Goal: Information Seeking & Learning: Learn about a topic

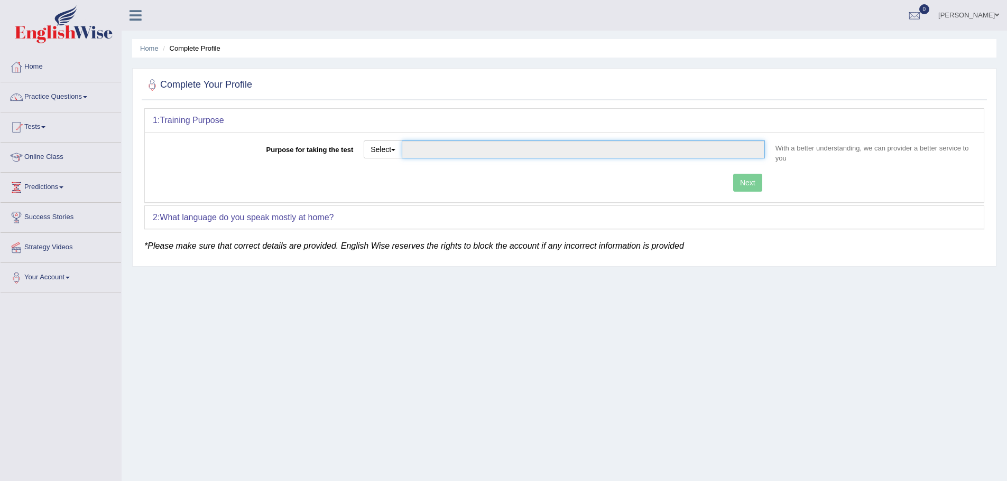
click at [591, 146] on input "Purpose for taking the test" at bounding box center [583, 150] width 363 height 18
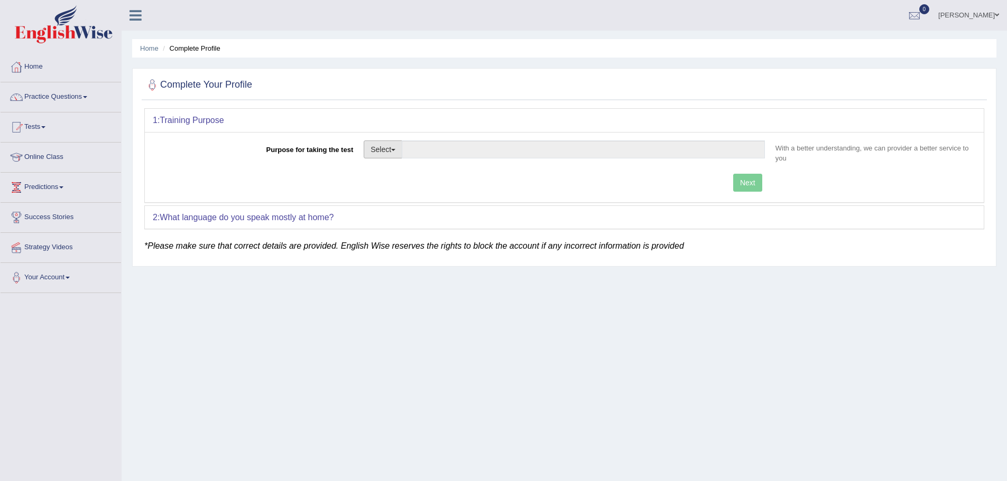
click at [396, 151] on button "Select" at bounding box center [383, 150] width 39 height 18
click at [388, 185] on link "Permanent Residency" at bounding box center [411, 186] width 94 height 14
type input "Permanent Residency"
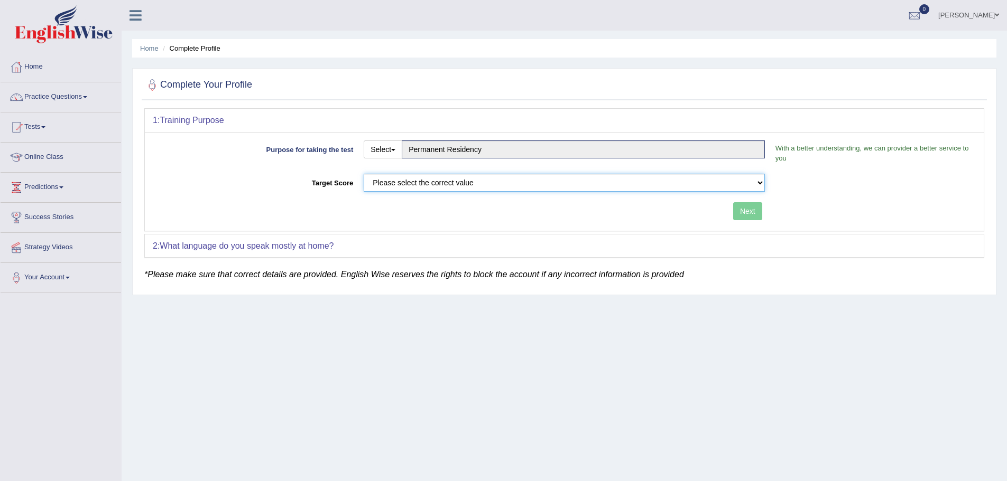
click at [395, 183] on select "Please select the correct value 50 (6 bands) 58 (6.5 bands) 65 (7 bands) 79 (8 …" at bounding box center [564, 183] width 401 height 18
select select "65"
click at [364, 174] on select "Please select the correct value 50 (6 bands) 58 (6.5 bands) 65 (7 bands) 79 (8 …" at bounding box center [564, 183] width 401 height 18
click at [668, 211] on button "Next" at bounding box center [747, 211] width 29 height 18
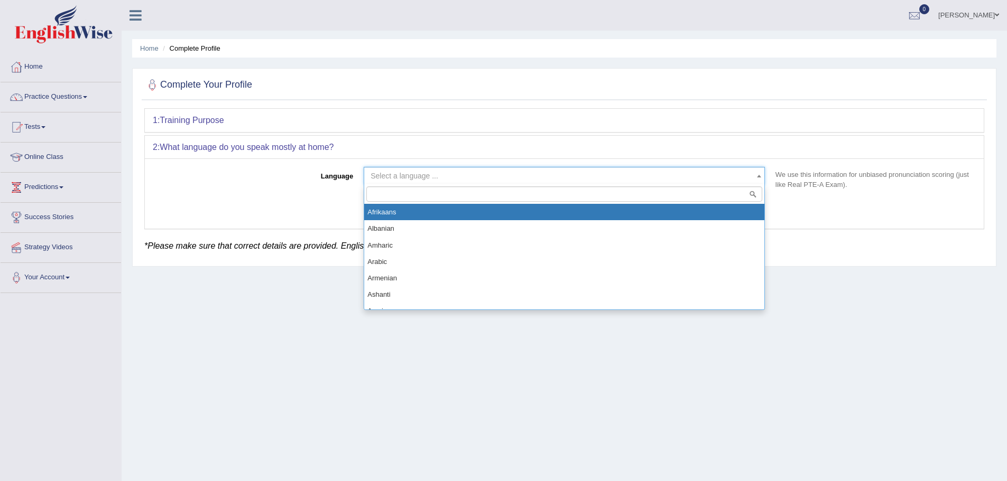
click at [443, 172] on span "Select a language ..." at bounding box center [560, 176] width 381 height 11
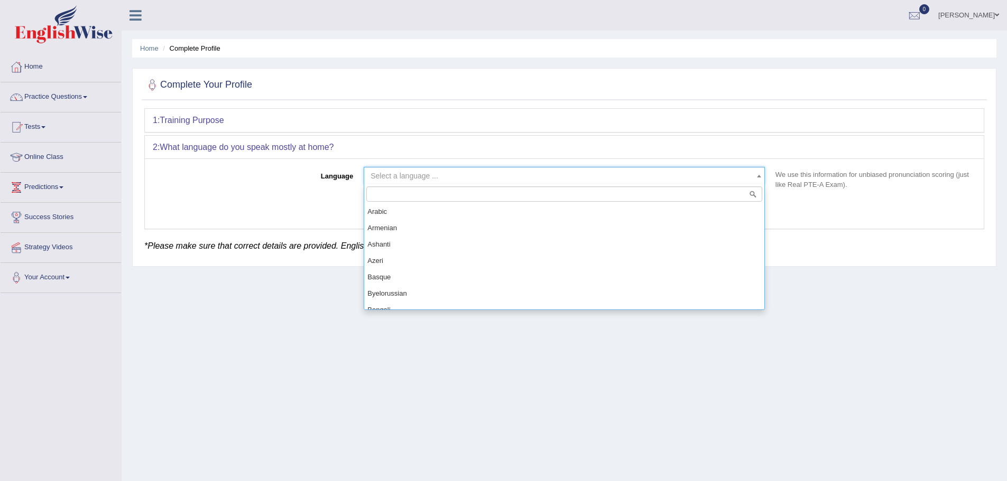
scroll to position [106, 0]
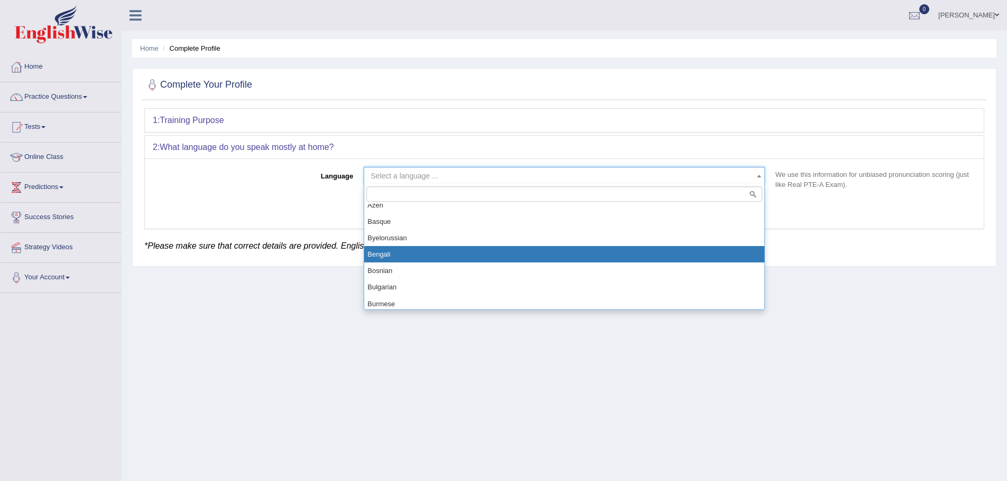
select select "Bengali"
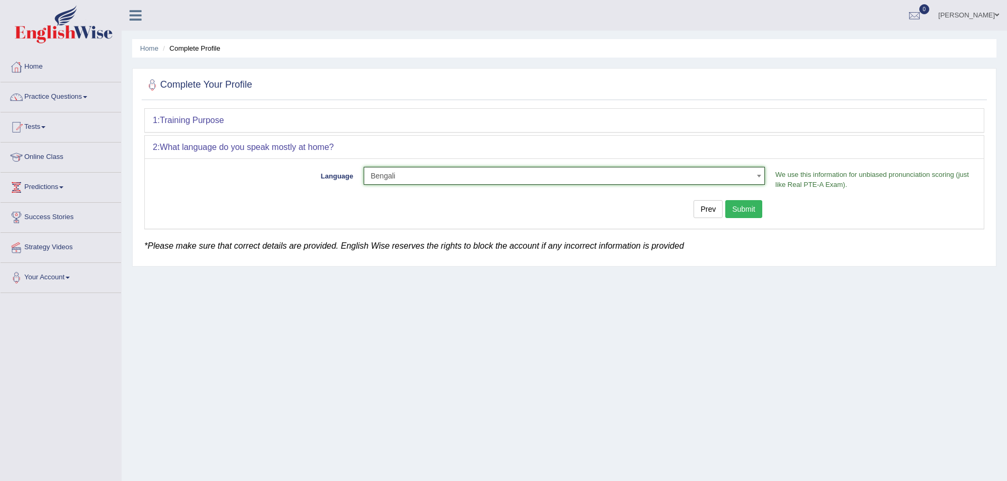
click at [668, 209] on button "Submit" at bounding box center [743, 209] width 37 height 18
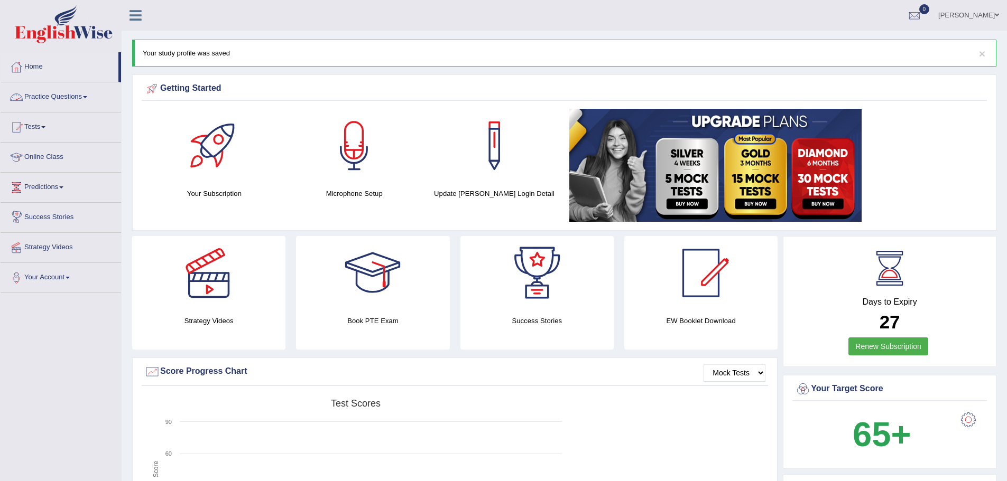
click at [78, 91] on link "Practice Questions" at bounding box center [61, 95] width 120 height 26
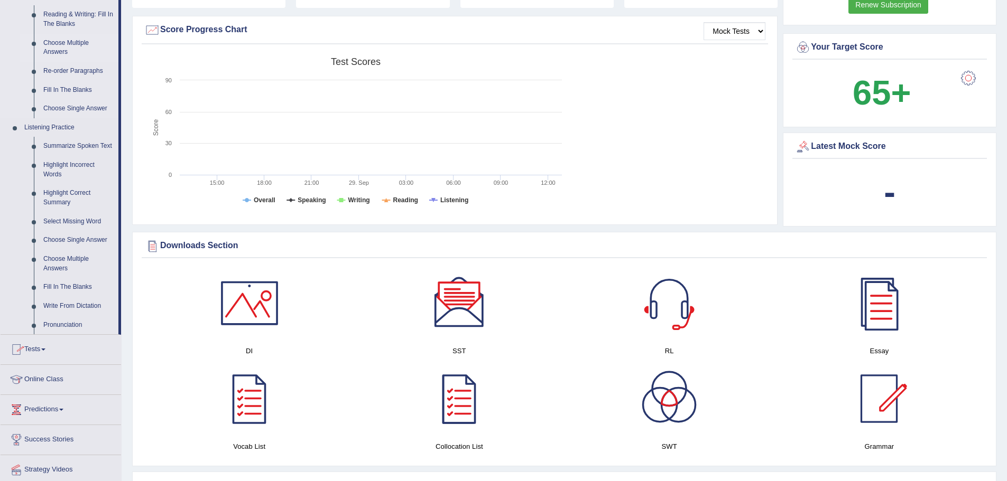
scroll to position [370, 0]
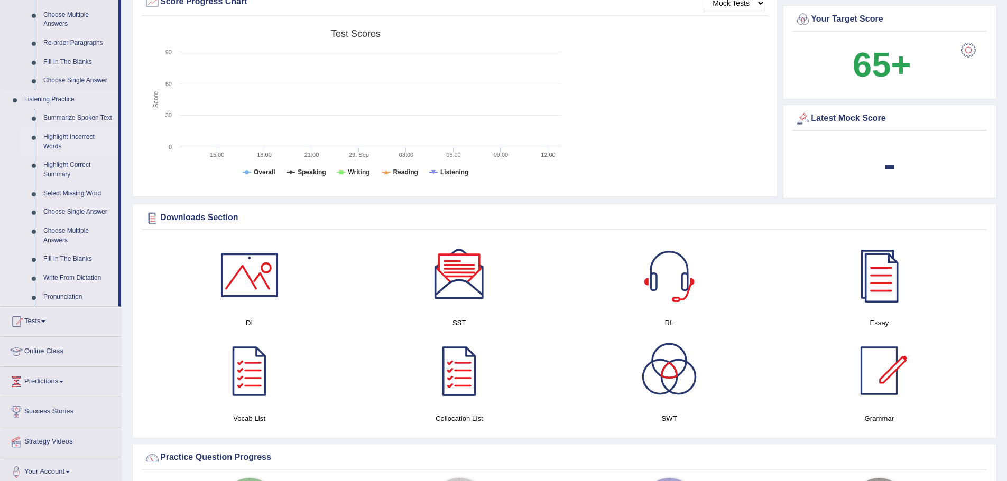
click at [64, 135] on link "Highlight Incorrect Words" at bounding box center [79, 142] width 80 height 28
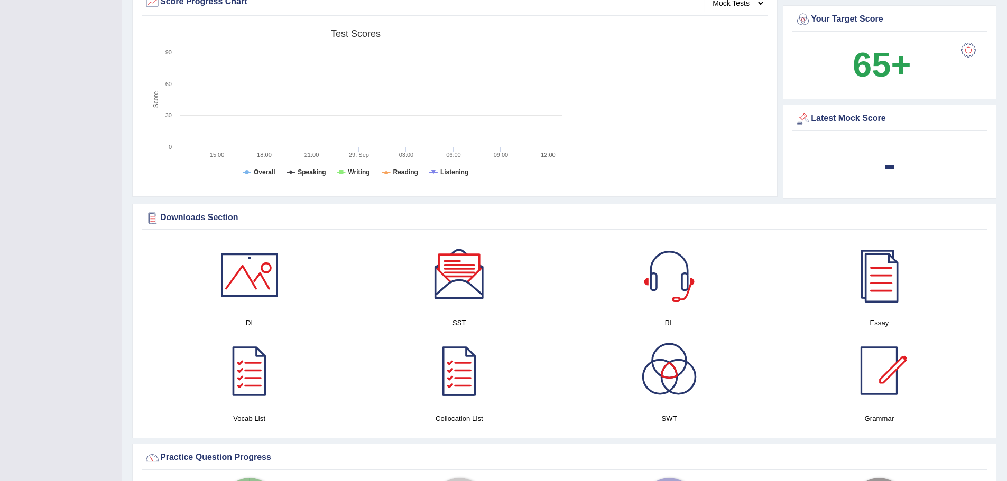
scroll to position [161, 0]
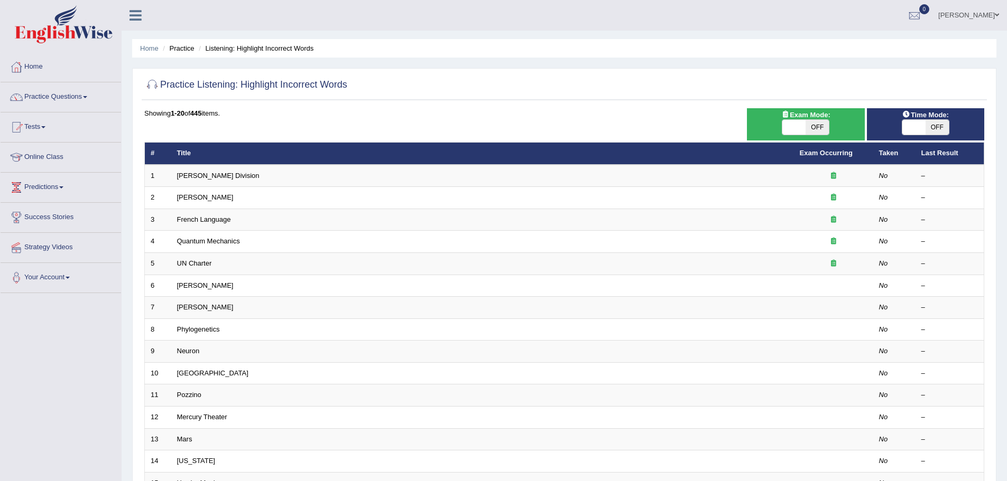
click at [798, 131] on span at bounding box center [793, 127] width 23 height 15
checkbox input "true"
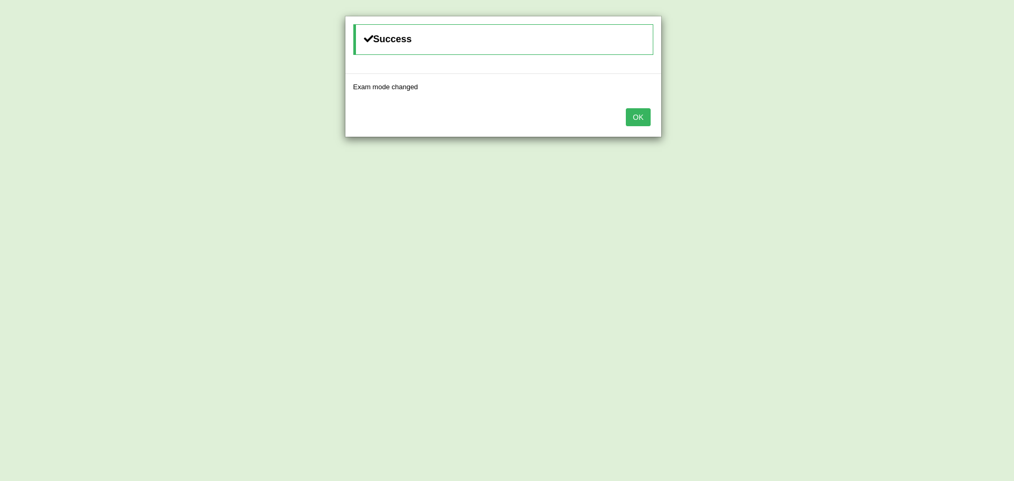
click at [643, 118] on button "OK" at bounding box center [638, 117] width 24 height 18
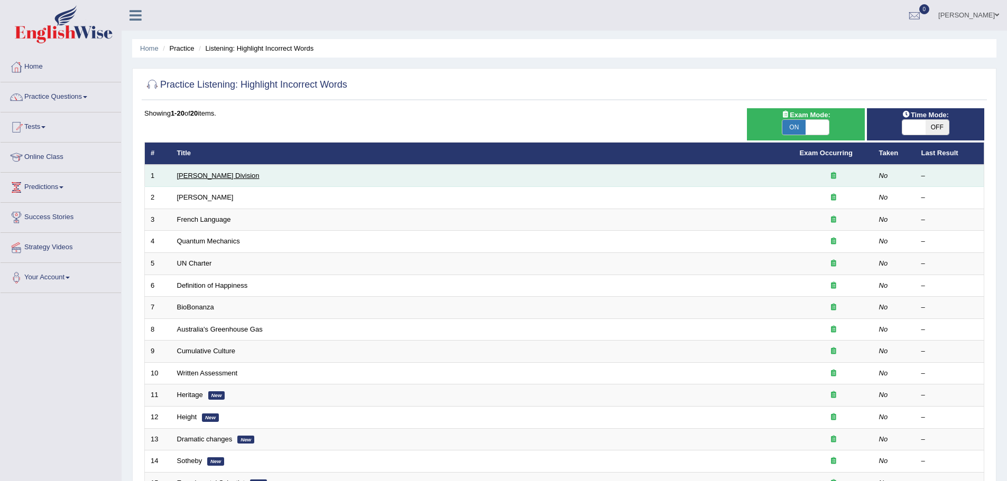
click at [190, 176] on link "Ward Division" at bounding box center [218, 176] width 82 height 8
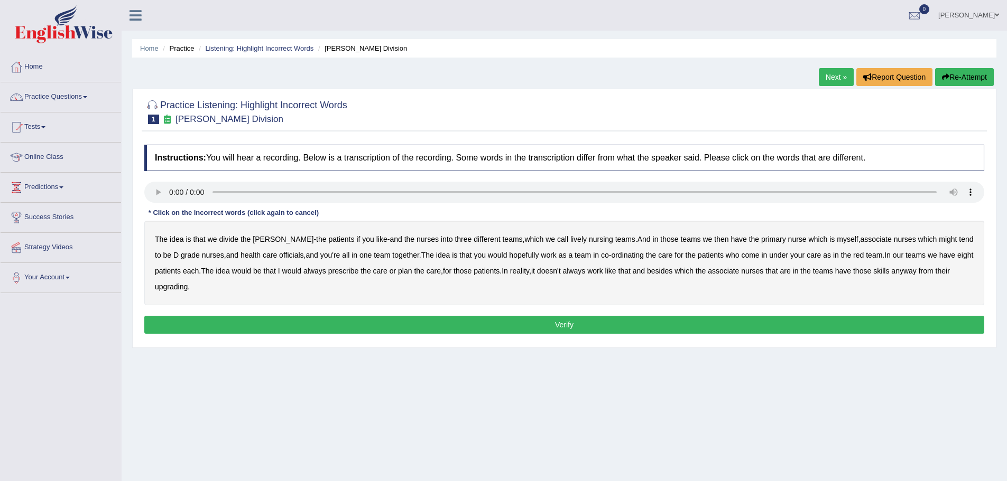
click at [279, 255] on b "officials" at bounding box center [291, 255] width 24 height 8
click at [180, 285] on b "upgrading" at bounding box center [171, 287] width 33 height 8
click at [566, 322] on button "Verify" at bounding box center [564, 325] width 840 height 18
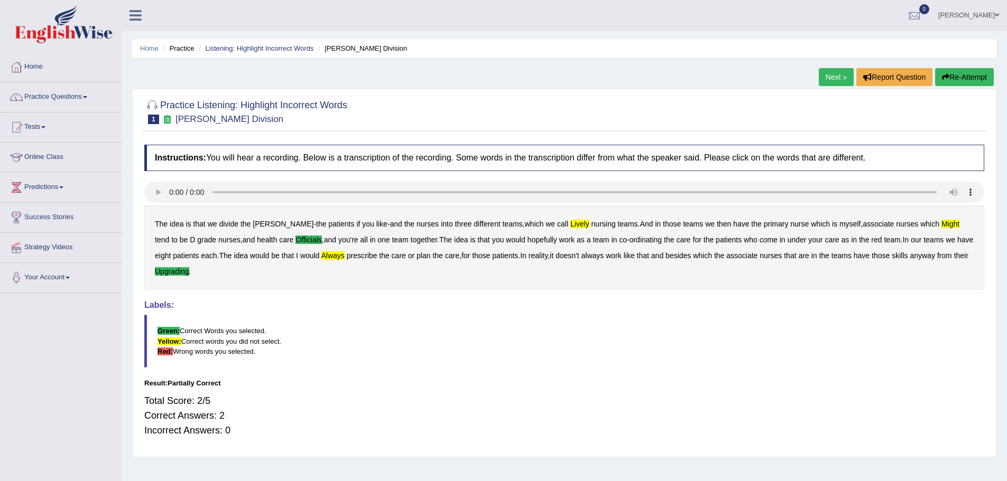
click at [828, 77] on link "Next »" at bounding box center [835, 77] width 35 height 18
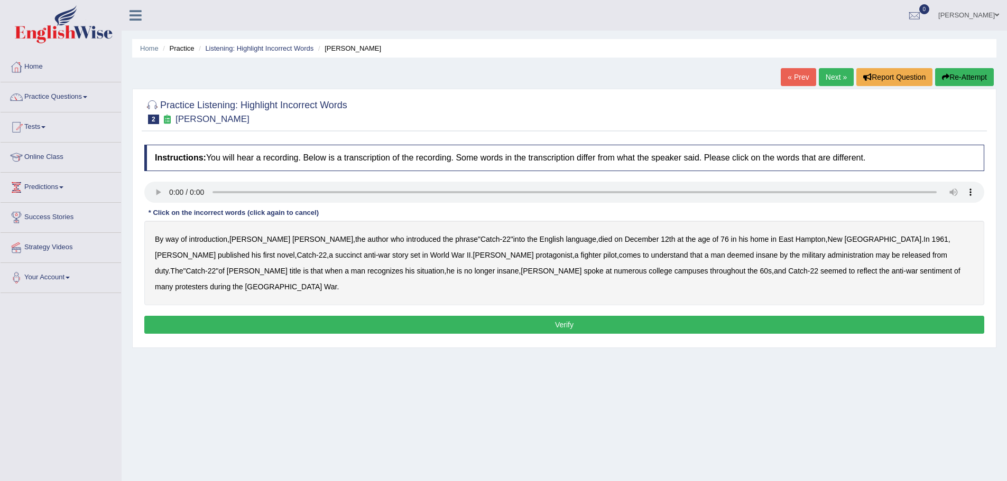
click at [827, 255] on b "administration" at bounding box center [850, 255] width 46 height 8
click at [416, 270] on b "situation" at bounding box center [429, 271] width 27 height 8
click at [856, 272] on b "reflect" at bounding box center [866, 271] width 20 height 8
click at [565, 316] on button "Verify" at bounding box center [564, 325] width 840 height 18
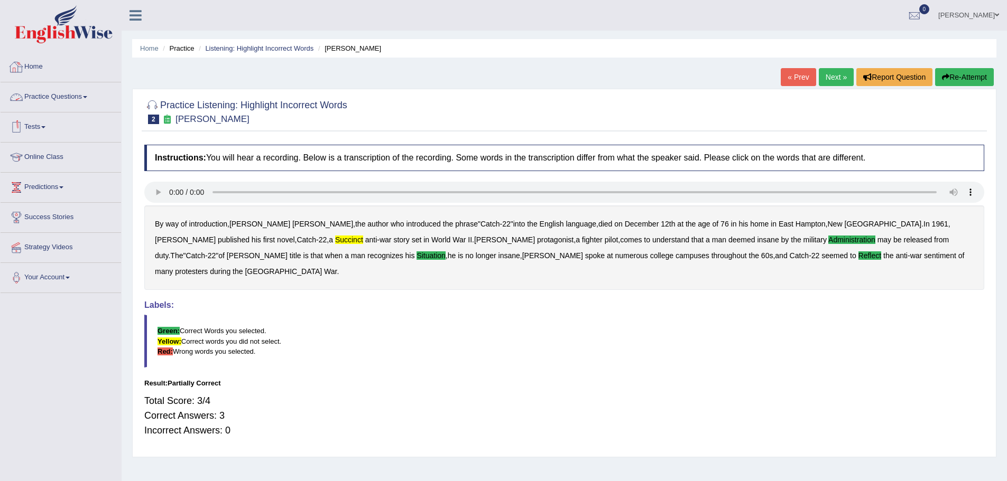
click at [67, 94] on link "Practice Questions" at bounding box center [61, 95] width 120 height 26
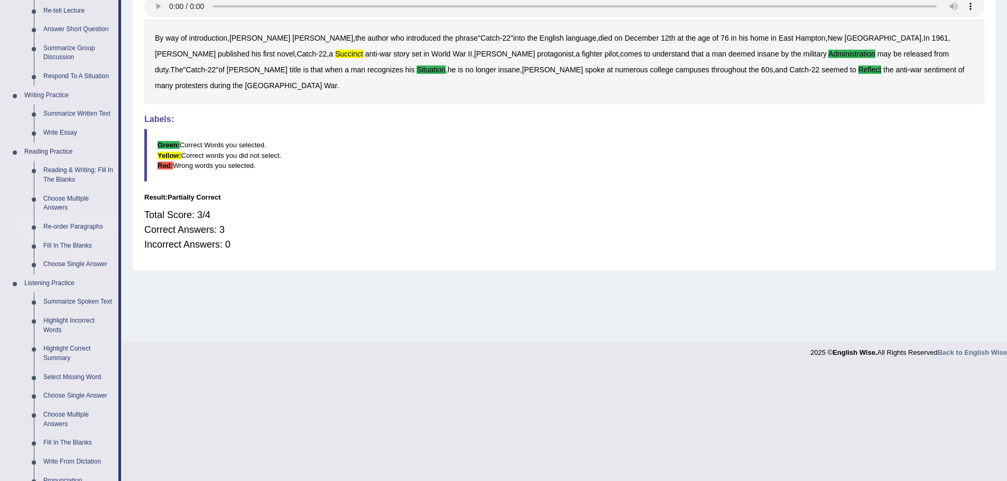
scroll to position [211, 0]
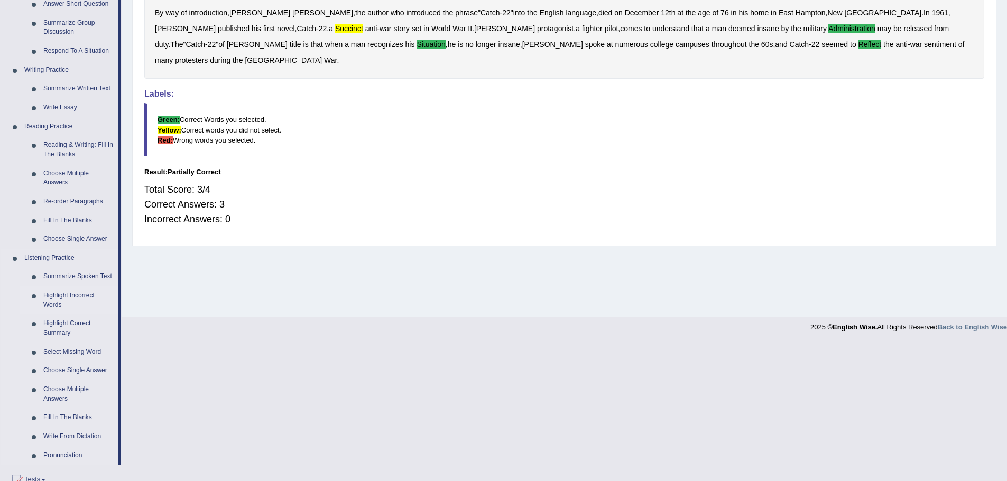
click at [76, 298] on link "Highlight Incorrect Words" at bounding box center [79, 300] width 80 height 28
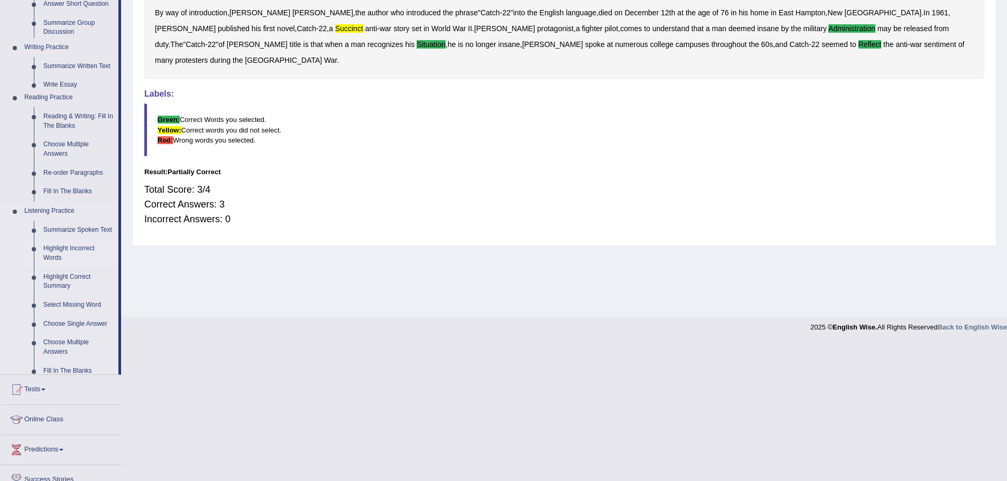
scroll to position [73, 0]
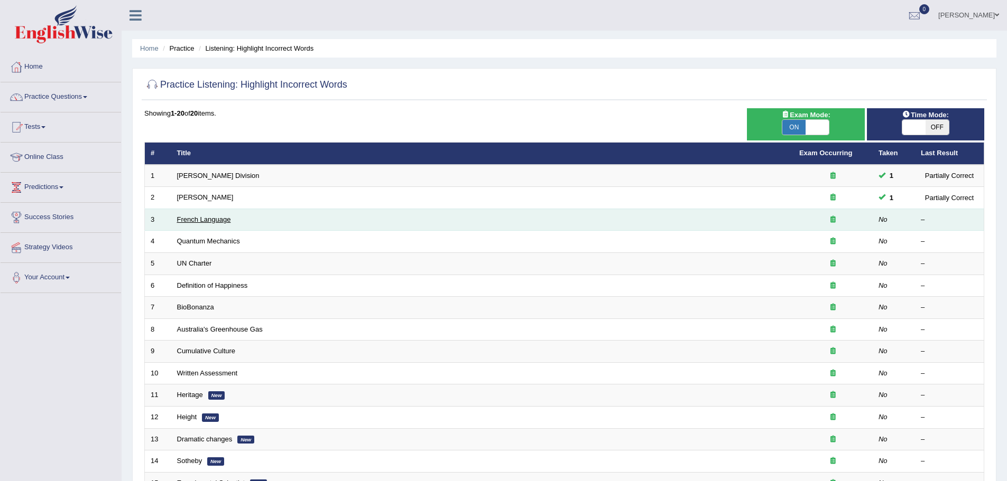
click at [208, 217] on link "French Language" at bounding box center [204, 220] width 54 height 8
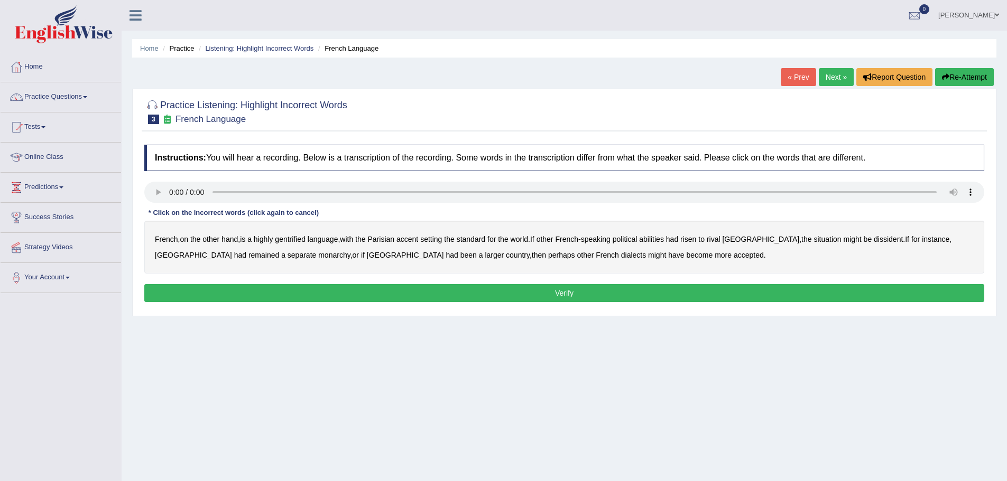
click at [299, 237] on b "gentrified" at bounding box center [290, 239] width 31 height 8
click at [483, 240] on b "standard" at bounding box center [471, 239] width 29 height 8
click at [873, 239] on b "dissident" at bounding box center [887, 239] width 29 height 8
click at [318, 256] on b "monarchy" at bounding box center [334, 255] width 32 height 8
click at [484, 237] on b "standard" at bounding box center [471, 239] width 29 height 8
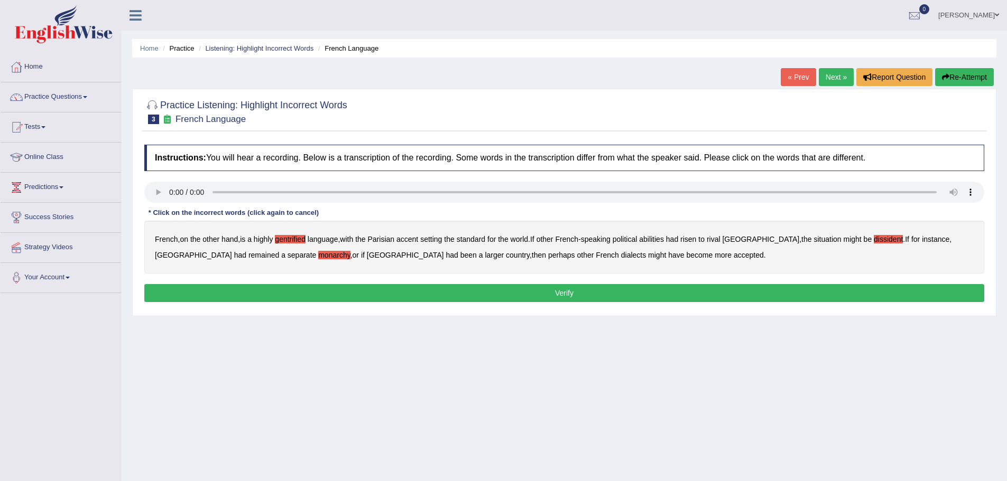
click at [569, 292] on button "Verify" at bounding box center [564, 293] width 840 height 18
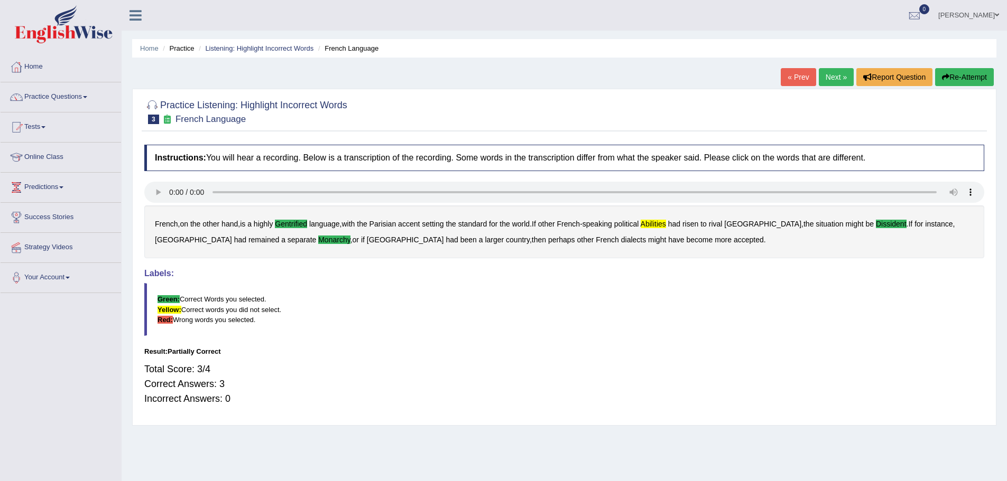
click at [827, 74] on link "Next »" at bounding box center [835, 77] width 35 height 18
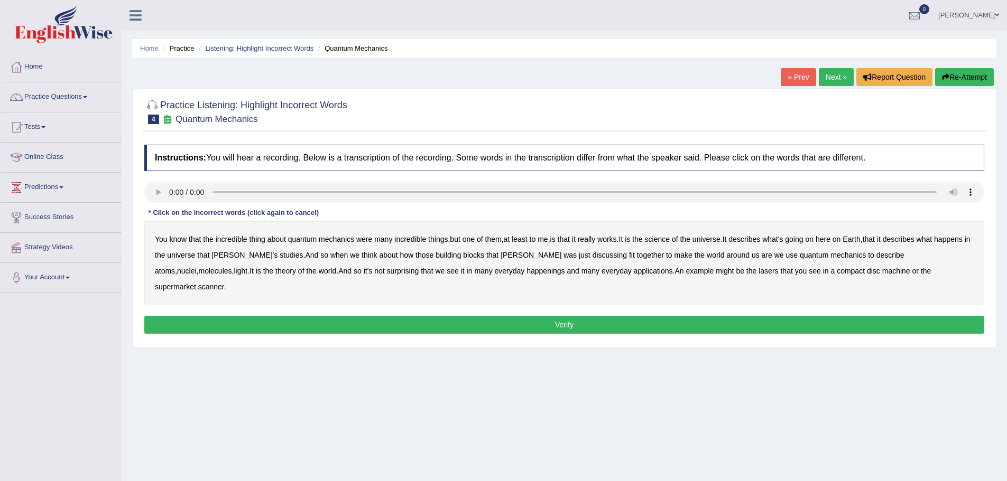
click at [667, 239] on b "science" at bounding box center [657, 239] width 25 height 8
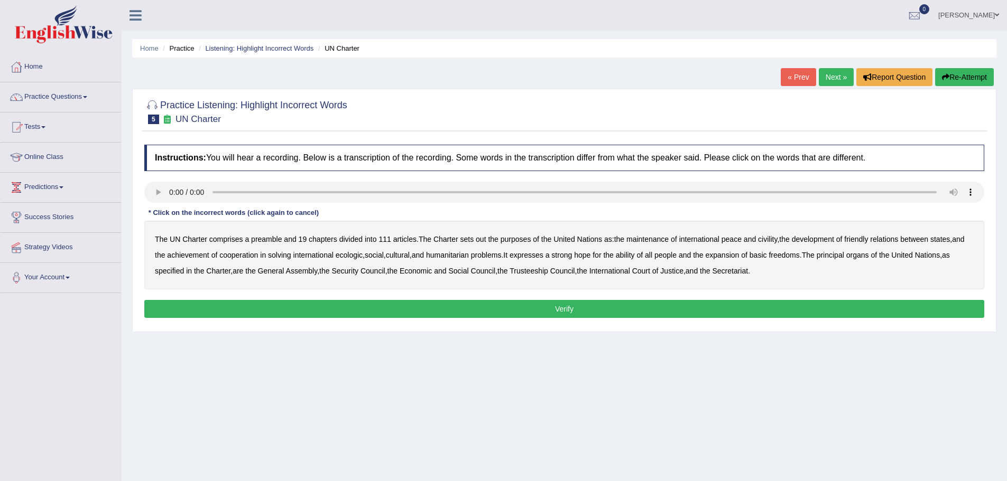
click at [766, 240] on b "civility" at bounding box center [767, 239] width 19 height 8
click at [358, 254] on b "ecologic" at bounding box center [349, 255] width 27 height 8
click at [635, 254] on b "ability" at bounding box center [625, 255] width 19 height 8
click at [566, 308] on button "Verify" at bounding box center [564, 309] width 840 height 18
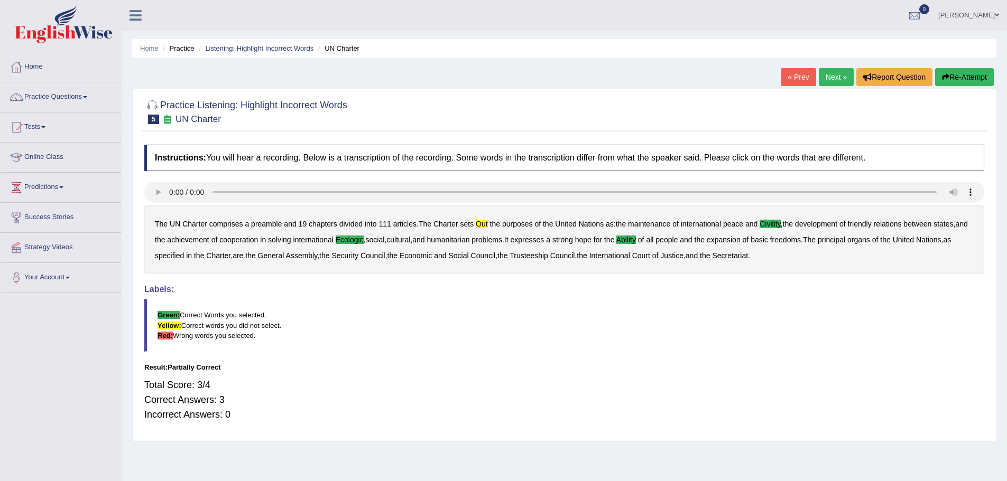
click at [832, 78] on link "Next »" at bounding box center [835, 77] width 35 height 18
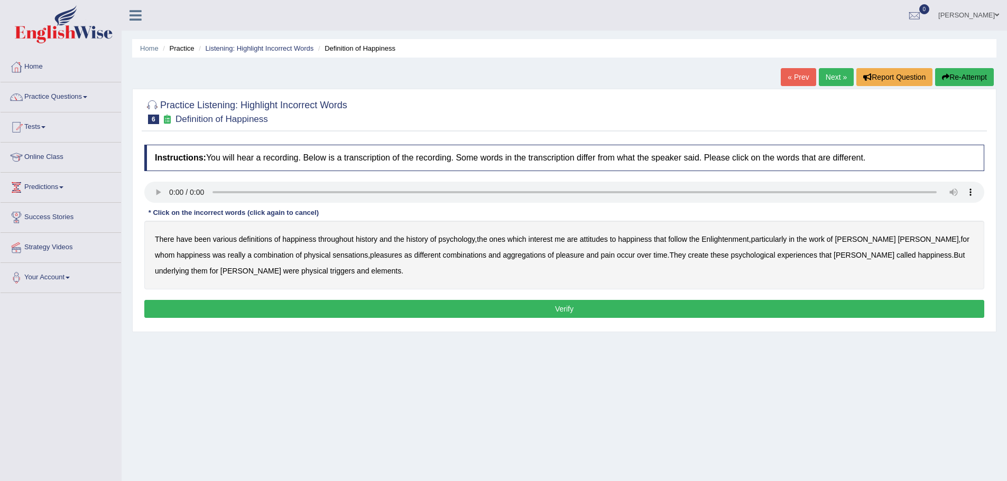
click at [461, 240] on b "psychology" at bounding box center [456, 239] width 36 height 8
click at [332, 255] on b "sensations" at bounding box center [349, 255] width 35 height 8
click at [687, 254] on b "create" at bounding box center [697, 255] width 21 height 8
click at [371, 272] on b "elements" at bounding box center [386, 271] width 30 height 8
click at [567, 307] on button "Verify" at bounding box center [564, 309] width 840 height 18
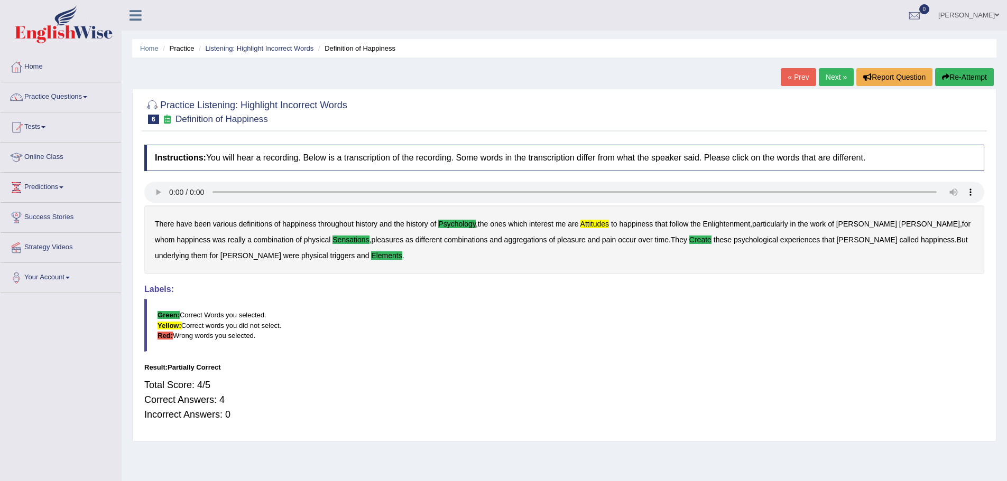
click at [835, 74] on link "Next »" at bounding box center [835, 77] width 35 height 18
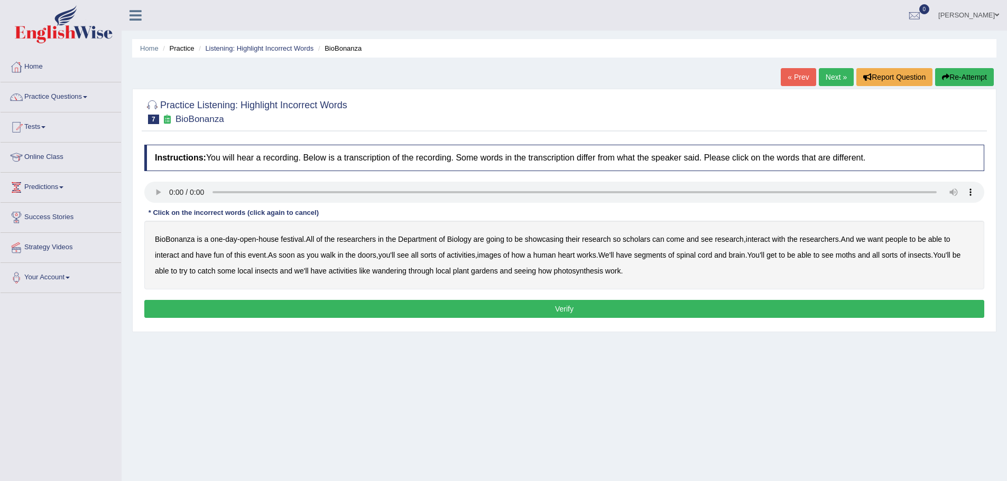
click at [639, 239] on b "scholars" at bounding box center [635, 239] width 27 height 8
click at [492, 255] on b "images" at bounding box center [489, 255] width 24 height 8
click at [655, 255] on b "segments" at bounding box center [650, 255] width 32 height 8
click at [855, 257] on b "moths" at bounding box center [845, 255] width 20 height 8
click at [393, 271] on b "wandering" at bounding box center [389, 271] width 34 height 8
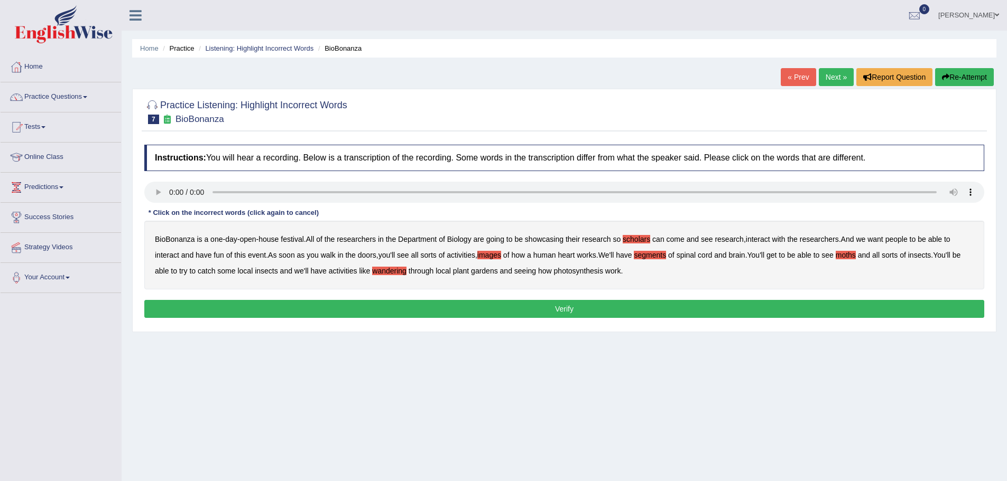
click at [562, 306] on button "Verify" at bounding box center [564, 309] width 840 height 18
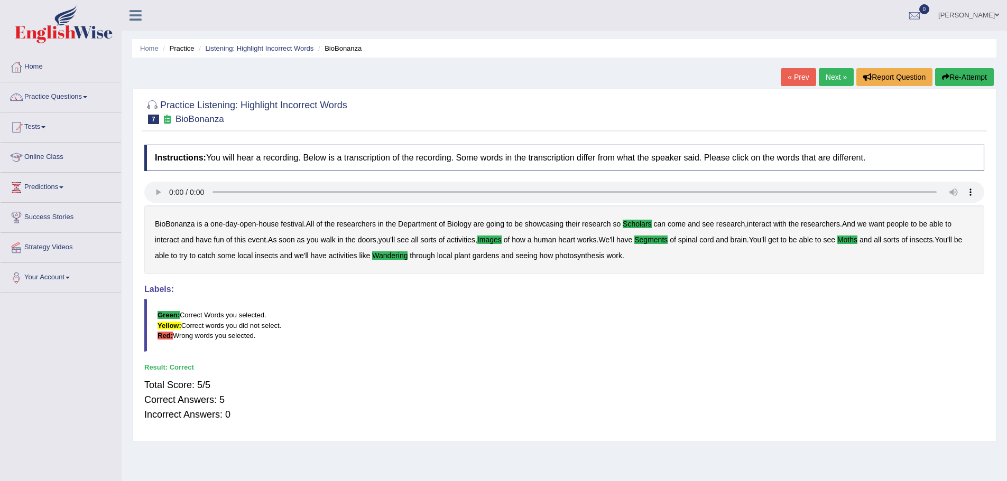
click at [756, 100] on div at bounding box center [564, 111] width 840 height 32
click at [833, 77] on link "Next »" at bounding box center [835, 77] width 35 height 18
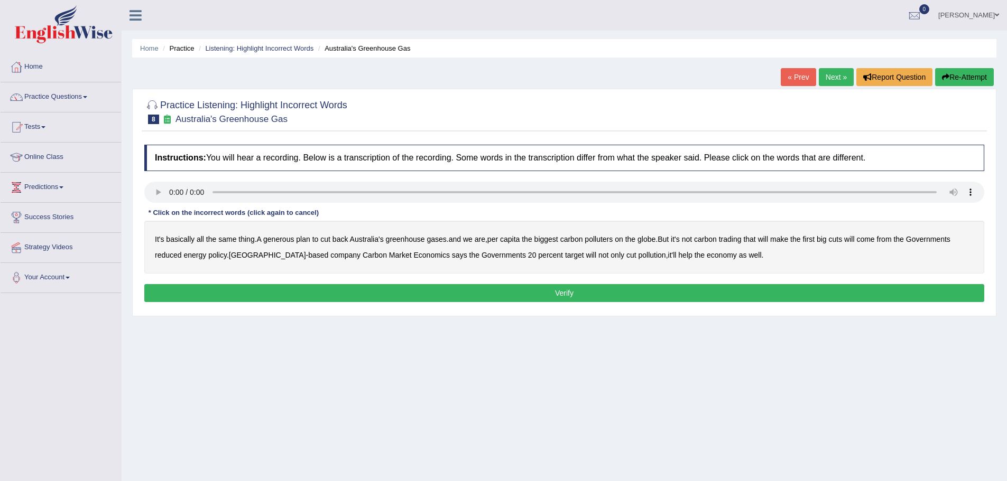
drag, startPoint x: 270, startPoint y: 237, endPoint x: 284, endPoint y: 237, distance: 14.3
click at [271, 237] on b "generous" at bounding box center [278, 239] width 31 height 8
click at [826, 239] on b "big" at bounding box center [821, 239] width 10 height 8
click at [826, 240] on b "big" at bounding box center [821, 239] width 10 height 8
click at [959, 75] on button "Re-Attempt" at bounding box center [964, 77] width 59 height 18
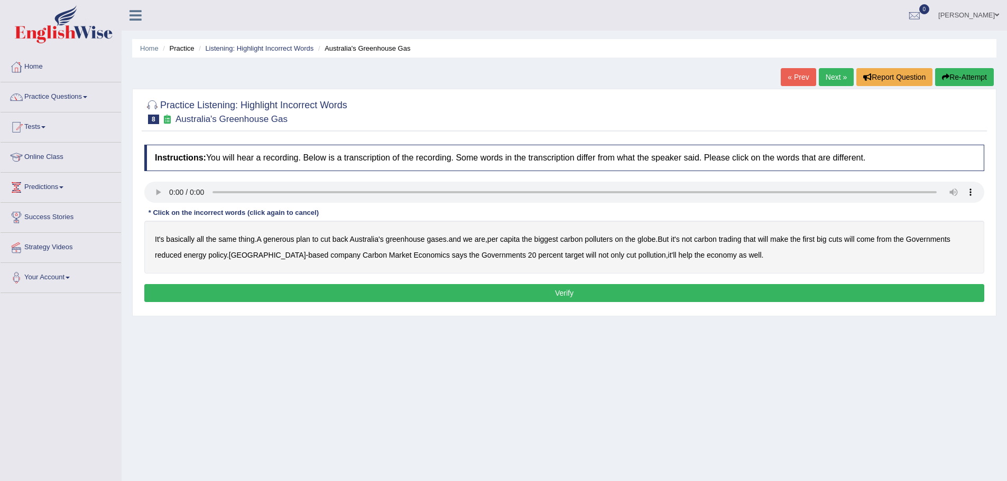
click at [279, 239] on b "generous" at bounding box center [278, 239] width 31 height 8
drag, startPoint x: 653, startPoint y: 240, endPoint x: 660, endPoint y: 240, distance: 6.9
click at [654, 240] on b "globe" at bounding box center [646, 239] width 18 height 8
click at [574, 291] on button "Verify" at bounding box center [564, 293] width 840 height 18
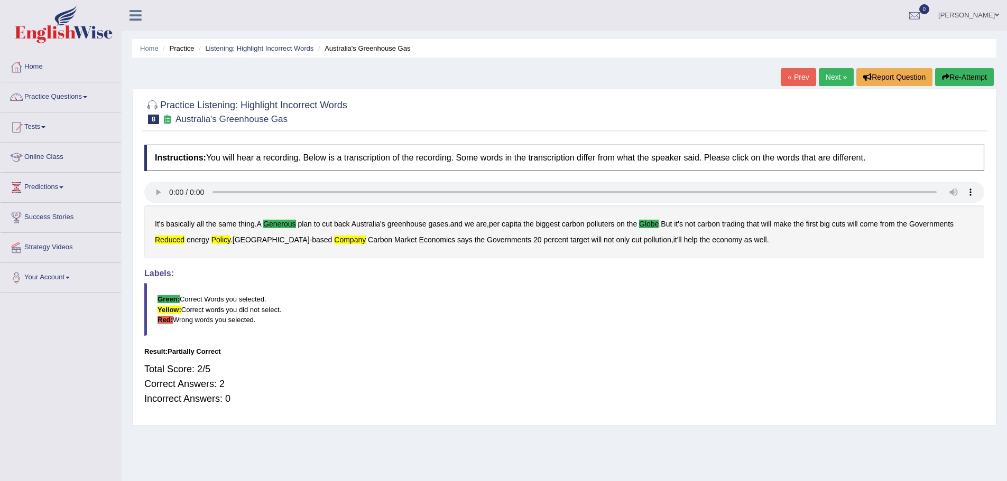
click at [962, 71] on button "Re-Attempt" at bounding box center [964, 77] width 59 height 18
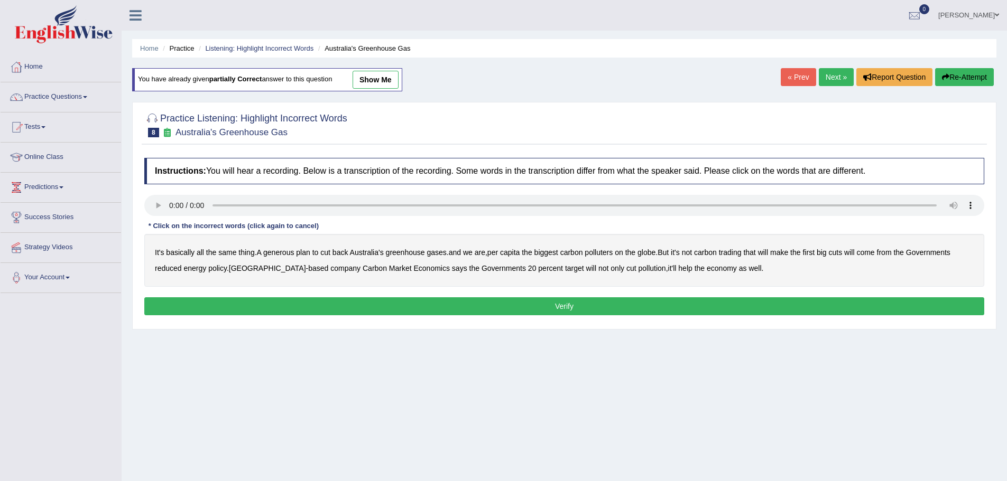
click at [283, 255] on b "generous" at bounding box center [278, 252] width 31 height 8
click at [171, 268] on b "reduced" at bounding box center [168, 268] width 27 height 8
click at [217, 267] on b "policy" at bounding box center [217, 268] width 18 height 8
click at [330, 269] on b "company" at bounding box center [345, 268] width 30 height 8
click at [567, 306] on button "Verify" at bounding box center [564, 306] width 840 height 18
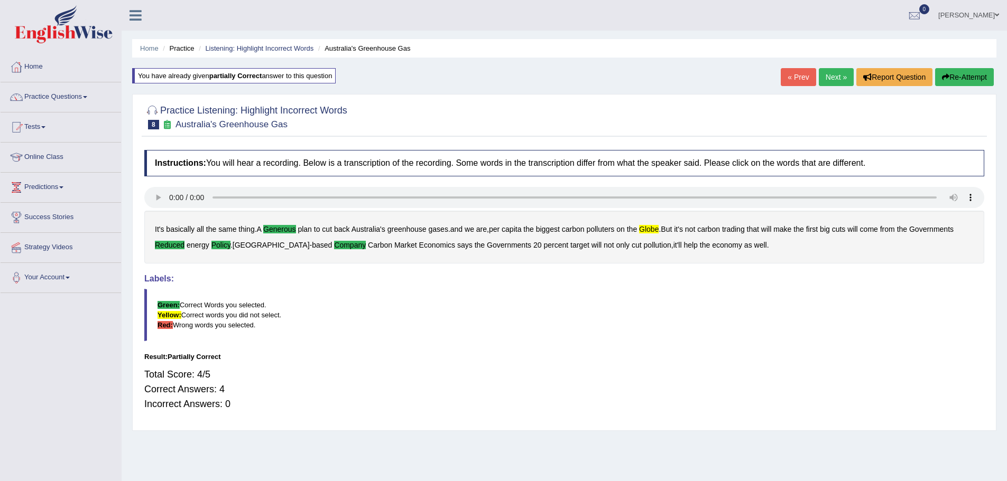
click at [650, 228] on b "globe" at bounding box center [649, 229] width 20 height 8
click at [87, 96] on span at bounding box center [85, 97] width 4 height 2
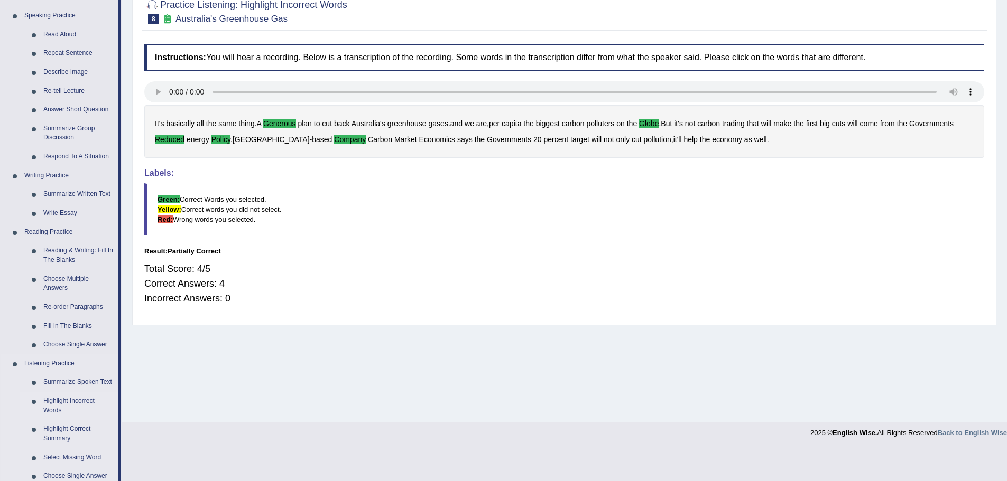
scroll to position [159, 0]
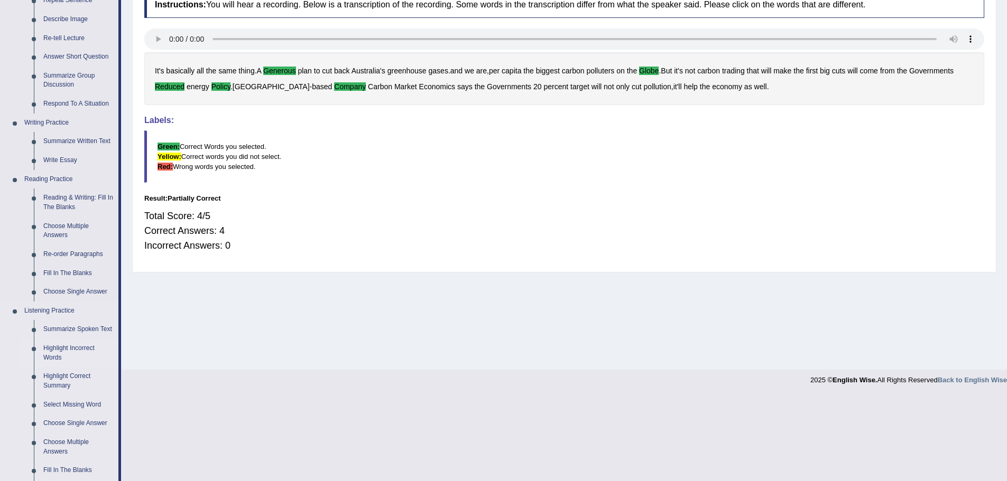
click at [60, 348] on link "Highlight Incorrect Words" at bounding box center [79, 353] width 80 height 28
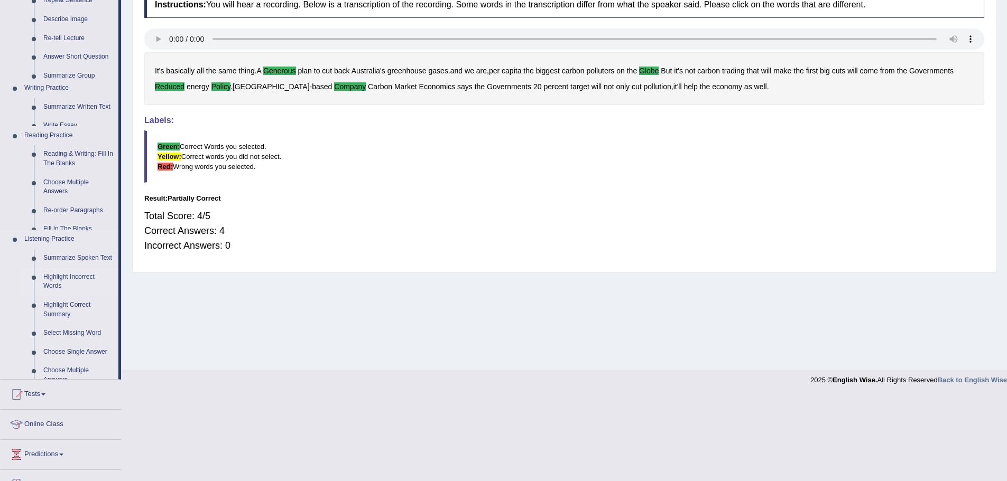
scroll to position [73, 0]
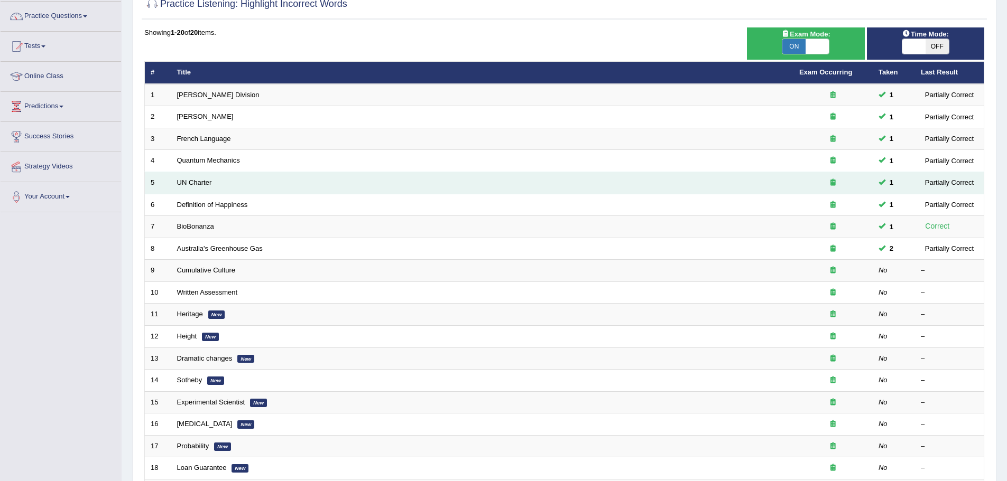
scroll to position [106, 0]
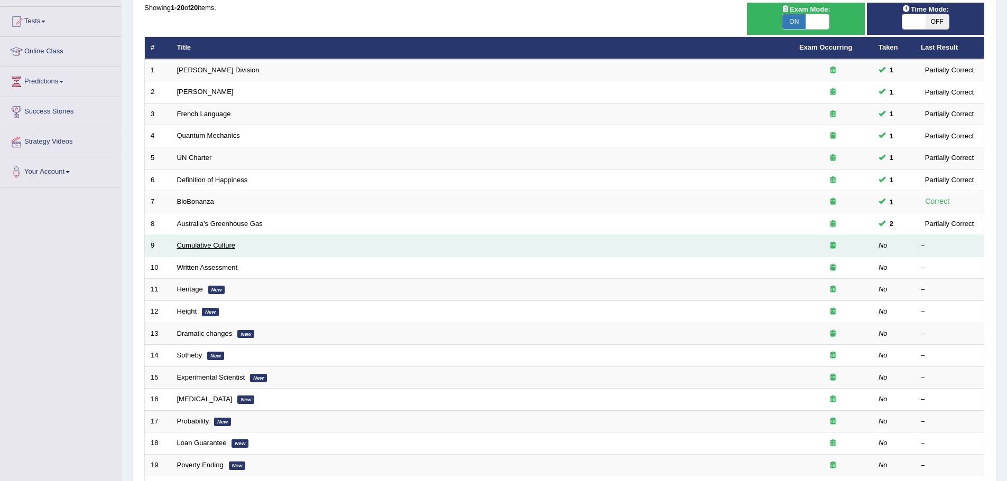
click at [192, 244] on link "Cumulative Culture" at bounding box center [206, 245] width 59 height 8
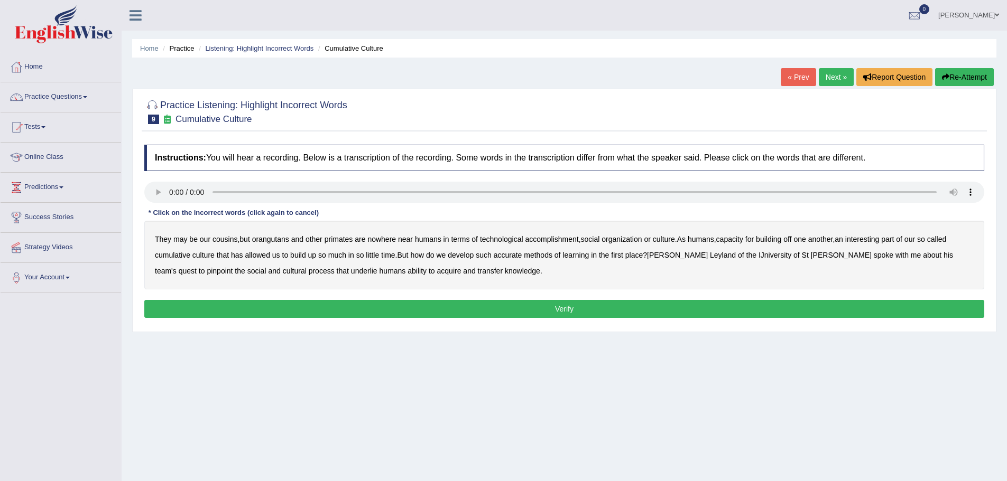
drag, startPoint x: 557, startPoint y: 239, endPoint x: 564, endPoint y: 240, distance: 7.4
click at [557, 240] on b "accomplishment" at bounding box center [551, 239] width 53 height 8
click at [879, 238] on b "interesting" at bounding box center [862, 239] width 34 height 8
click at [515, 256] on b "accurate" at bounding box center [508, 255] width 29 height 8
click at [758, 256] on b "IJniversity" at bounding box center [774, 255] width 33 height 8
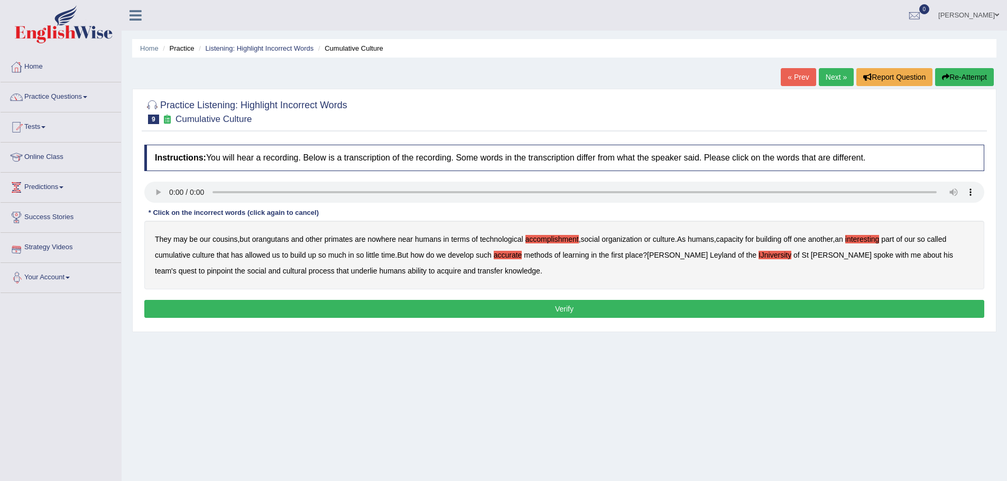
click at [351, 270] on b "underlie" at bounding box center [364, 271] width 26 height 8
click at [478, 271] on b "transfer" at bounding box center [490, 271] width 25 height 8
click at [566, 309] on button "Verify" at bounding box center [564, 309] width 840 height 18
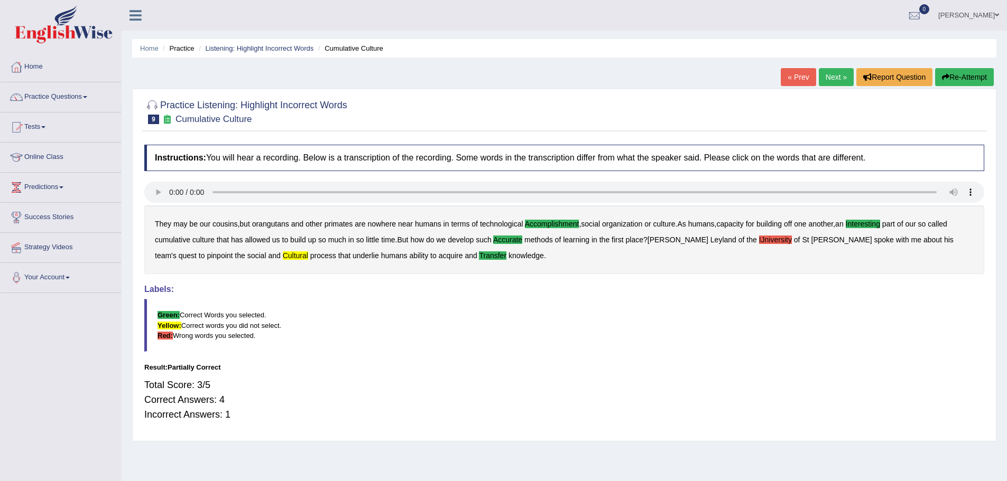
click at [833, 77] on link "Next »" at bounding box center [835, 77] width 35 height 18
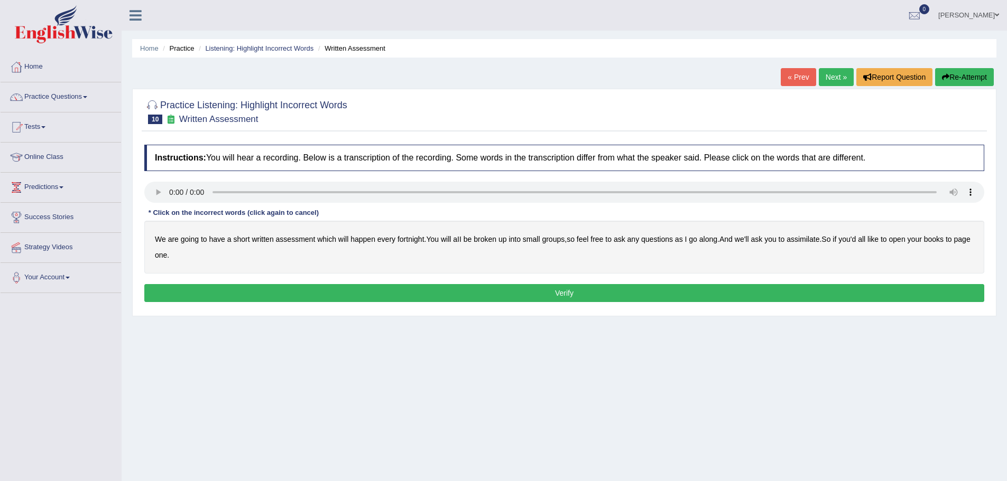
click at [487, 236] on b "broken" at bounding box center [484, 239] width 23 height 8
click at [808, 239] on b "assimilate" at bounding box center [802, 239] width 33 height 8
click at [565, 293] on button "Verify" at bounding box center [564, 293] width 840 height 18
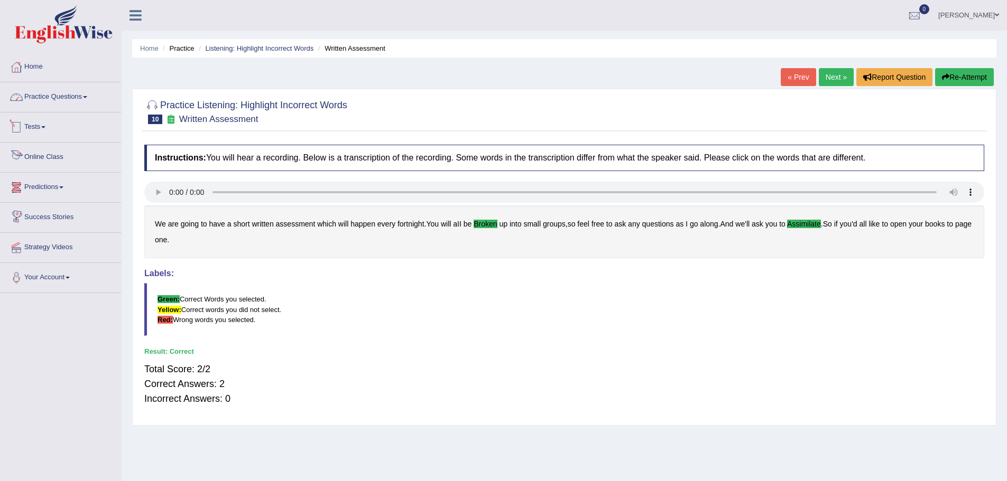
click at [85, 96] on link "Practice Questions" at bounding box center [61, 95] width 120 height 26
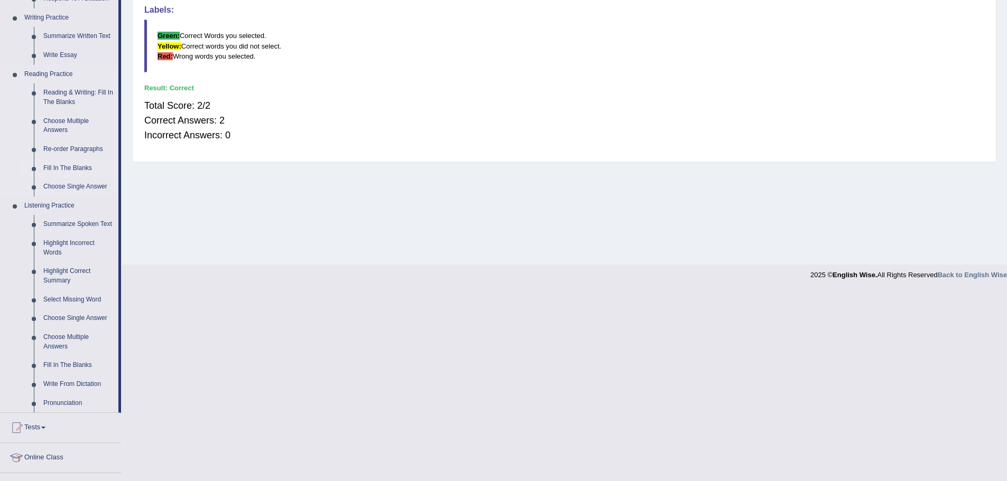
scroll to position [264, 0]
click at [73, 361] on link "Fill In The Blanks" at bounding box center [79, 365] width 80 height 19
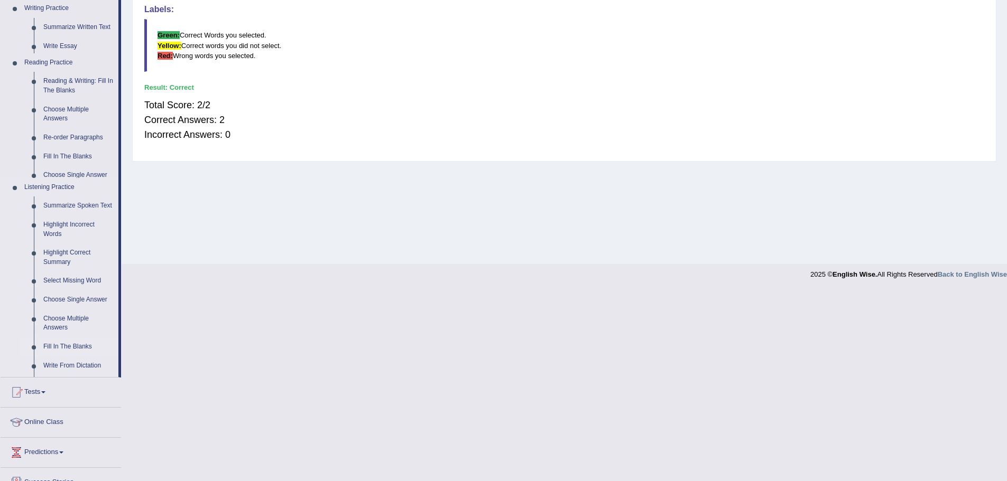
scroll to position [73, 0]
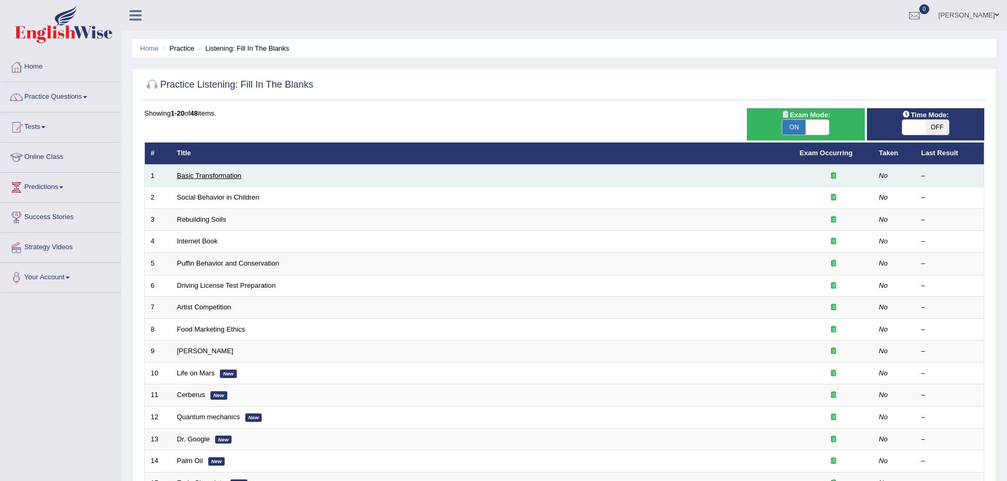
click at [209, 173] on link "Basic Transformation" at bounding box center [209, 176] width 64 height 8
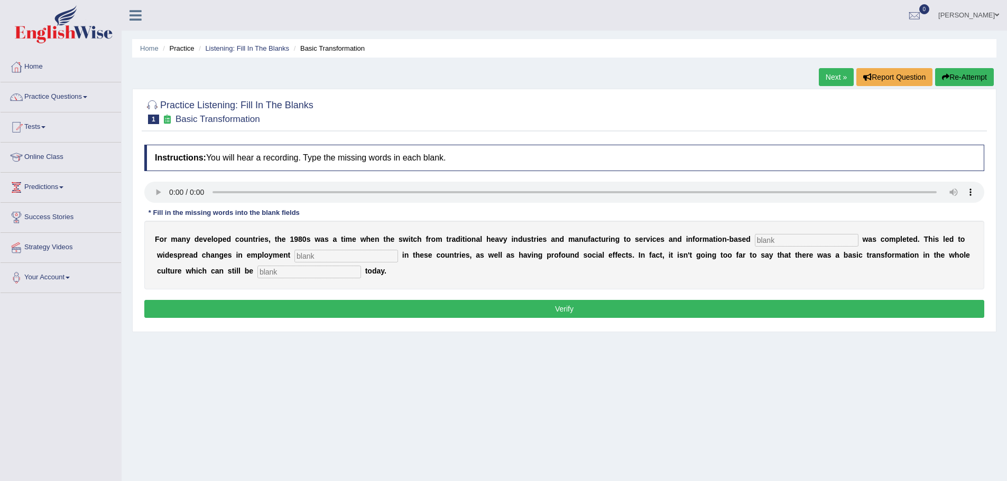
click at [772, 237] on input "text" at bounding box center [807, 240] width 104 height 13
click at [774, 238] on input "text" at bounding box center [807, 240] width 104 height 13
type input "enter"
click at [311, 253] on input "text" at bounding box center [346, 256] width 104 height 13
type input "patter"
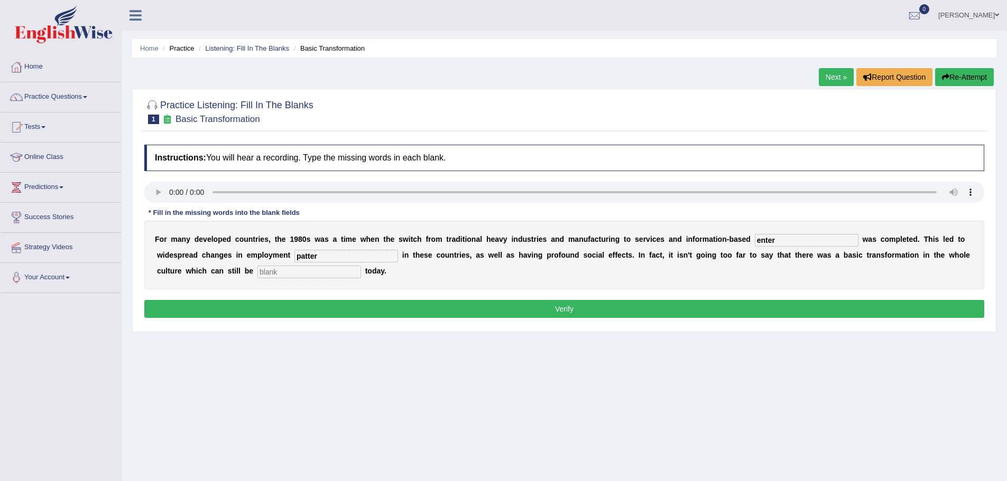
click at [267, 269] on input "text" at bounding box center [309, 272] width 104 height 13
click at [267, 273] on input "onserve" at bounding box center [309, 272] width 104 height 13
type input "observe"
click at [319, 251] on input "patter" at bounding box center [346, 256] width 104 height 13
type input "pattern"
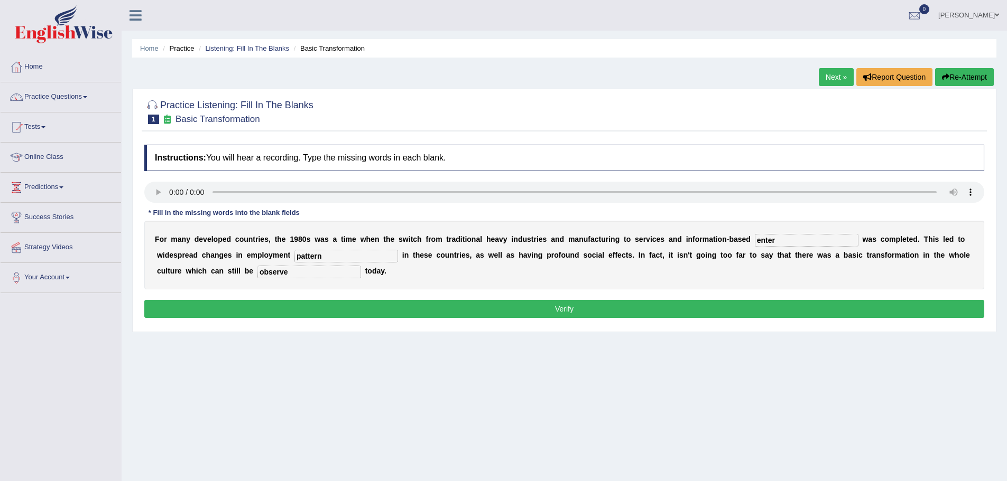
click at [780, 240] on input "enter" at bounding box center [807, 240] width 104 height 13
type input "enterprise"
click at [561, 307] on button "Verify" at bounding box center [564, 309] width 840 height 18
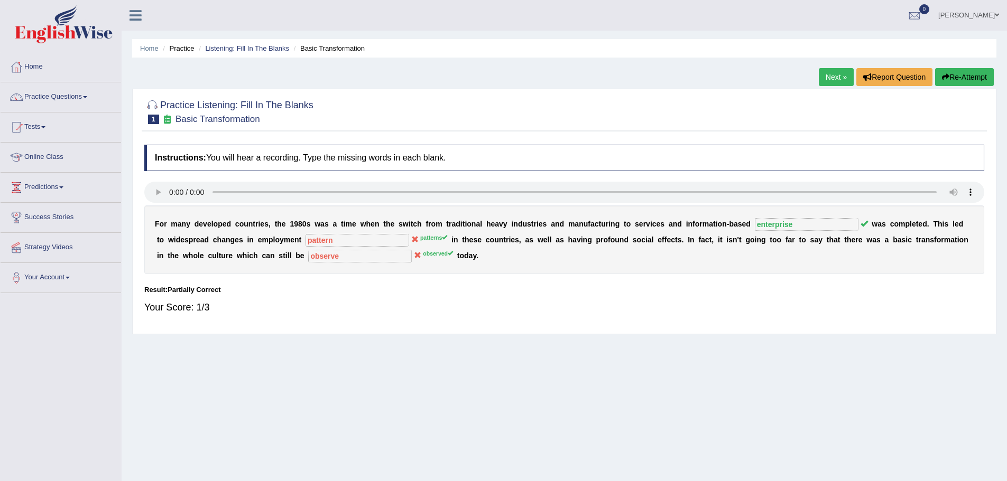
click at [825, 76] on link "Next »" at bounding box center [835, 77] width 35 height 18
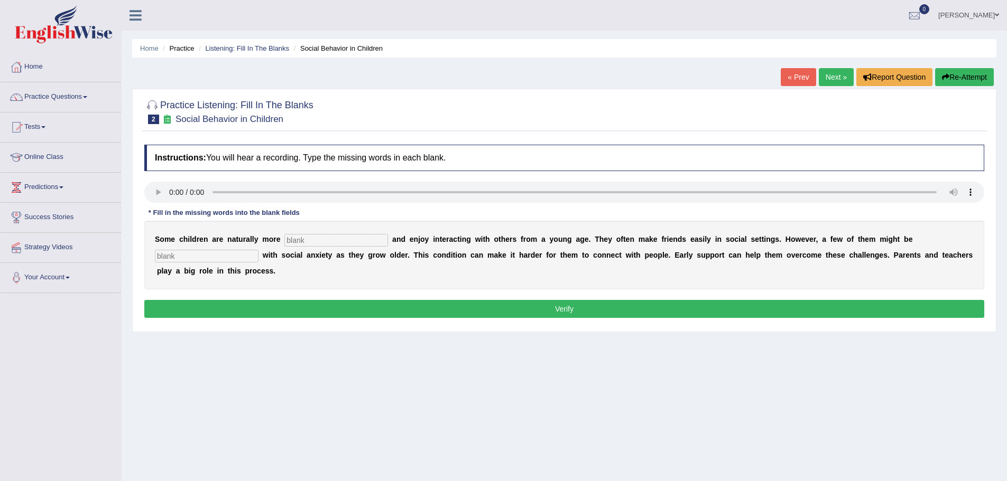
click at [297, 238] on input "text" at bounding box center [336, 240] width 104 height 13
type input "socialble"
click at [183, 255] on input "text" at bounding box center [207, 256] width 104 height 13
type input "diagonose"
click at [307, 241] on input "socialble" at bounding box center [336, 240] width 104 height 13
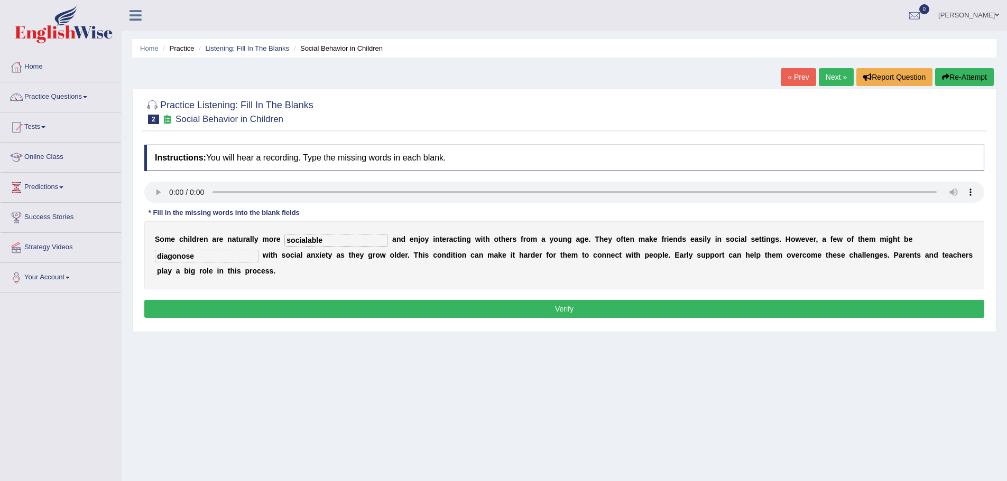
type input "socialable"
click at [198, 258] on input "diagonose" at bounding box center [207, 256] width 104 height 13
click at [174, 256] on input "diagonose" at bounding box center [207, 256] width 104 height 13
click at [199, 257] on input "diagnose" at bounding box center [207, 256] width 104 height 13
type input "diagnosed"
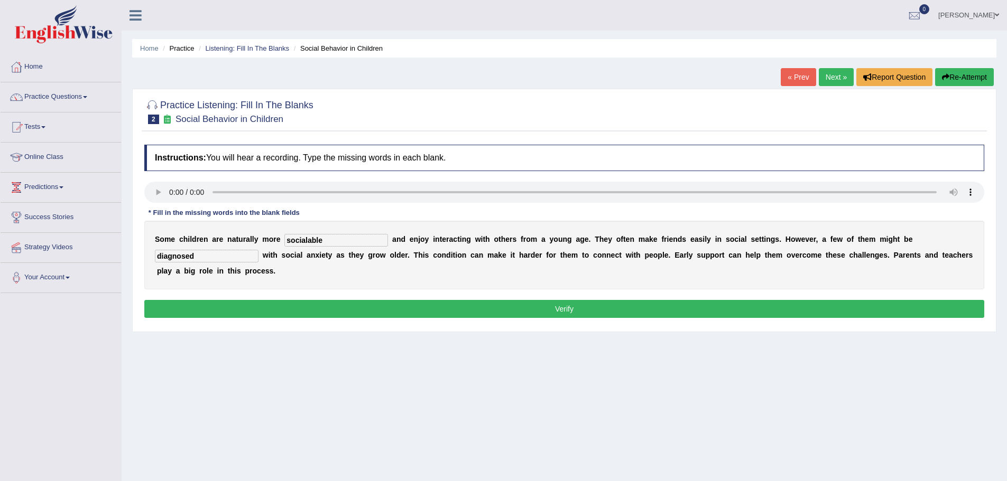
click at [570, 308] on button "Verify" at bounding box center [564, 309] width 840 height 18
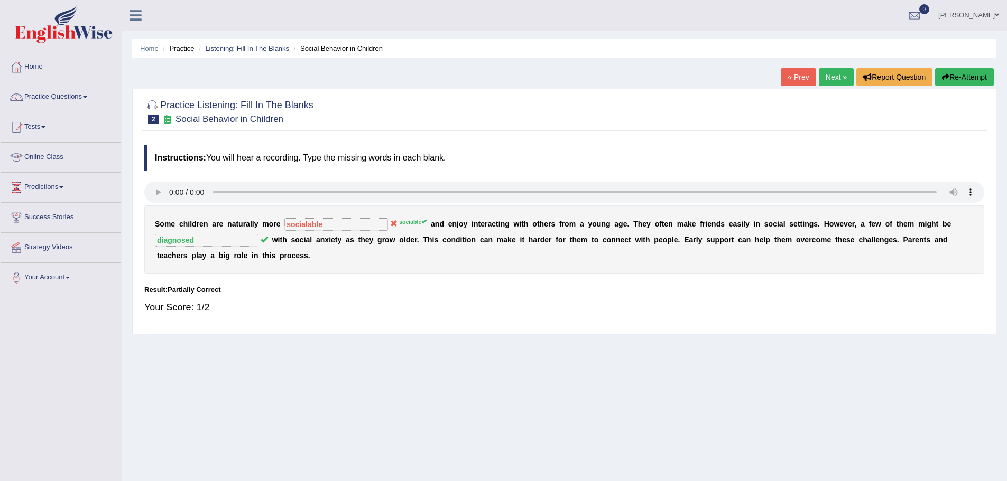
click at [831, 76] on link "Next »" at bounding box center [835, 77] width 35 height 18
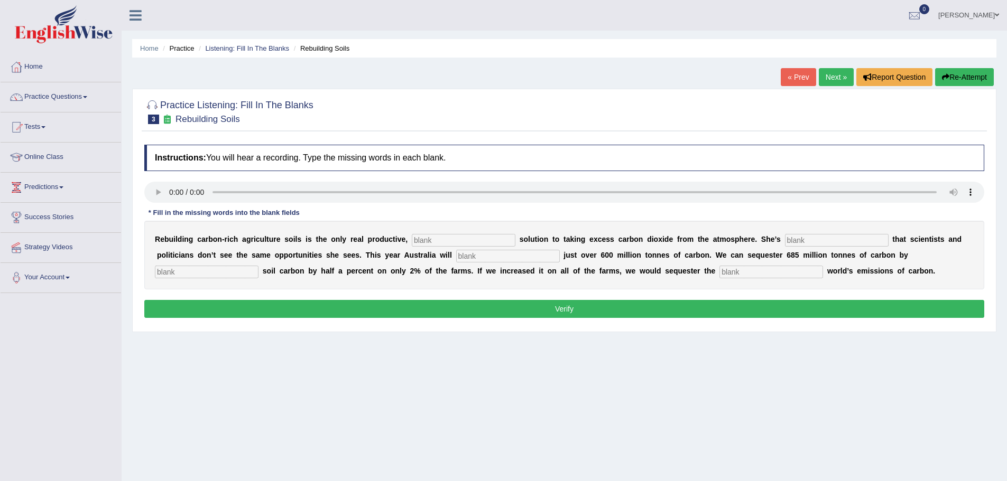
click at [421, 240] on input "text" at bounding box center [464, 240] width 104 height 13
type input "perm"
click at [812, 240] on input "text" at bounding box center [837, 240] width 104 height 13
type input "accep"
click at [476, 258] on input "text" at bounding box center [508, 256] width 104 height 13
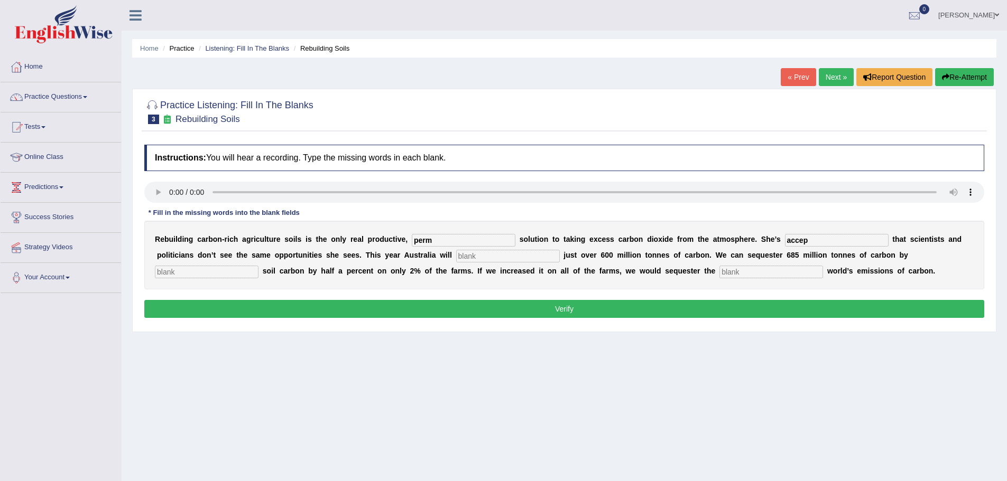
click at [240, 271] on input "text" at bounding box center [207, 272] width 104 height 13
type input "incres"
click at [737, 268] on input "text" at bounding box center [771, 272] width 104 height 13
type input "whole"
click at [194, 272] on input "incres" at bounding box center [207, 272] width 104 height 13
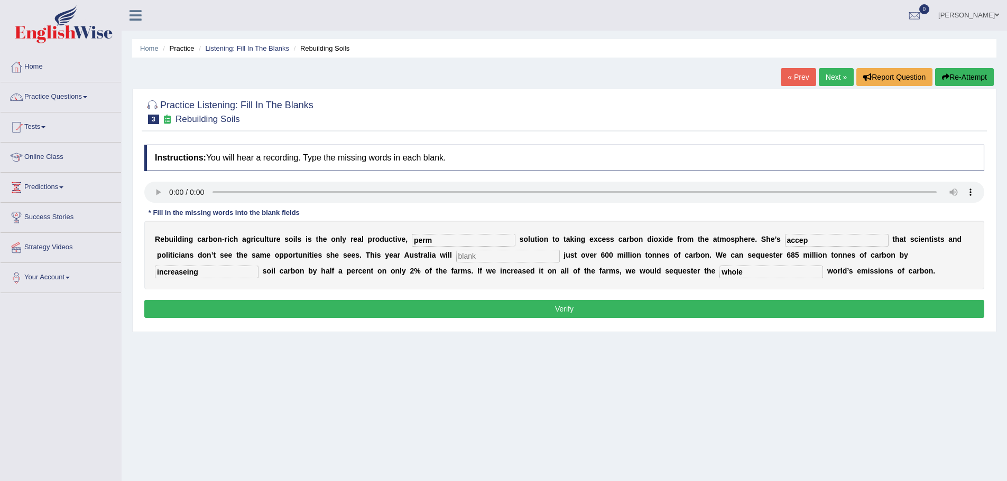
type input "increaseing"
click at [477, 255] on input "text" at bounding box center [508, 256] width 104 height 13
click at [454, 229] on div "R e b u i l d i n g c a r b o n - r i c h a g r i c u l t u r e s o i l s i s t…" at bounding box center [564, 255] width 840 height 69
click at [448, 237] on input "perm" at bounding box center [464, 240] width 104 height 13
type input "permnament"
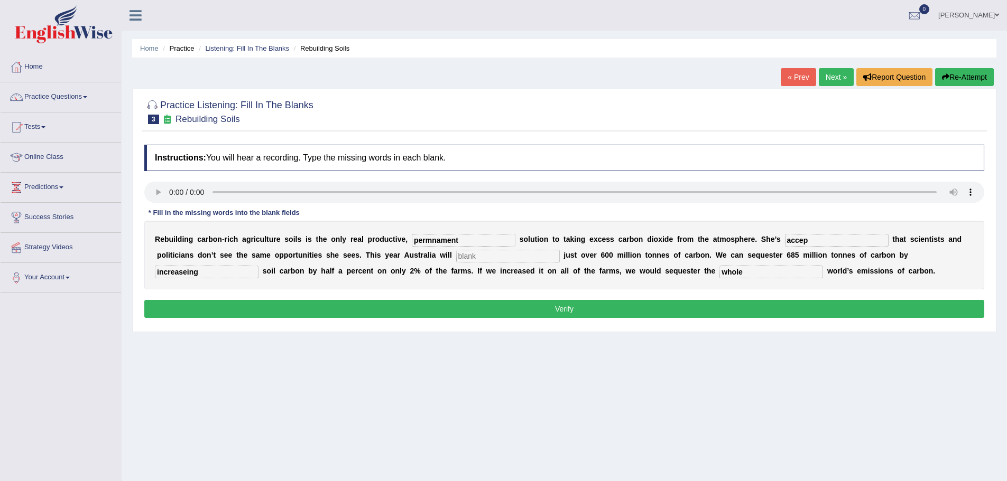
click at [808, 241] on input "accep" at bounding box center [837, 240] width 104 height 13
type input "accepted"
click at [467, 255] on input "text" at bounding box center [508, 256] width 104 height 13
type input "have"
click at [184, 272] on input "increaseing" at bounding box center [207, 272] width 104 height 13
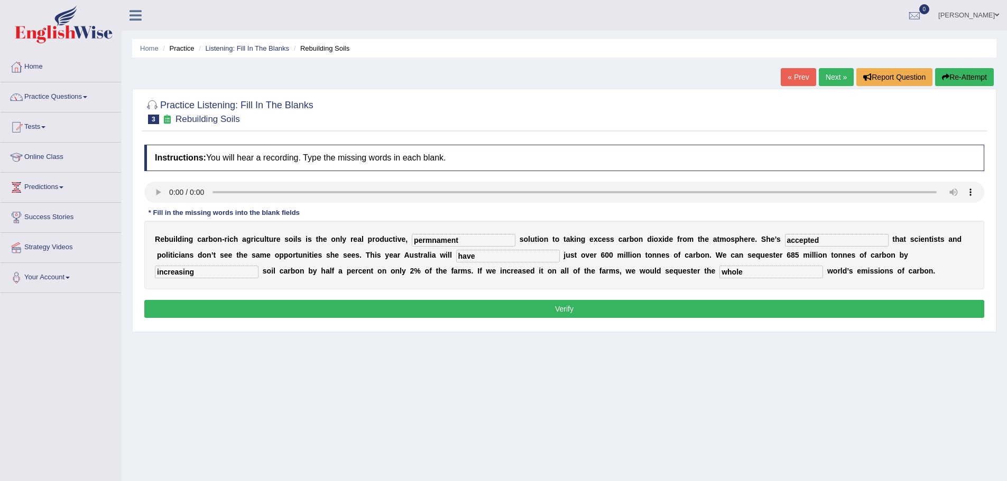
type input "increasing"
click at [570, 305] on button "Verify" at bounding box center [564, 309] width 840 height 18
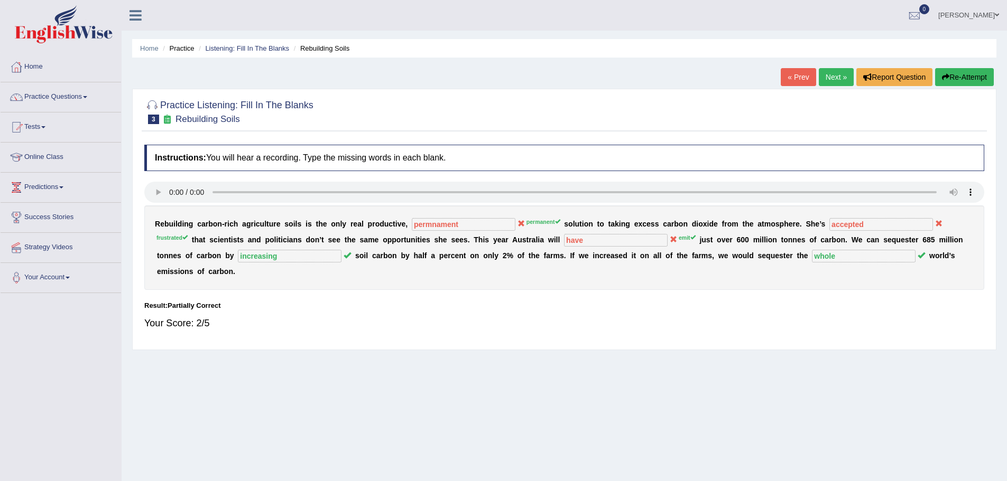
click at [834, 75] on link "Next »" at bounding box center [835, 77] width 35 height 18
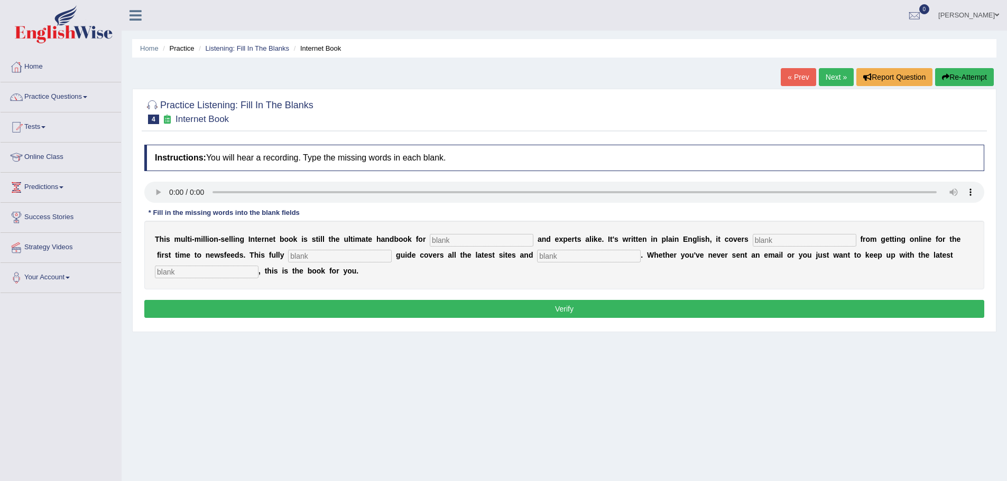
click at [444, 237] on input "text" at bounding box center [482, 240] width 104 height 13
click at [551, 254] on input "text" at bounding box center [589, 256] width 104 height 13
click at [439, 235] on input "text" at bounding box center [482, 240] width 104 height 13
click at [439, 238] on input "text" at bounding box center [482, 240] width 104 height 13
type input "novices"
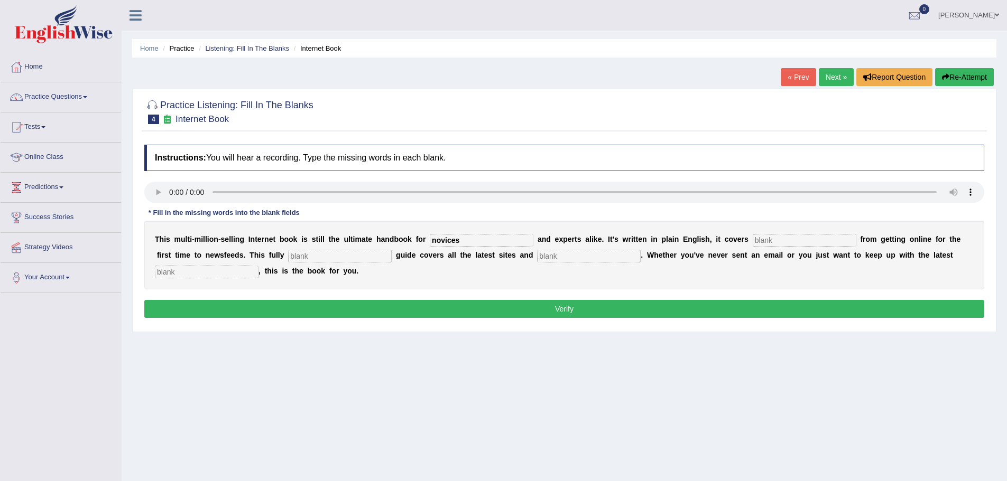
click at [771, 239] on input "text" at bounding box center [804, 240] width 104 height 13
type input "everything"
click at [300, 256] on input "text" at bounding box center [340, 256] width 104 height 13
click at [188, 270] on input "text" at bounding box center [207, 272] width 104 height 13
type input "development"
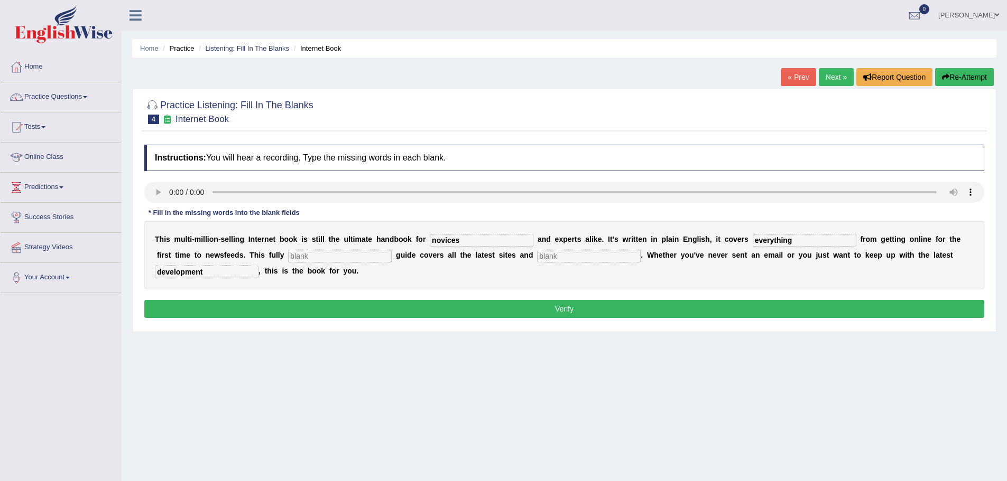
click at [314, 251] on input "text" at bounding box center [340, 256] width 104 height 13
type input "revised"
click at [566, 256] on input "text" at bounding box center [589, 256] width 104 height 13
click at [563, 309] on button "Verify" at bounding box center [564, 309] width 840 height 18
click at [559, 254] on input "text" at bounding box center [589, 256] width 104 height 13
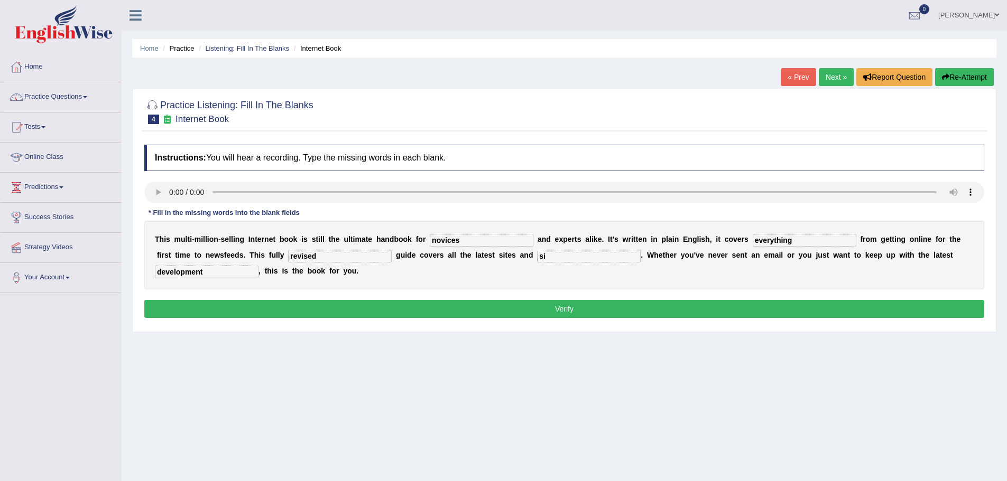
type input "s"
type input "books"
click at [571, 308] on button "Verify" at bounding box center [564, 309] width 840 height 18
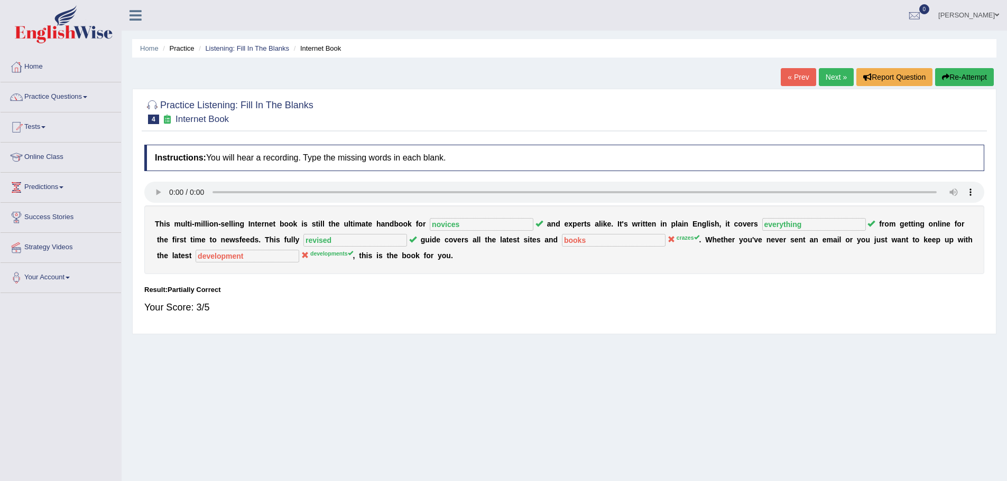
click at [832, 75] on link "Next »" at bounding box center [835, 77] width 35 height 18
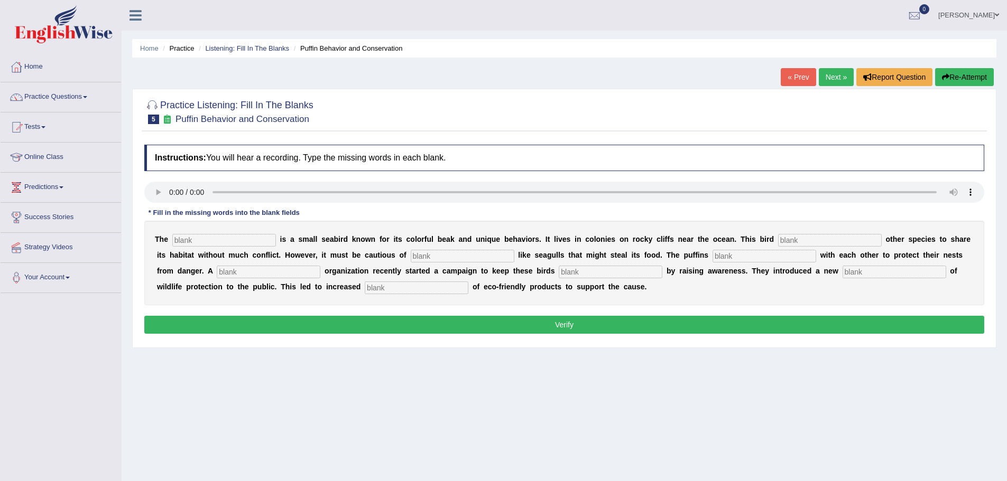
click at [192, 241] on input "text" at bounding box center [224, 240] width 104 height 13
type input "pr"
click at [792, 238] on input "text" at bounding box center [830, 240] width 104 height 13
type input "allows"
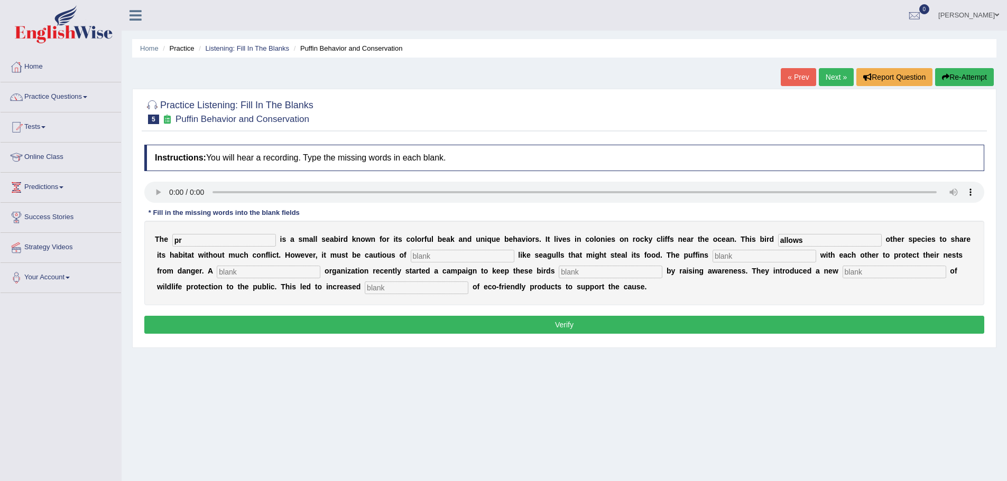
click at [421, 255] on input "text" at bounding box center [463, 256] width 104 height 13
type input "prede"
click at [734, 256] on input "text" at bounding box center [764, 256] width 104 height 13
type input "cooperate"
click at [246, 274] on input "text" at bounding box center [269, 272] width 104 height 13
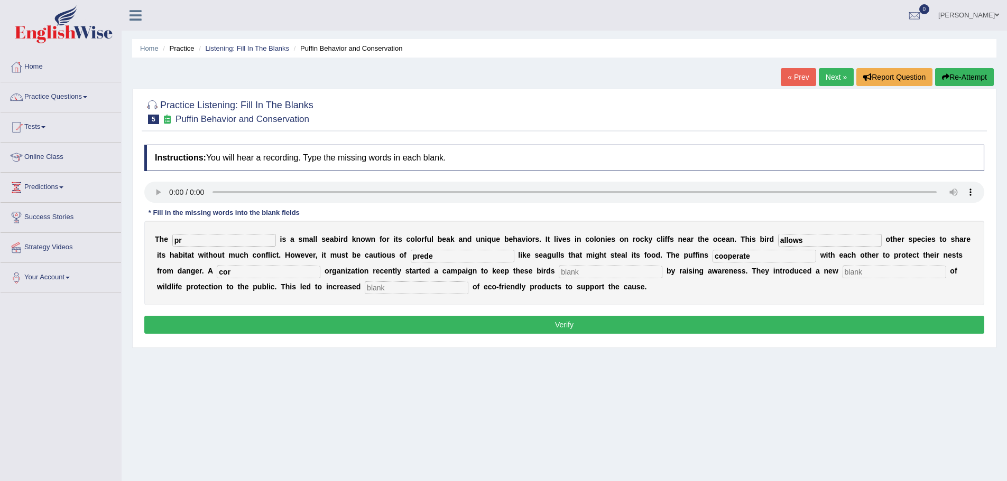
type input "cor"
click at [603, 268] on input "text" at bounding box center [610, 272] width 104 height 13
click at [858, 269] on input "text" at bounding box center [894, 272] width 104 height 13
click at [384, 288] on input "text" at bounding box center [417, 288] width 104 height 13
type input "consumption"
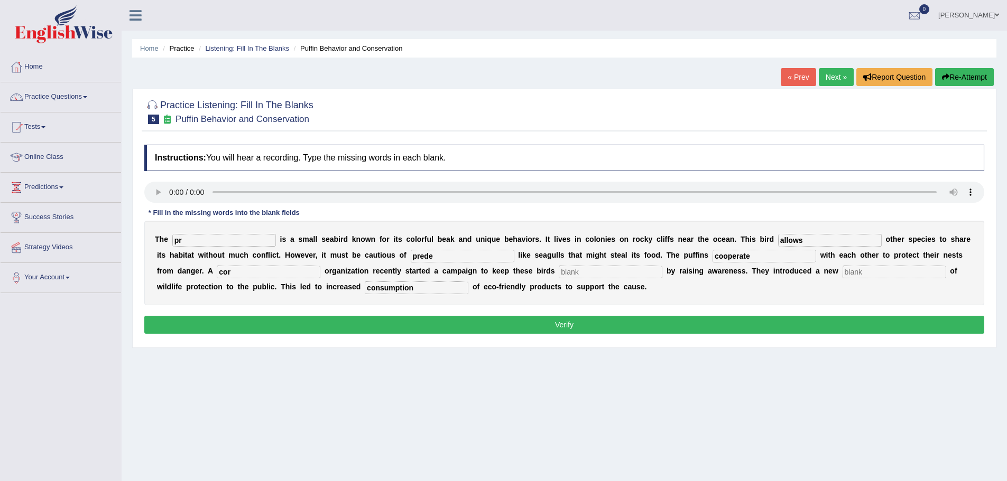
click at [570, 271] on input "text" at bounding box center [610, 272] width 104 height 13
click at [198, 239] on input "pr" at bounding box center [224, 240] width 104 height 13
type input "pruffins"
click at [444, 257] on input "prede" at bounding box center [463, 256] width 104 height 13
type input "predetors"
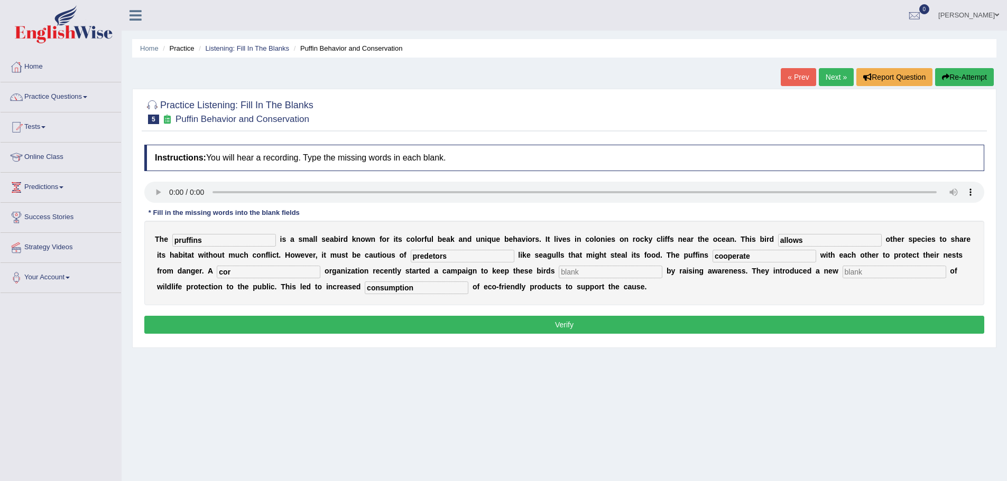
click at [756, 256] on input "cooperate" at bounding box center [764, 256] width 104 height 13
click at [263, 273] on input "cor" at bounding box center [269, 272] width 104 height 13
type input "corporate"
click at [586, 273] on input "text" at bounding box center [610, 272] width 104 height 13
type input "alive"
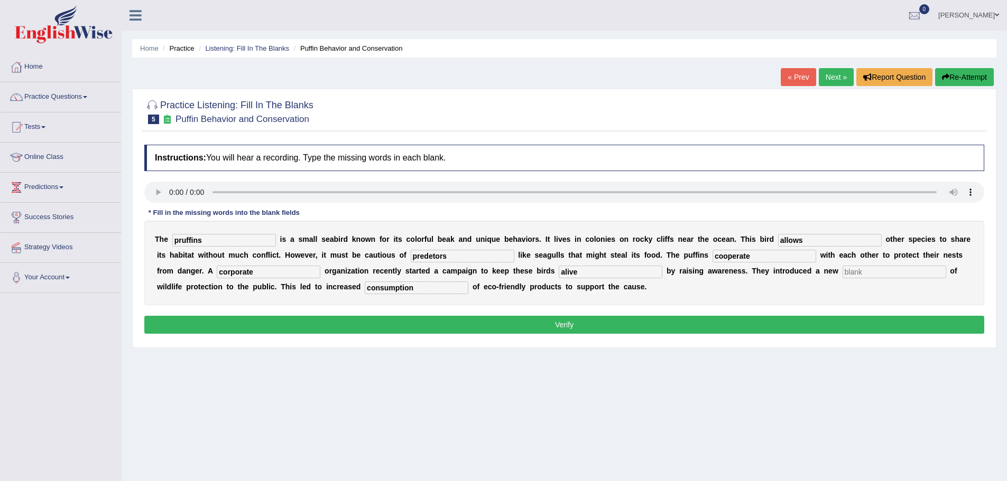
click at [855, 272] on input "text" at bounding box center [894, 272] width 104 height 13
type input "pattern"
click at [579, 325] on button "Verify" at bounding box center [564, 325] width 840 height 18
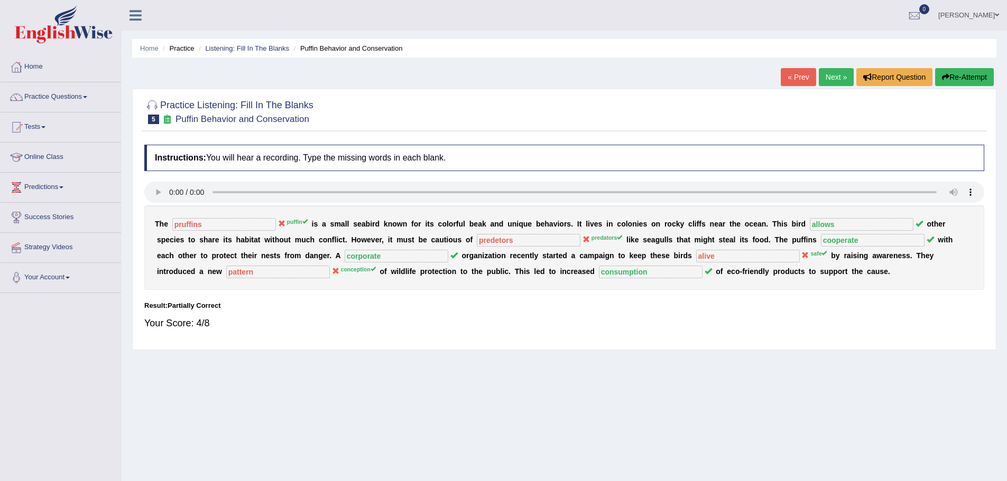
click at [834, 76] on link "Next »" at bounding box center [835, 77] width 35 height 18
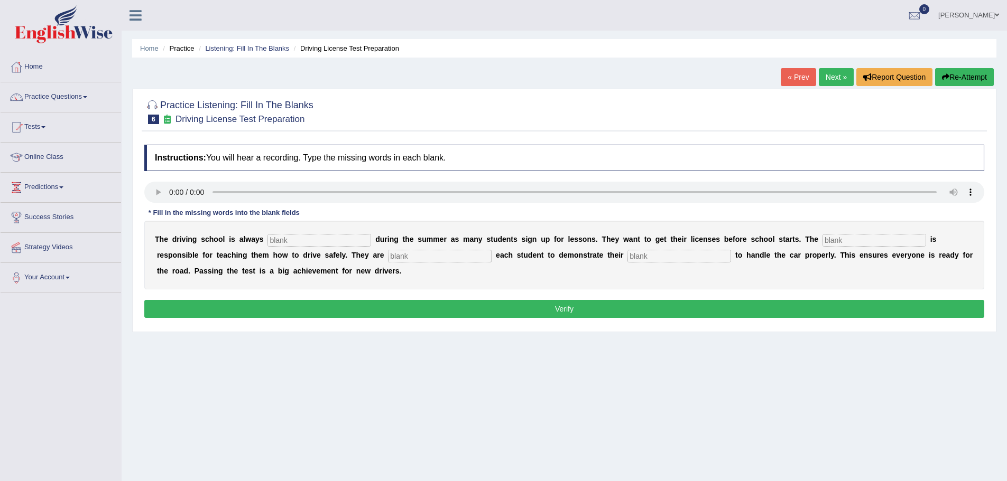
click at [280, 238] on input "text" at bounding box center [319, 240] width 104 height 13
click at [283, 239] on input "text" at bounding box center [319, 240] width 104 height 13
type input "busy"
click at [839, 241] on input "text" at bounding box center [874, 240] width 104 height 13
click at [858, 241] on input "instruc" at bounding box center [874, 240] width 104 height 13
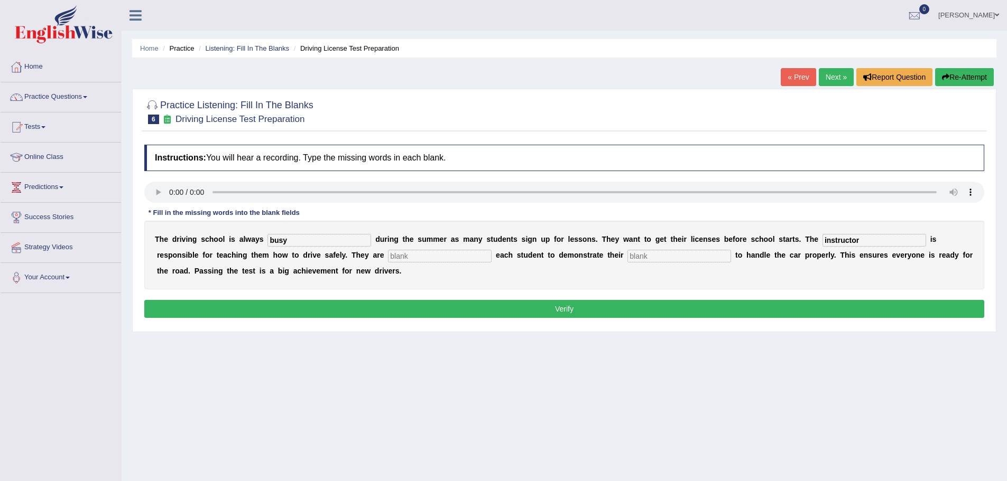
type input "instructor"
click at [402, 256] on input "text" at bounding box center [440, 256] width 104 height 13
click at [643, 257] on input "text" at bounding box center [679, 256] width 104 height 13
click at [424, 253] on input "re" at bounding box center [440, 256] width 104 height 13
type input "requirement"
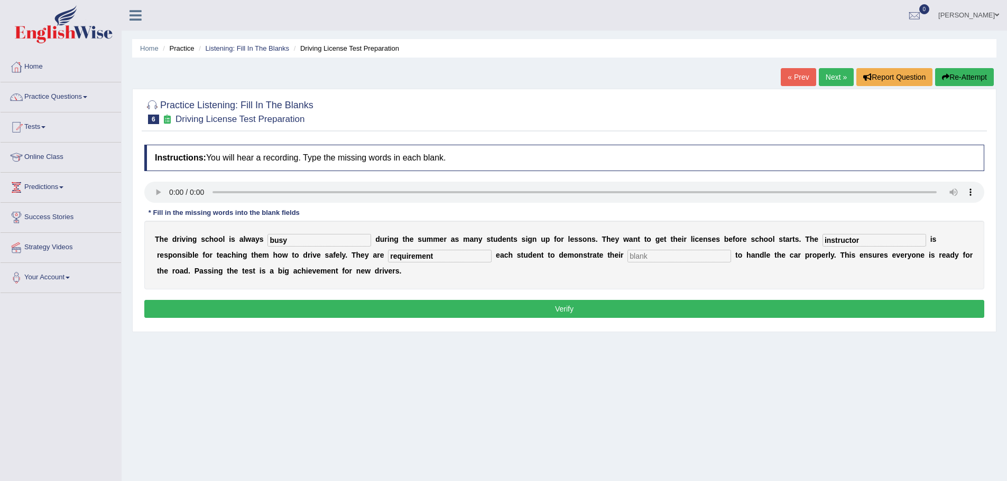
click at [659, 255] on input "text" at bounding box center [679, 256] width 104 height 13
type input "skills"
click at [565, 309] on button "Verify" at bounding box center [564, 309] width 840 height 18
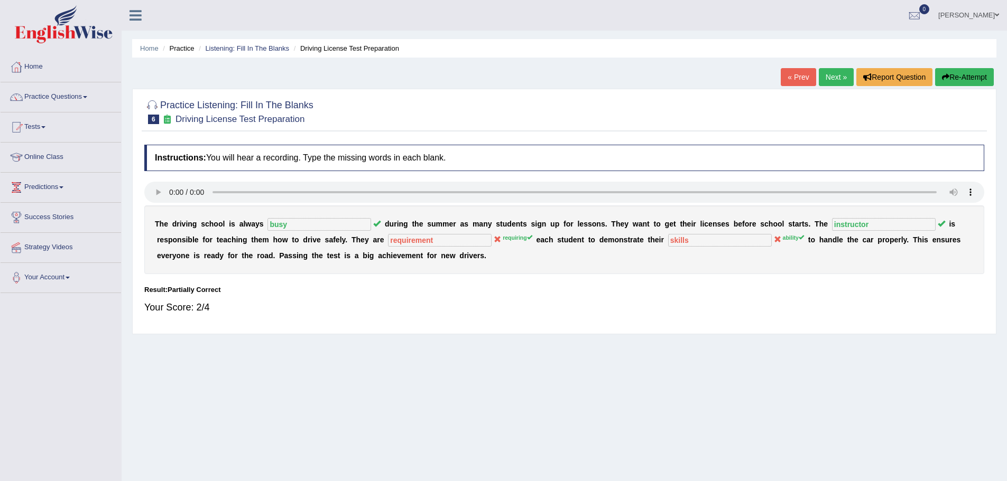
click at [836, 72] on link "Next »" at bounding box center [835, 77] width 35 height 18
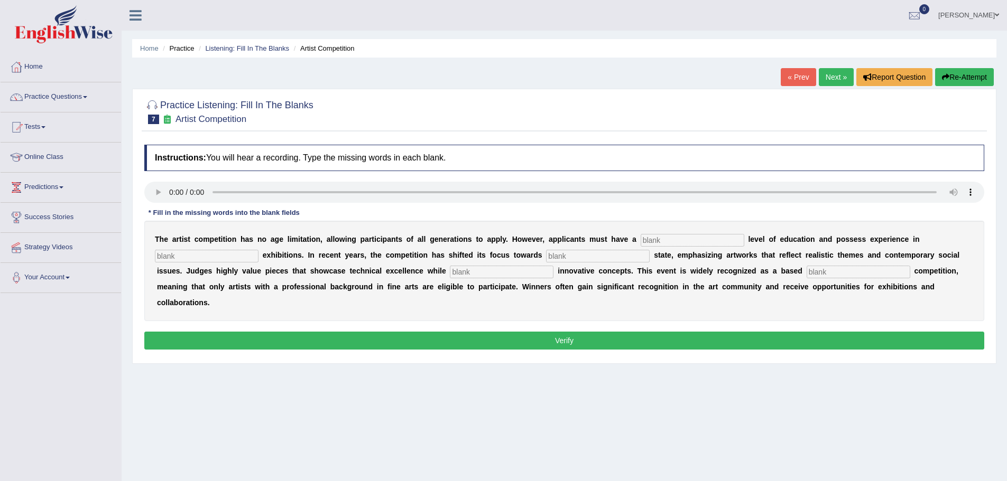
click at [680, 241] on input "text" at bounding box center [692, 240] width 104 height 13
click at [664, 237] on input "text" at bounding box center [692, 240] width 104 height 13
type input "graduate"
click at [208, 256] on input "text" at bounding box center [207, 256] width 104 height 13
type input "sc"
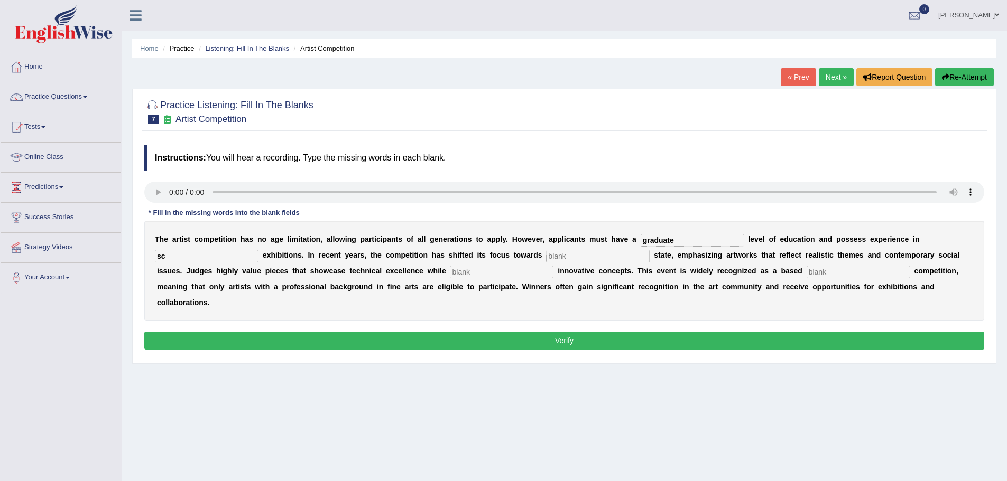
click at [563, 256] on input "text" at bounding box center [598, 256] width 104 height 13
type input "real"
click at [467, 268] on input "text" at bounding box center [502, 272] width 104 height 13
type input "incorporating"
click at [824, 269] on input "text" at bounding box center [858, 272] width 104 height 13
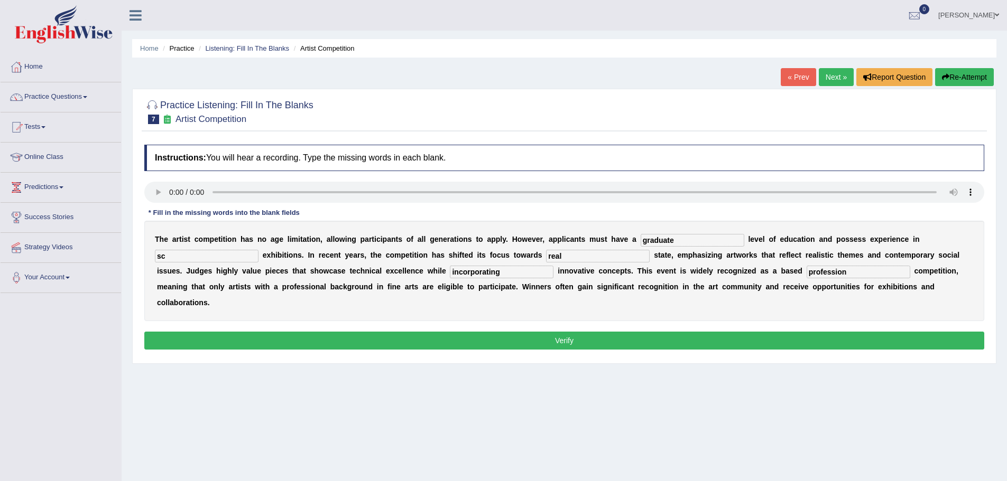
type input "profession"
click at [197, 255] on input "sc" at bounding box center [207, 256] width 104 height 13
click at [170, 257] on input "scucture" at bounding box center [207, 256] width 104 height 13
click at [213, 257] on input "sculpture" at bounding box center [207, 256] width 104 height 13
type input "sculpture"
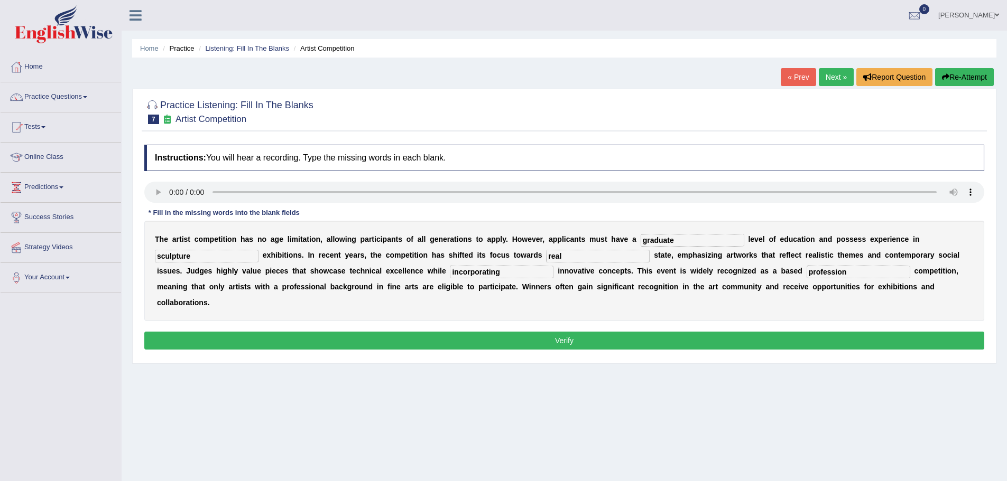
click at [563, 340] on button "Verify" at bounding box center [564, 341] width 840 height 18
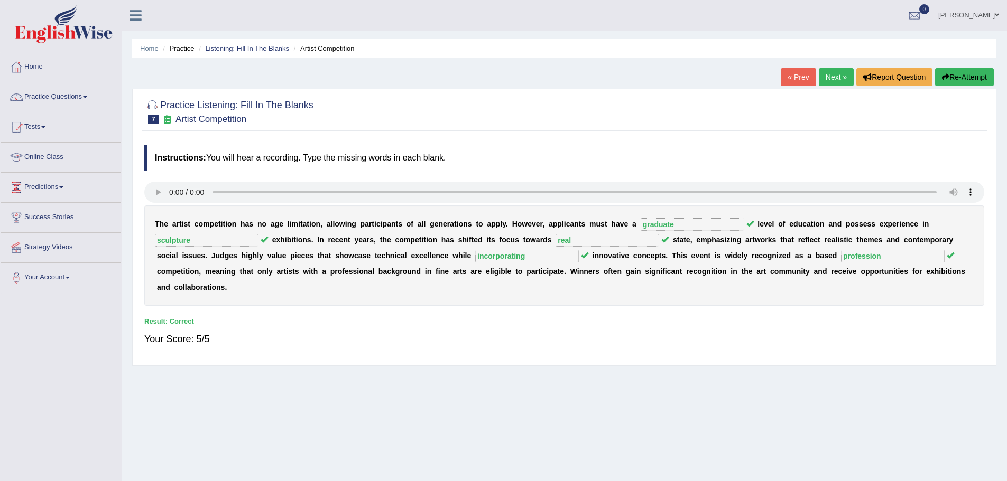
click at [832, 77] on link "Next »" at bounding box center [835, 77] width 35 height 18
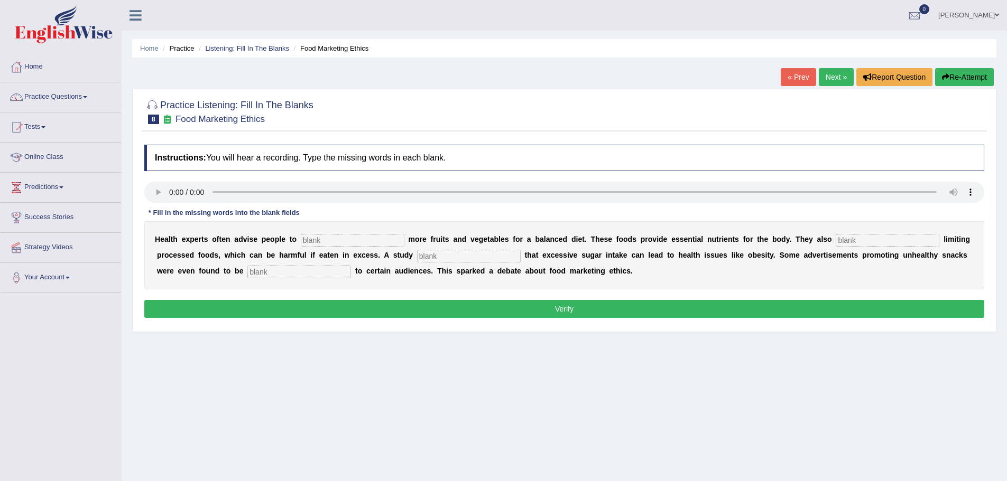
click at [312, 240] on input "text" at bounding box center [353, 240] width 104 height 13
type input "consume"
click at [844, 239] on input "text" at bounding box center [887, 240] width 104 height 13
type input "recommended"
click at [439, 256] on input "text" at bounding box center [469, 256] width 104 height 13
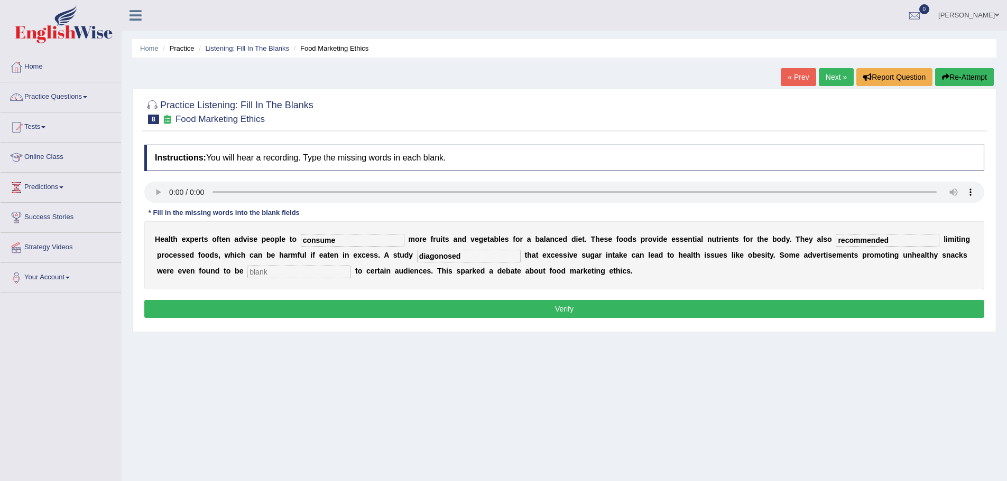
type input "diagonosed"
click at [308, 271] on input "text" at bounding box center [299, 272] width 104 height 13
click at [272, 271] on input "offencive" at bounding box center [299, 272] width 104 height 13
click at [319, 272] on input "offensive" at bounding box center [299, 272] width 104 height 13
type input "offensive"
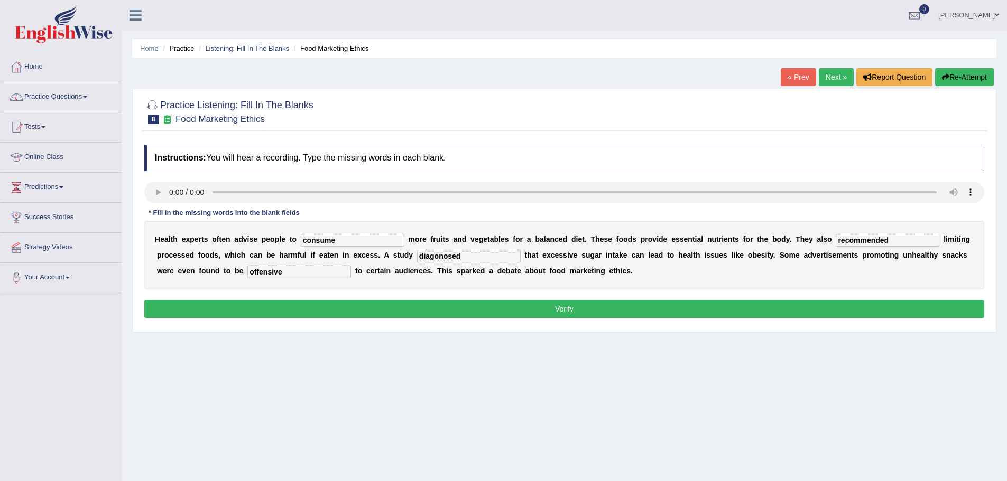
click at [562, 307] on button "Verify" at bounding box center [564, 309] width 840 height 18
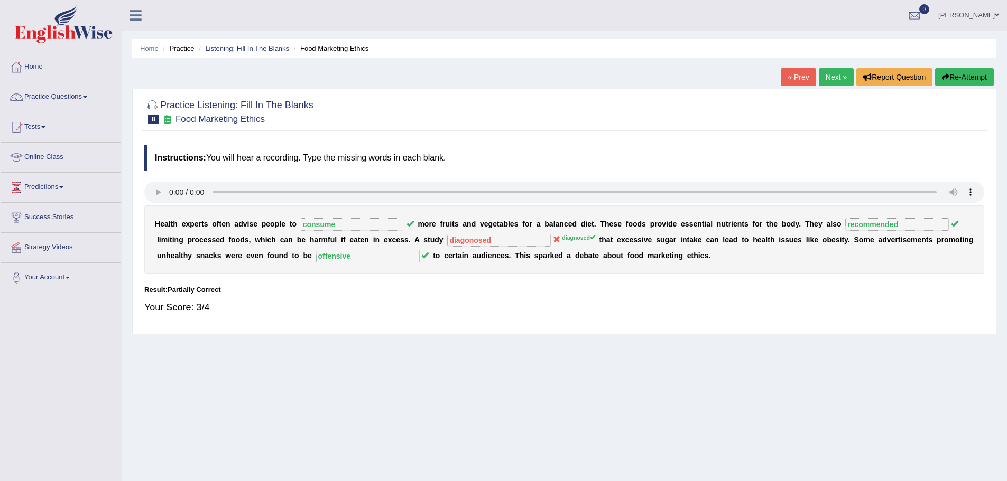
click at [828, 76] on link "Next »" at bounding box center [835, 77] width 35 height 18
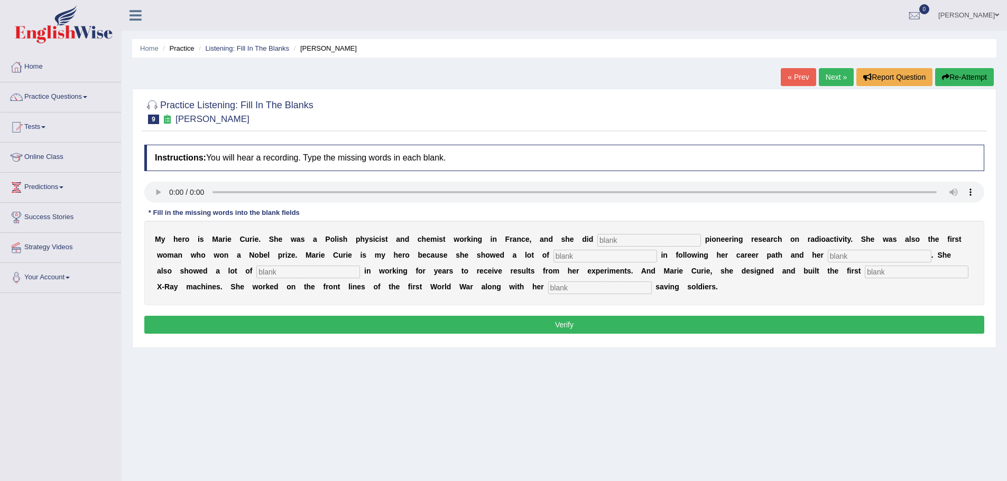
click at [620, 238] on input "text" at bounding box center [649, 240] width 104 height 13
type input "conducted"
click at [576, 257] on input "text" at bounding box center [605, 256] width 104 height 13
type input "determination"
click at [277, 272] on input "text" at bounding box center [308, 272] width 104 height 13
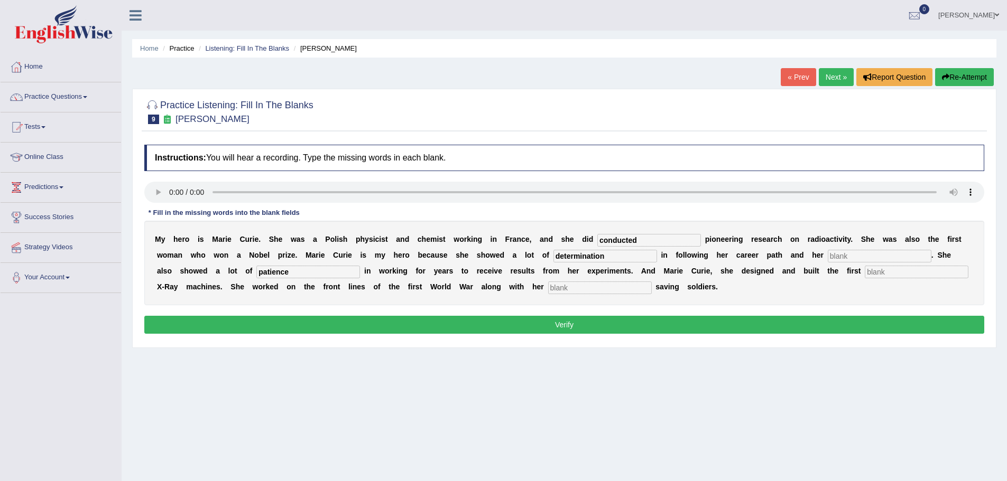
type input "patience"
click at [887, 272] on input "text" at bounding box center [916, 272] width 104 height 13
type input "mobile"
click at [844, 255] on input "text" at bounding box center [879, 256] width 104 height 13
click at [580, 288] on input "text" at bounding box center [600, 288] width 104 height 13
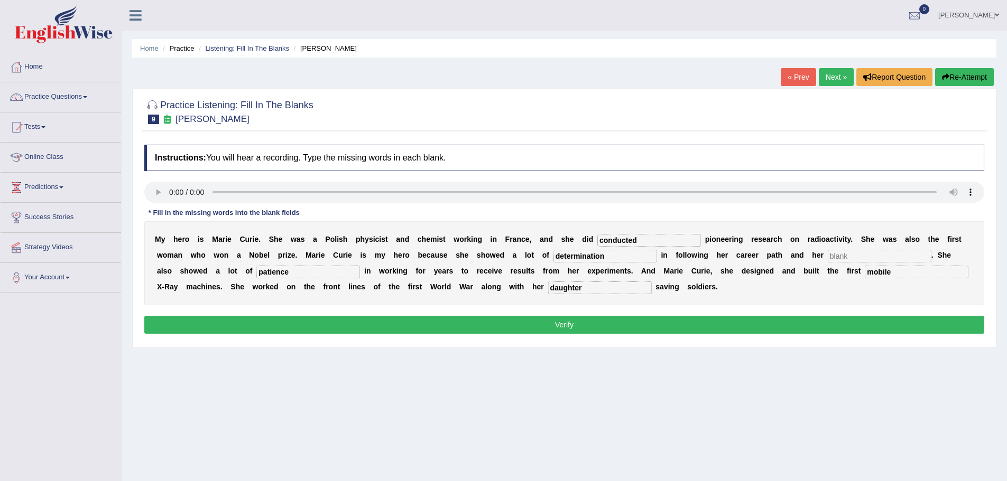
type input "daughter"
click at [848, 258] on input "text" at bounding box center [879, 256] width 104 height 13
type input "passion"
click at [562, 323] on button "Verify" at bounding box center [564, 325] width 840 height 18
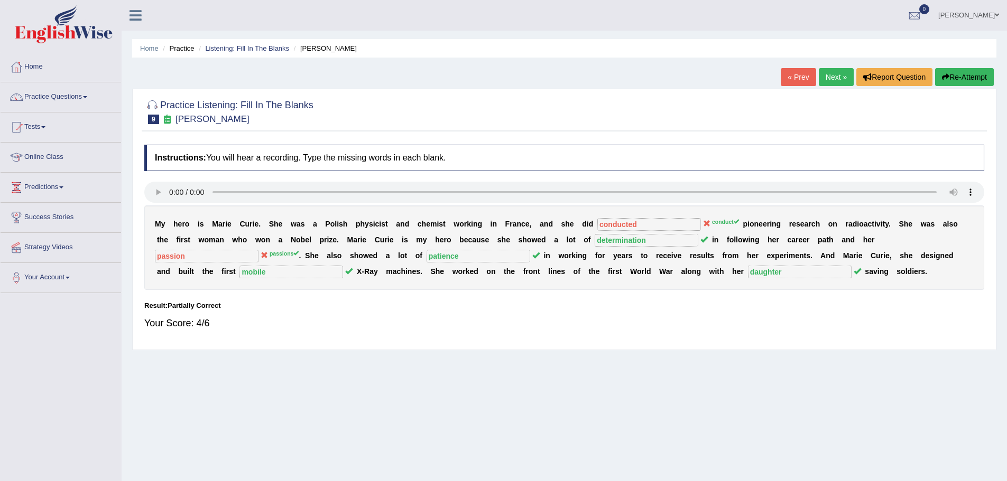
click at [830, 76] on link "Next »" at bounding box center [835, 77] width 35 height 18
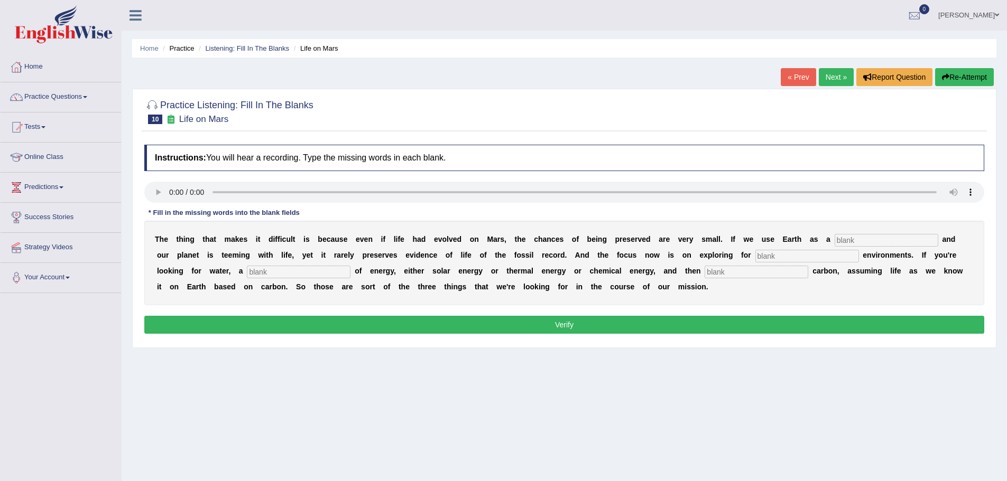
click at [840, 240] on input "text" at bounding box center [886, 240] width 104 height 13
type input "reference"
click at [766, 255] on input "text" at bounding box center [807, 256] width 104 height 13
type input "habitrable"
click at [292, 274] on input "text" at bounding box center [299, 272] width 104 height 13
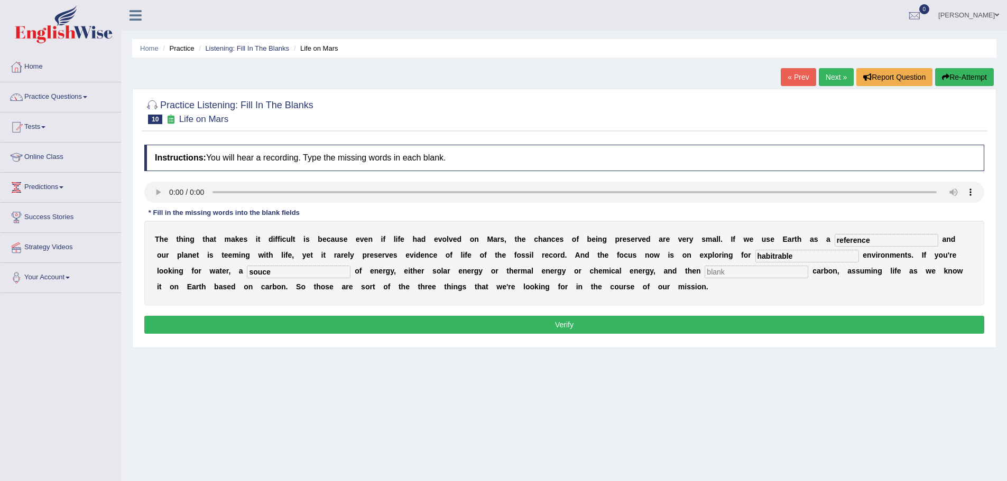
type input "souce"
click at [719, 271] on input "text" at bounding box center [756, 272] width 104 height 13
type input "oranic"
click at [779, 255] on input "habitrable" at bounding box center [807, 256] width 104 height 13
type input "habitable"
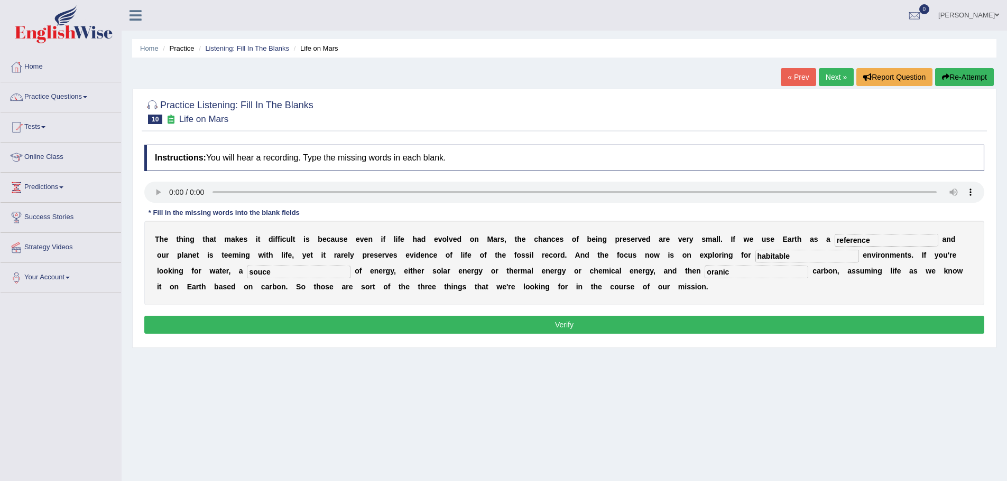
click at [569, 322] on button "Verify" at bounding box center [564, 325] width 840 height 18
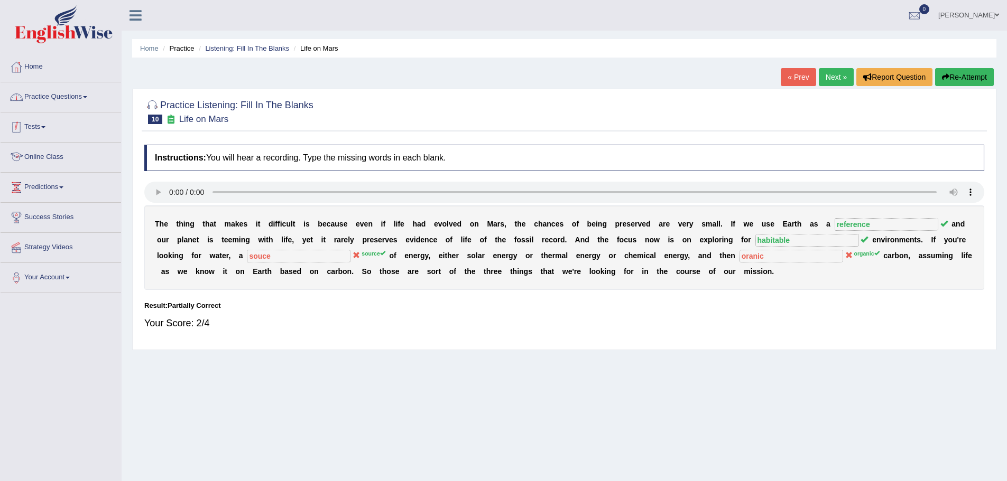
click at [73, 92] on link "Practice Questions" at bounding box center [61, 95] width 120 height 26
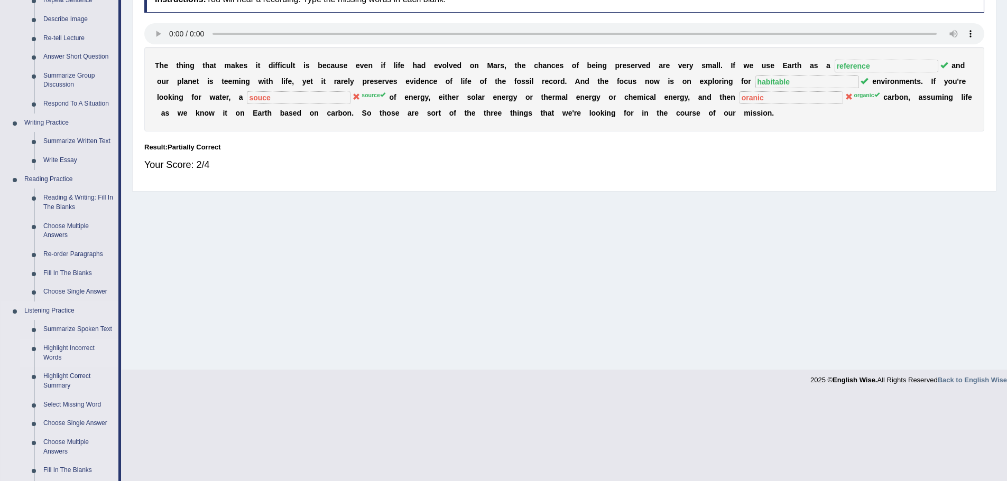
scroll to position [211, 0]
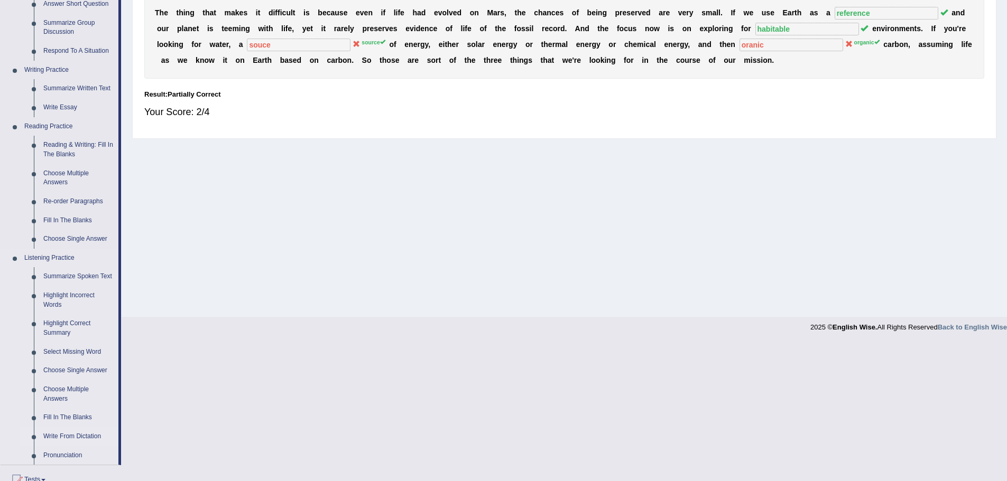
click at [62, 434] on link "Write From Dictation" at bounding box center [79, 436] width 80 height 19
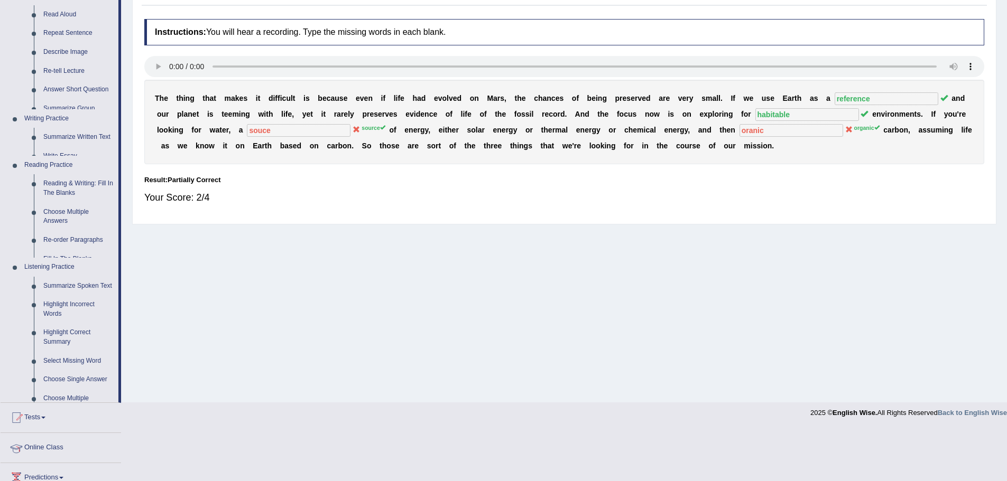
scroll to position [73, 0]
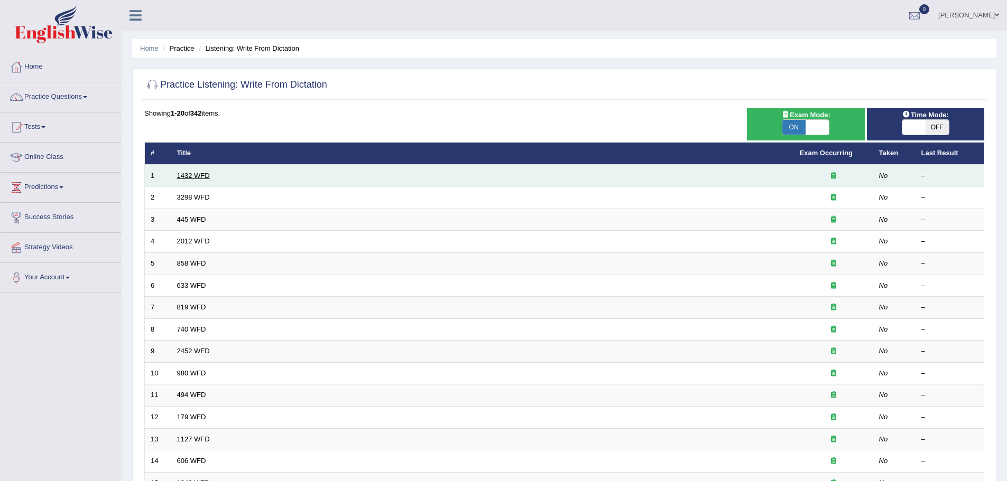
click at [200, 173] on link "1432 WFD" at bounding box center [193, 176] width 33 height 8
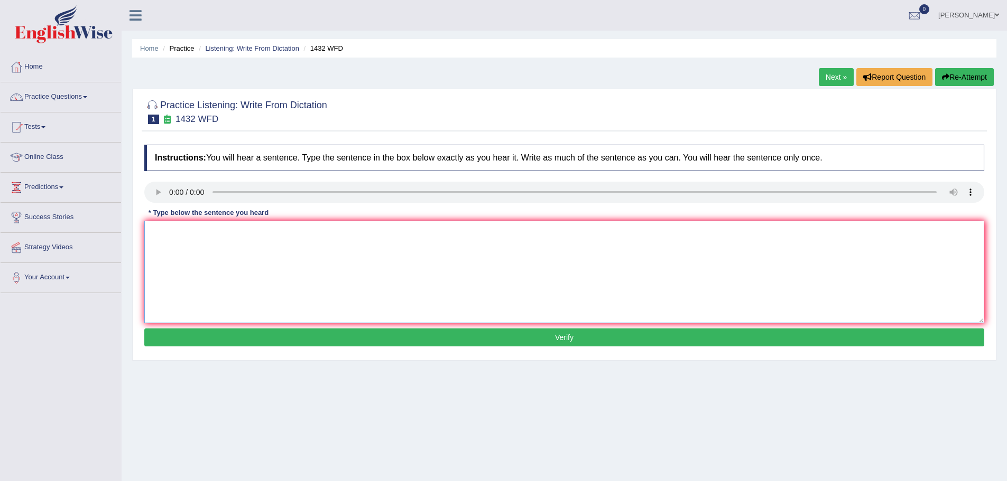
click at [172, 240] on textarea at bounding box center [564, 272] width 840 height 103
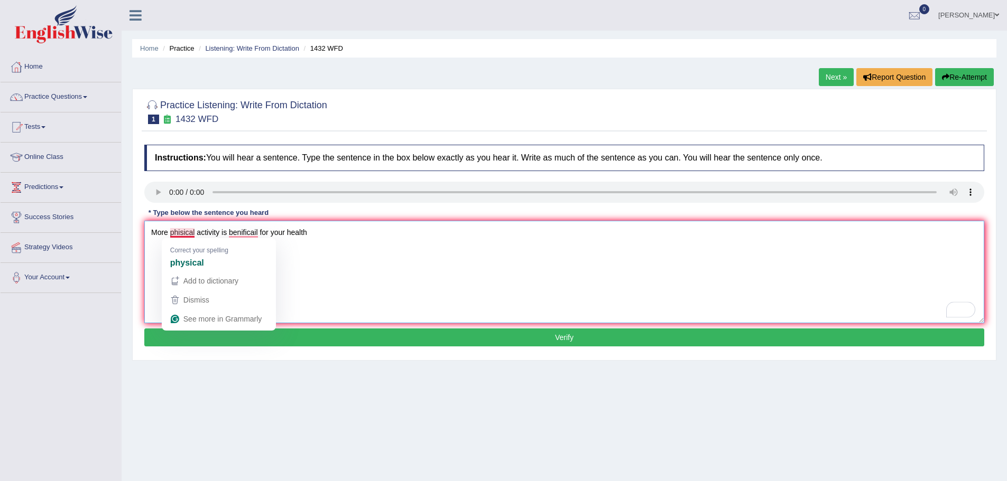
click at [181, 232] on textarea "More phisical activity is benificail for your health" at bounding box center [564, 272] width 840 height 103
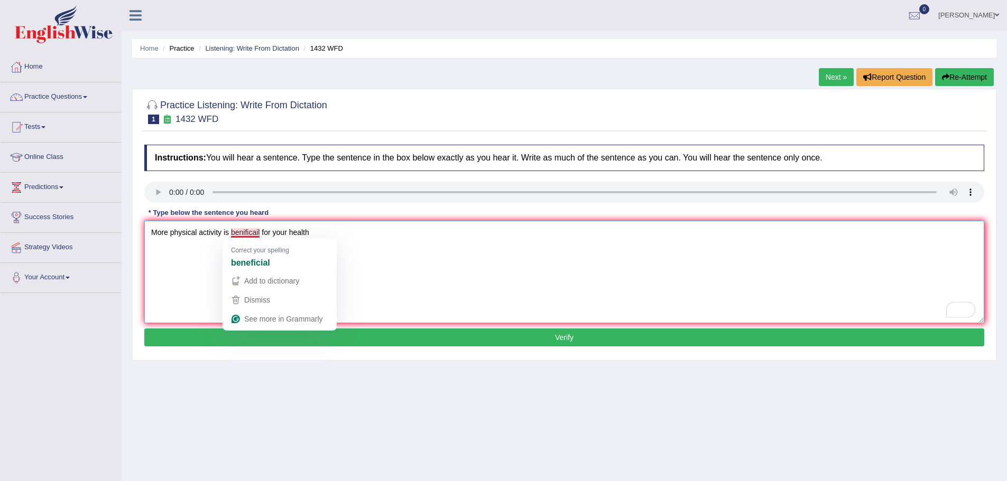
click at [249, 232] on textarea "More physical activity is benificail for your health" at bounding box center [564, 272] width 840 height 103
click at [320, 232] on textarea "More physical activity is beneficial for your health" at bounding box center [564, 272] width 840 height 103
type textarea "More physical activity is beneficial for your health."
click at [562, 333] on button "Verify" at bounding box center [564, 338] width 840 height 18
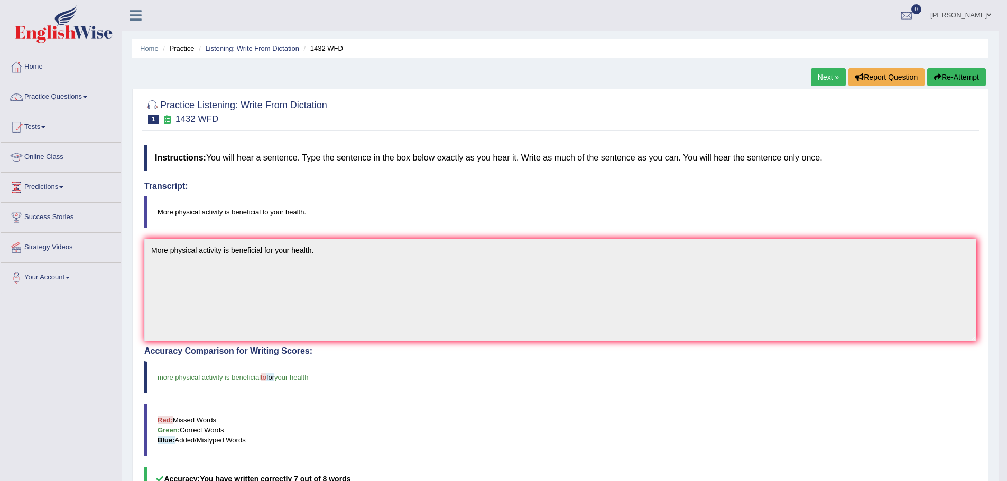
click at [820, 72] on link "Next »" at bounding box center [828, 77] width 35 height 18
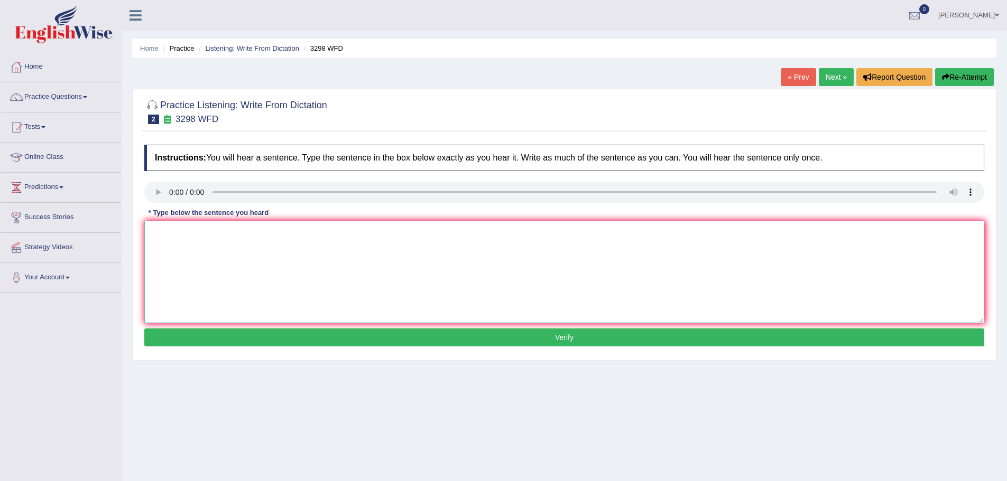
click at [184, 237] on textarea at bounding box center [564, 272] width 840 height 103
click at [210, 232] on textarea "Animal behavious is" at bounding box center [564, 272] width 840 height 103
click at [235, 232] on textarea "Animal behaviour is" at bounding box center [564, 272] width 840 height 103
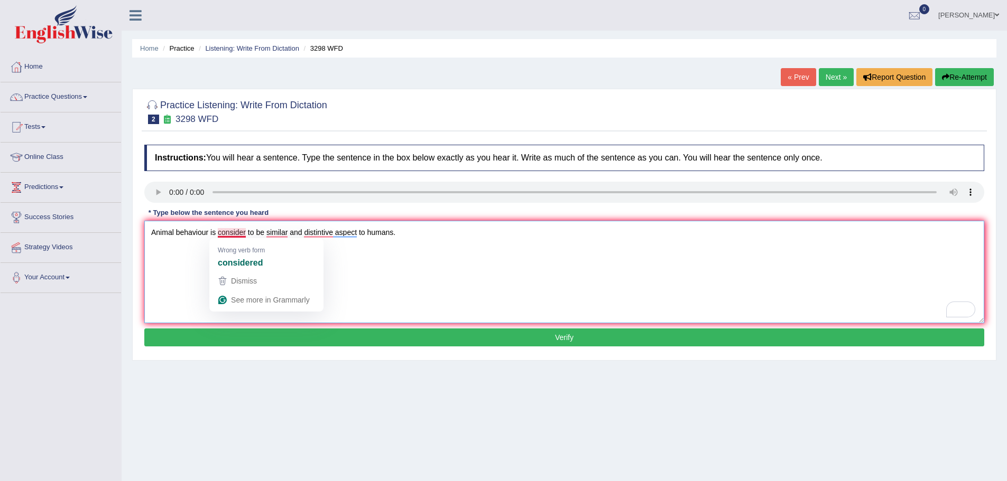
click at [245, 231] on textarea "Animal behaviour is consider to be similar and distintive aspect to humans." at bounding box center [564, 272] width 840 height 103
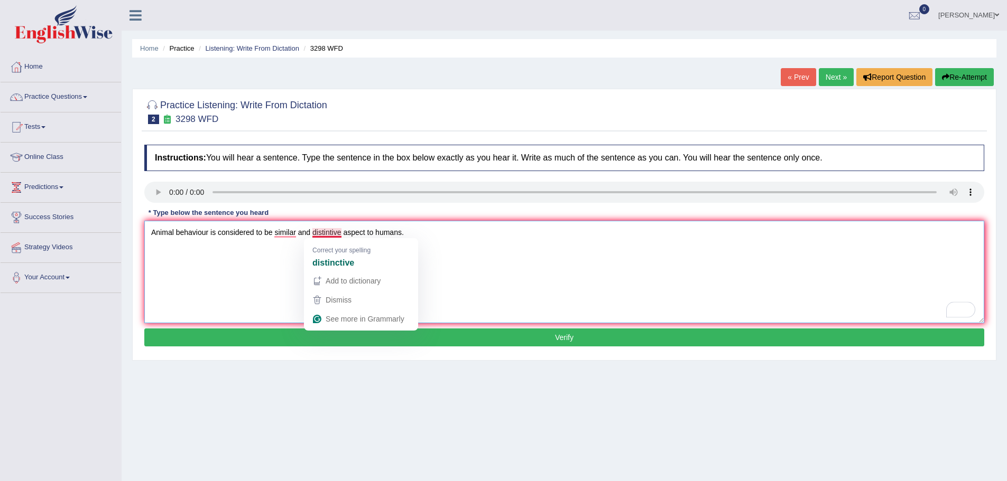
click at [329, 232] on textarea "Animal behaviour is considered to be similar and distintive aspect to humans." at bounding box center [564, 272] width 840 height 103
click at [452, 236] on textarea "Animal behaviour is considered to be similar and distinctive aspect to humans." at bounding box center [564, 272] width 840 height 103
type textarea "Animal behaviour is considered to be similar and distinctive aspect to humans."
click at [564, 335] on button "Verify" at bounding box center [564, 338] width 840 height 18
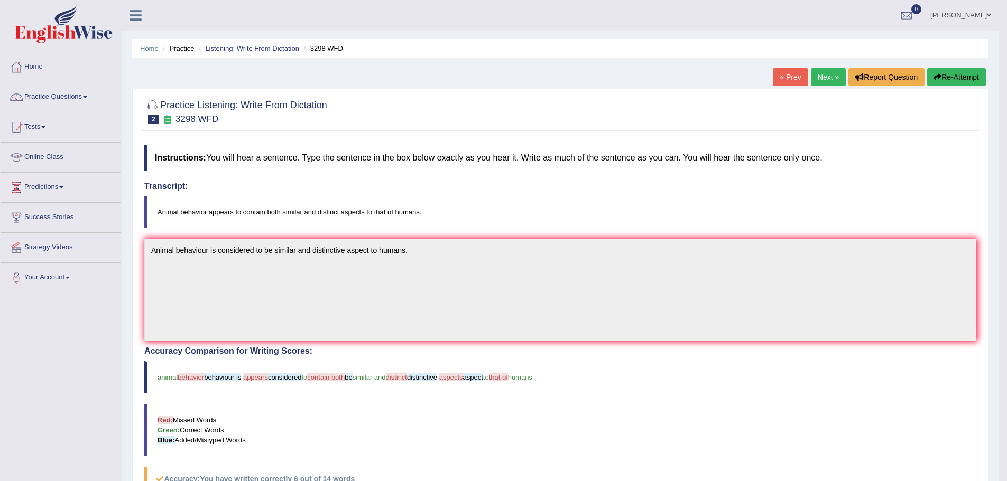
click at [826, 79] on link "Next »" at bounding box center [828, 77] width 35 height 18
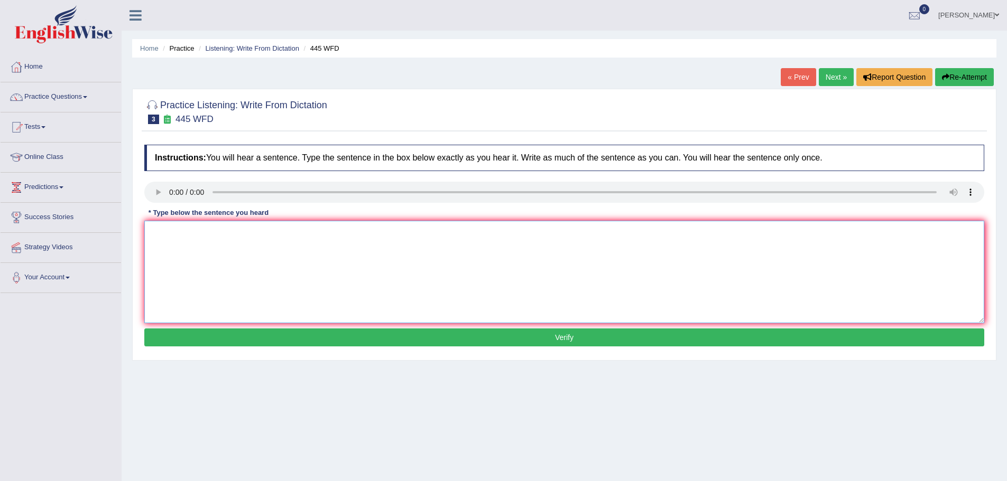
click at [186, 240] on textarea at bounding box center [564, 272] width 840 height 103
type textarea "The Americal astronomers made a plan to land on Mars."
click at [562, 336] on button "Verify" at bounding box center [564, 338] width 840 height 18
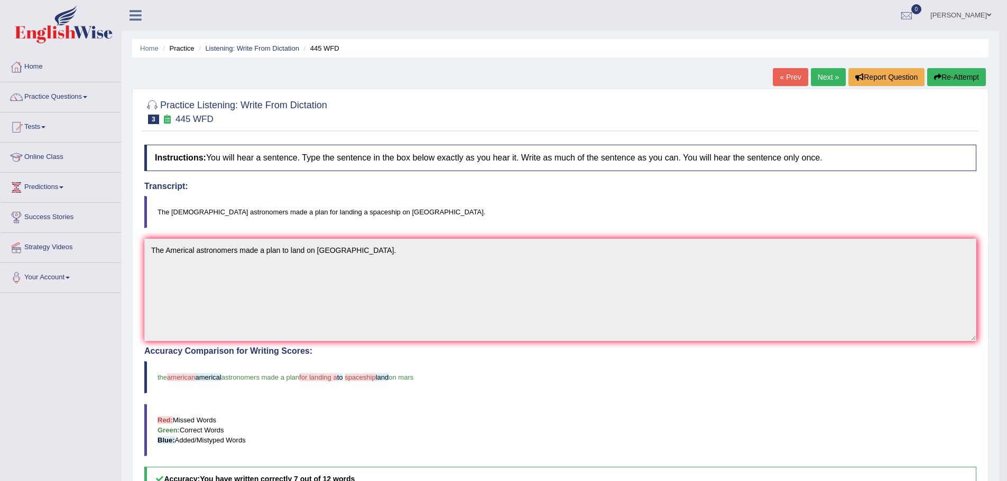
click at [827, 74] on link "Next »" at bounding box center [828, 77] width 35 height 18
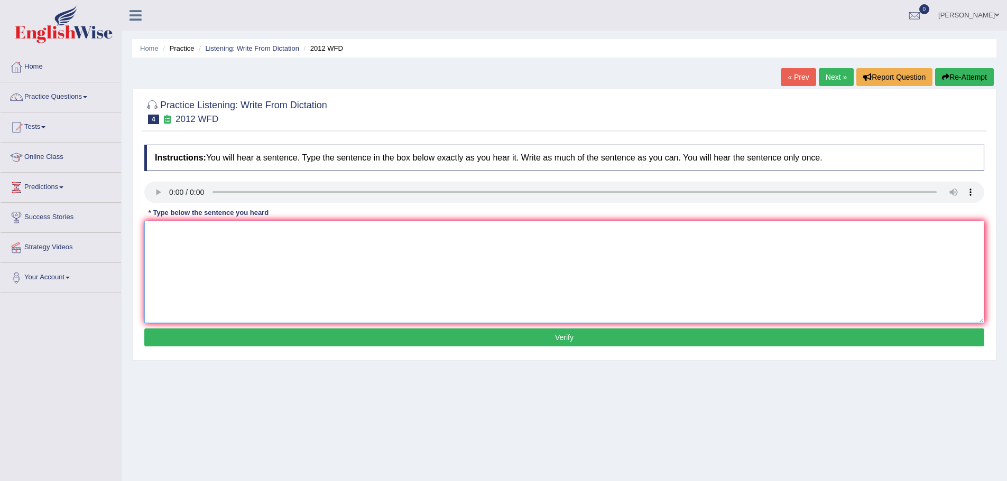
click at [178, 237] on textarea at bounding box center [564, 272] width 840 height 103
type textarea "There is a great deal of debate on this topic."
click at [567, 339] on button "Verify" at bounding box center [564, 338] width 840 height 18
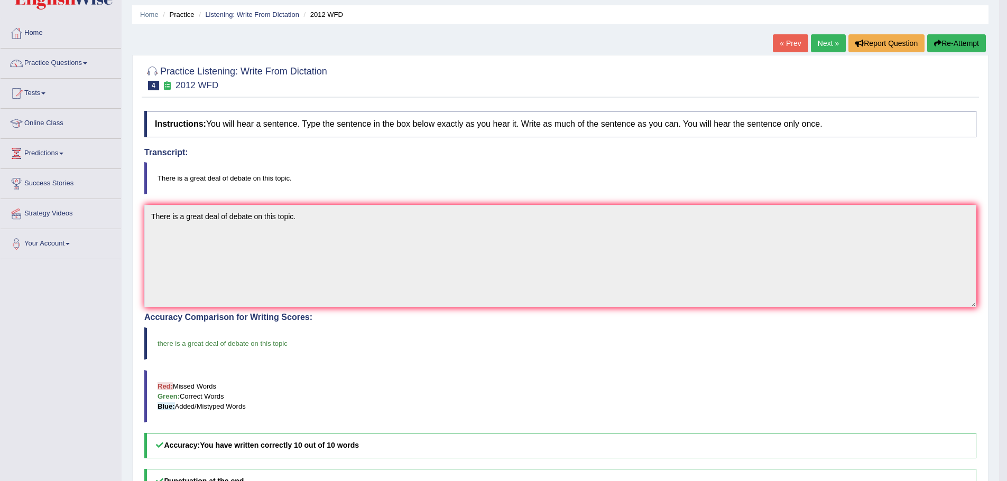
scroll to position [53, 0]
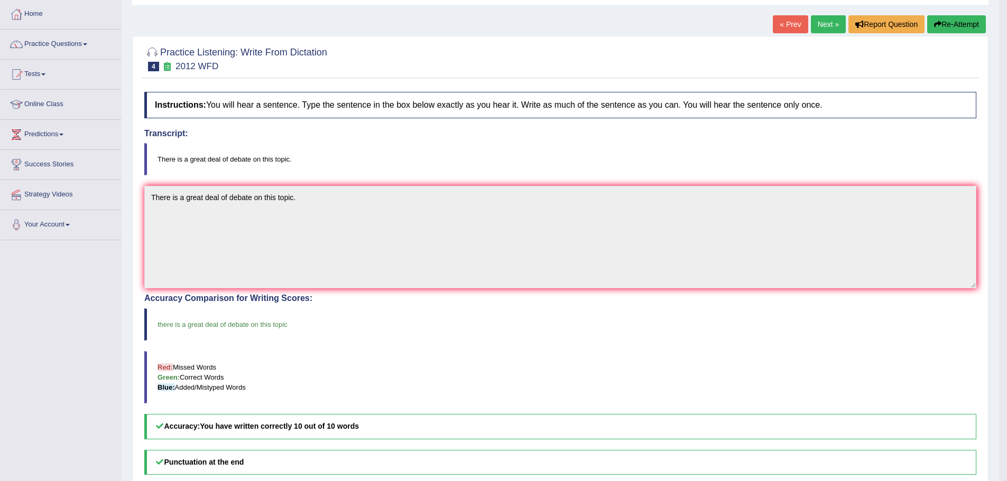
click at [824, 23] on link "Next »" at bounding box center [828, 24] width 35 height 18
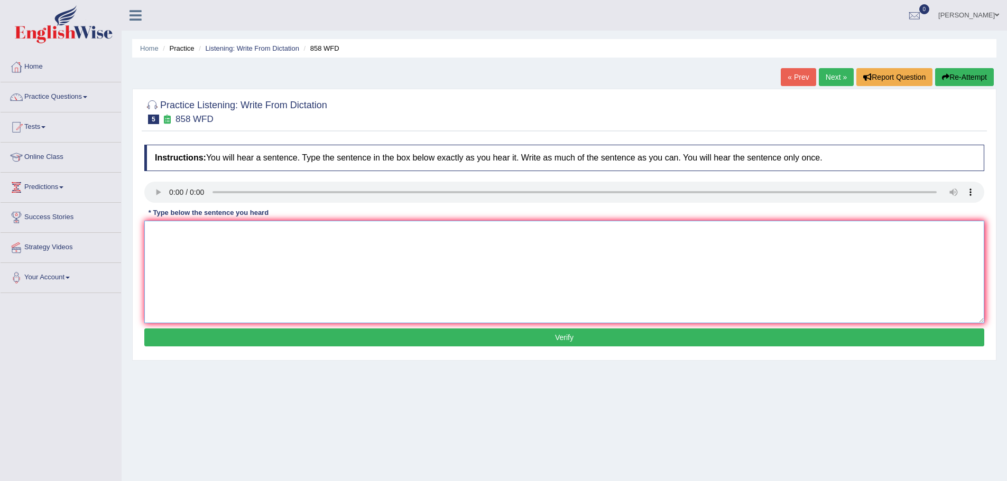
click at [172, 239] on textarea at bounding box center [564, 272] width 840 height 103
type textarea "The year when the ship rect interested the historians."
click at [558, 338] on button "Verify" at bounding box center [564, 338] width 840 height 18
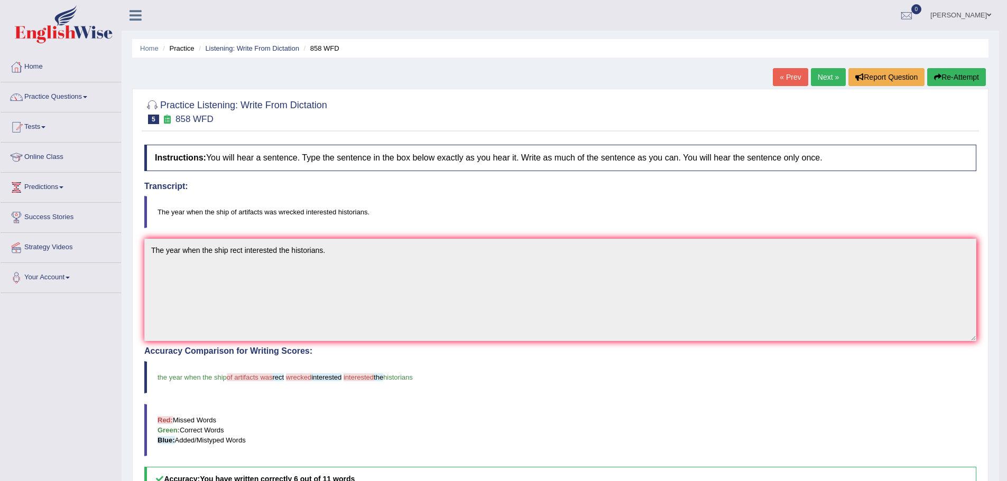
scroll to position [53, 0]
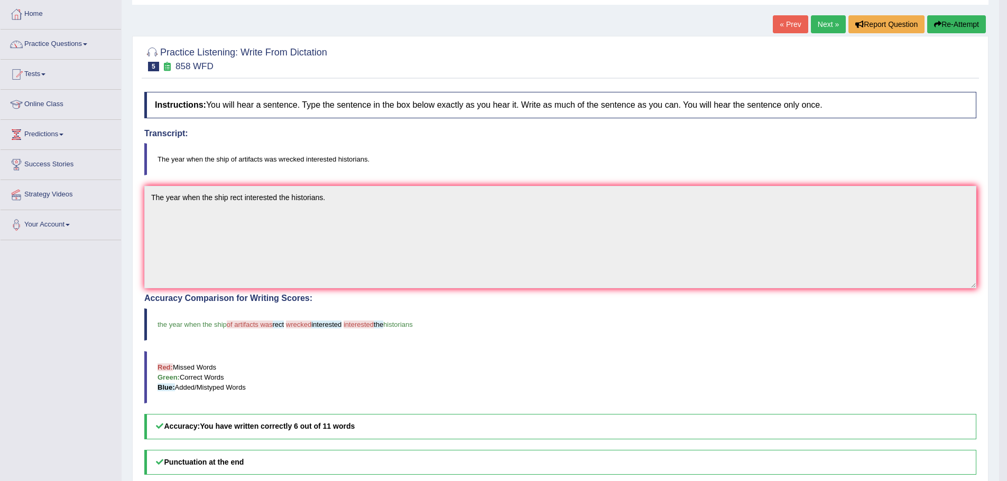
click at [950, 24] on button "Re-Attempt" at bounding box center [956, 24] width 59 height 18
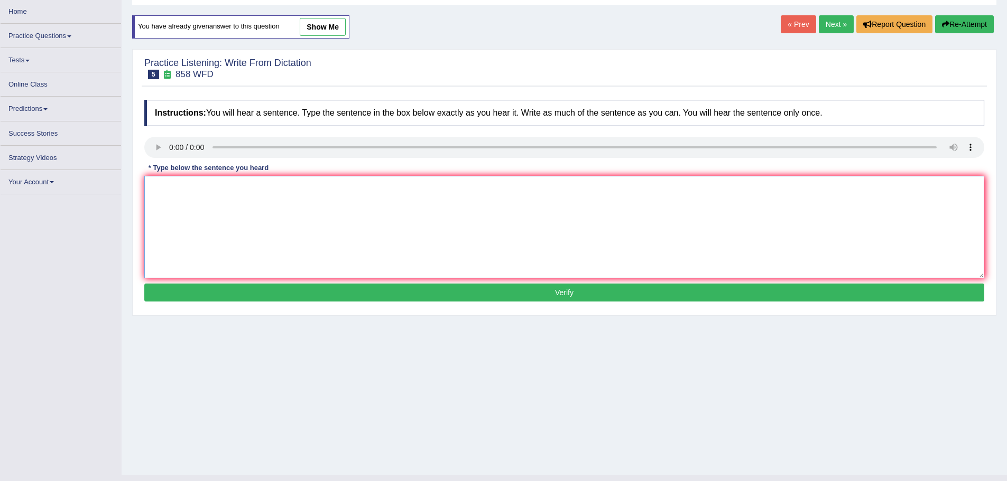
click at [232, 197] on textarea at bounding box center [564, 227] width 840 height 103
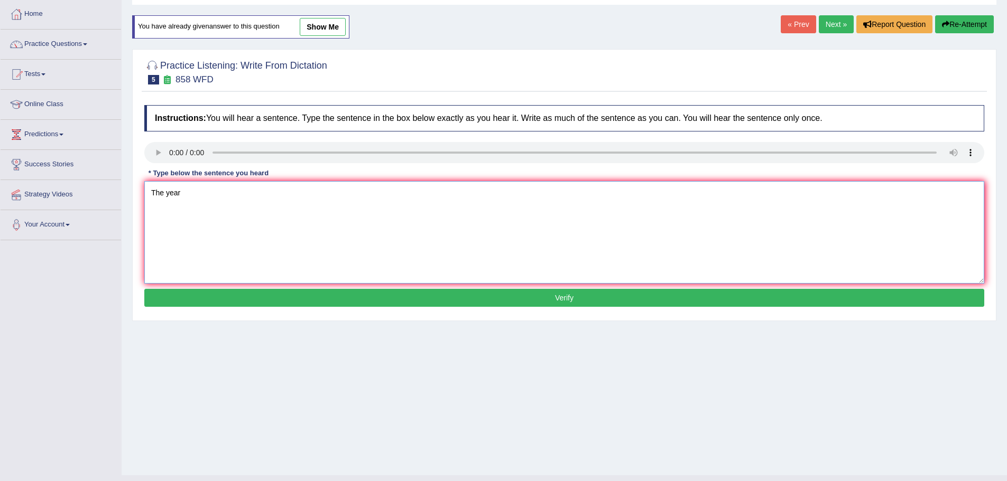
click at [187, 191] on textarea "The year" at bounding box center [564, 232] width 840 height 103
type textarea "The year when the ship artifect was broken was interested by the historians."
click at [556, 295] on button "Verify" at bounding box center [564, 298] width 840 height 18
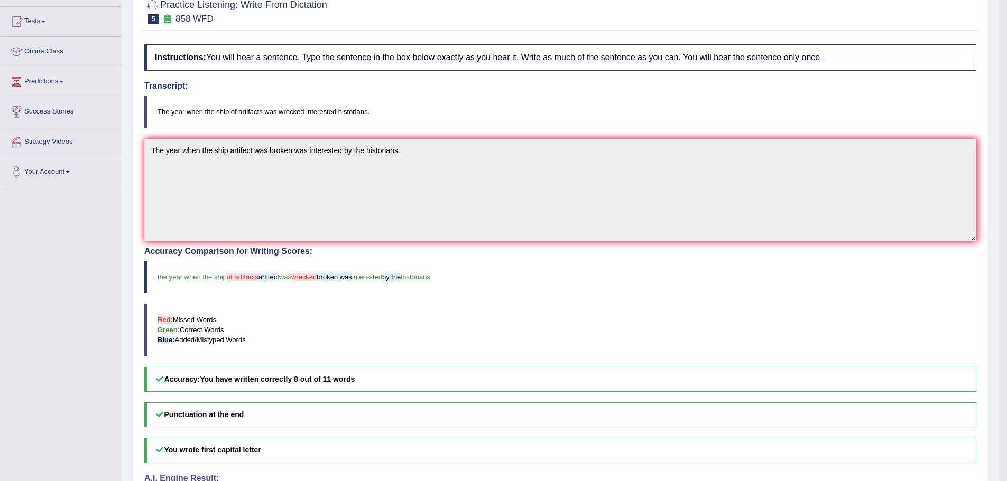
scroll to position [53, 0]
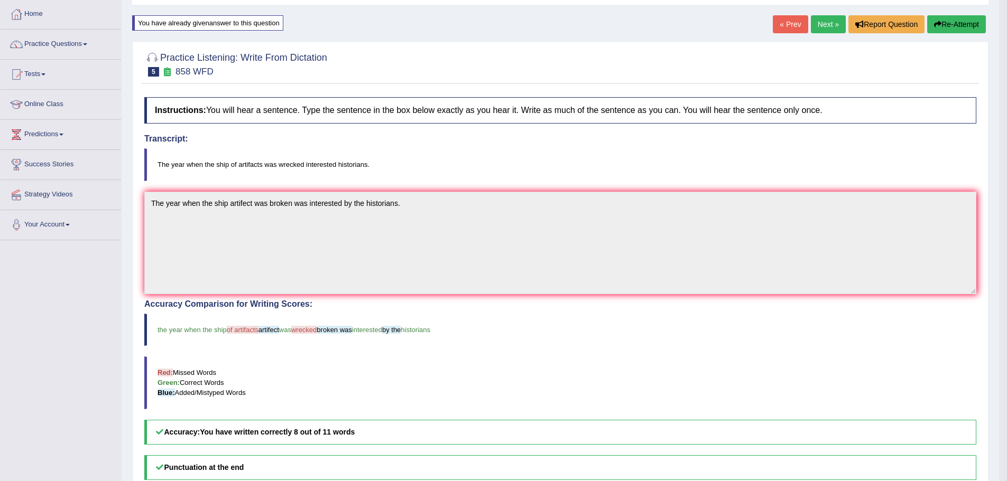
click at [826, 20] on link "Next »" at bounding box center [828, 24] width 35 height 18
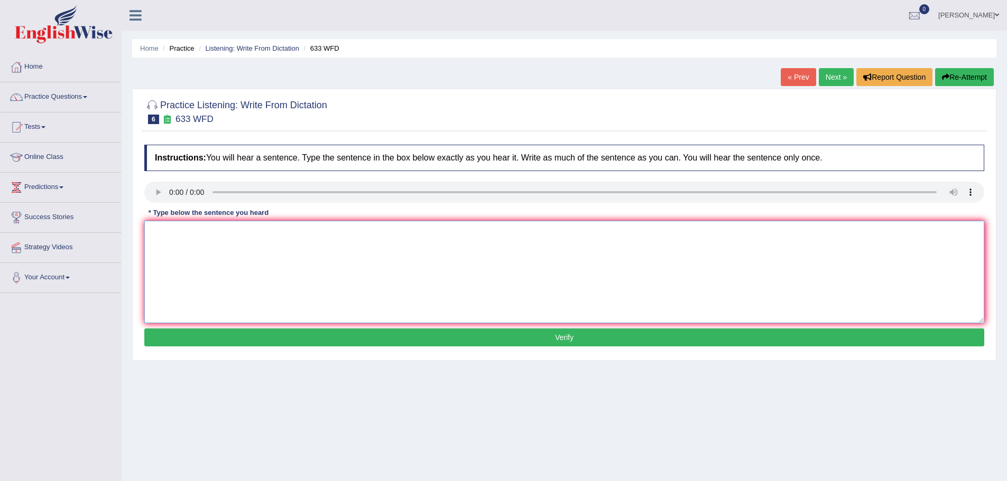
click at [170, 235] on textarea at bounding box center [564, 272] width 840 height 103
click at [259, 233] on textarea "Research shows exercised make us feel better." at bounding box center [564, 272] width 840 height 103
type textarea "Research shows exercised makes us feel better."
click at [566, 337] on button "Verify" at bounding box center [564, 338] width 840 height 18
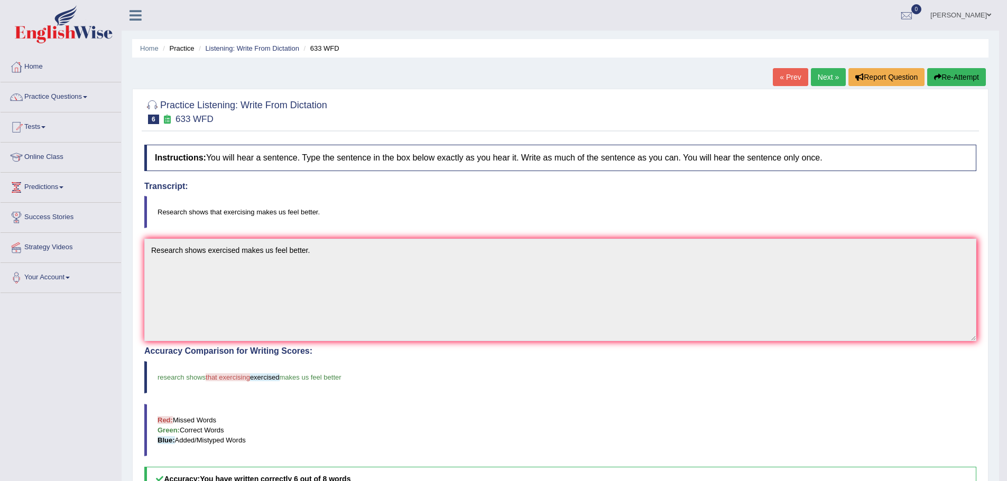
scroll to position [53, 0]
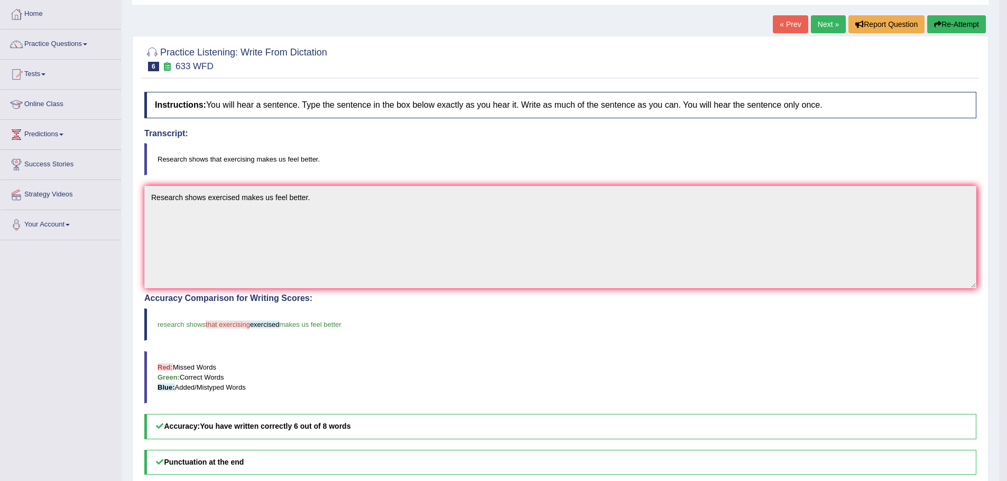
click at [828, 23] on link "Next »" at bounding box center [828, 24] width 35 height 18
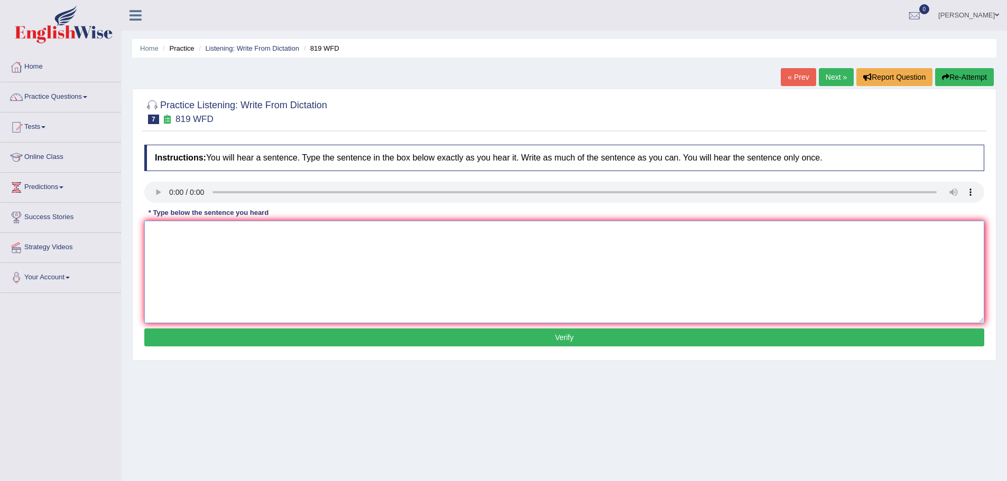
click at [181, 245] on textarea at bounding box center [564, 272] width 840 height 103
type textarea "Plants are able to grow in throughout their lives."
click at [560, 338] on button "Verify" at bounding box center [564, 338] width 840 height 18
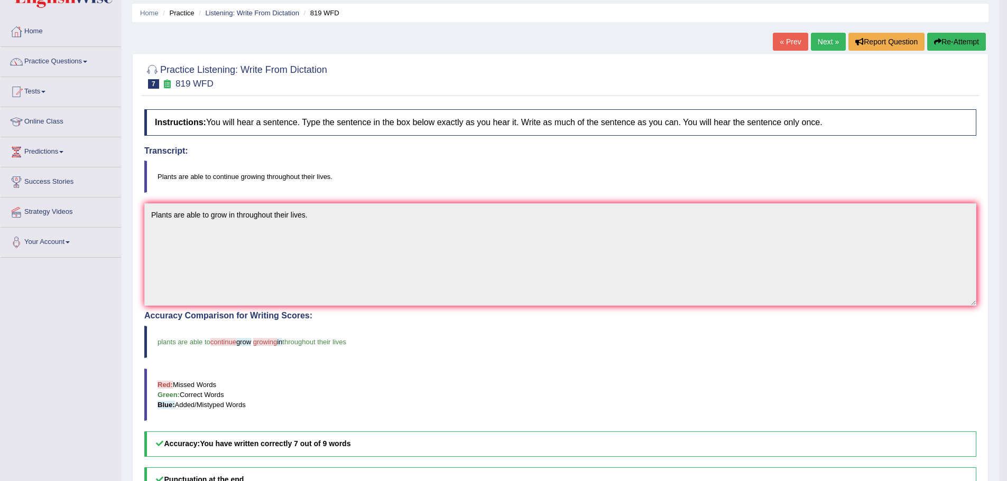
scroll to position [35, 0]
click at [822, 42] on link "Next »" at bounding box center [828, 42] width 35 height 18
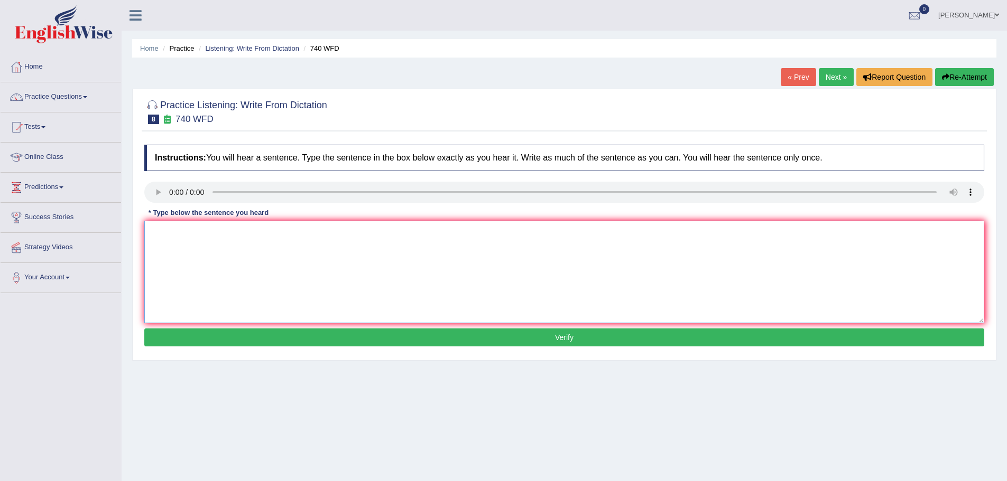
click at [186, 252] on textarea at bounding box center [564, 272] width 840 height 103
type textarea "A series of observation was carried out in the classroom."
click at [558, 336] on button "Verify" at bounding box center [564, 338] width 840 height 18
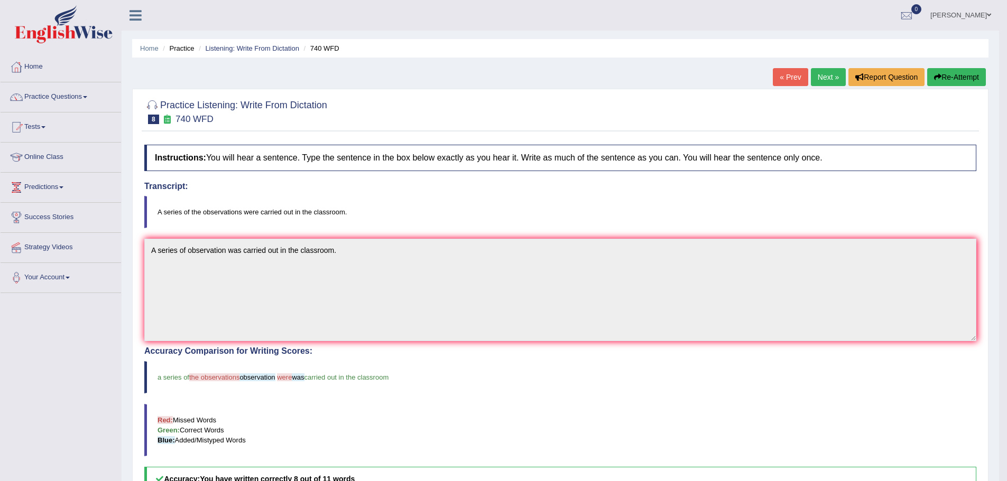
click at [830, 72] on link "Next »" at bounding box center [828, 77] width 35 height 18
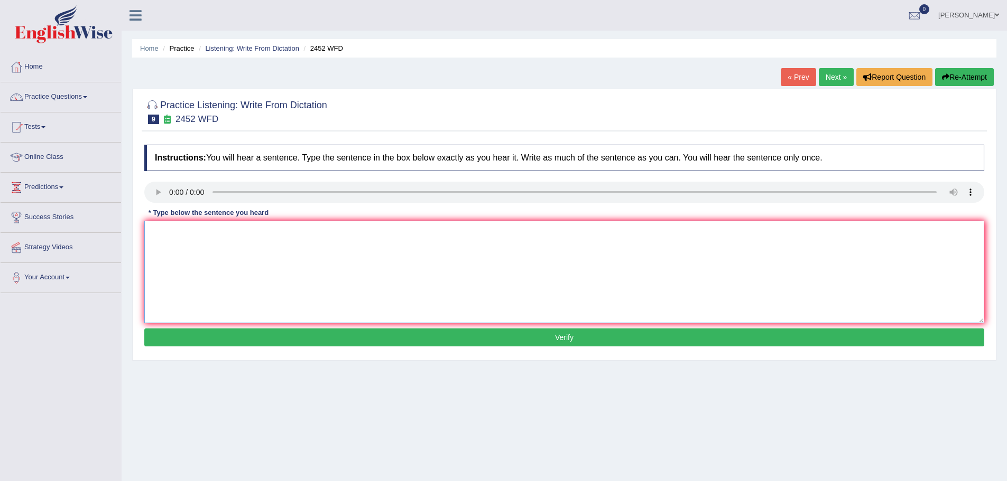
click at [177, 240] on textarea at bounding box center [564, 272] width 840 height 103
click at [164, 232] on textarea "It is adebate about the value of knowledge." at bounding box center [564, 272] width 840 height 103
click at [316, 240] on textarea "It is a adebate about the value of knowledge." at bounding box center [564, 272] width 840 height 103
drag, startPoint x: 164, startPoint y: 231, endPoint x: 171, endPoint y: 231, distance: 6.3
click at [171, 231] on textarea "It is a adebate about the value of knowledge." at bounding box center [564, 272] width 840 height 103
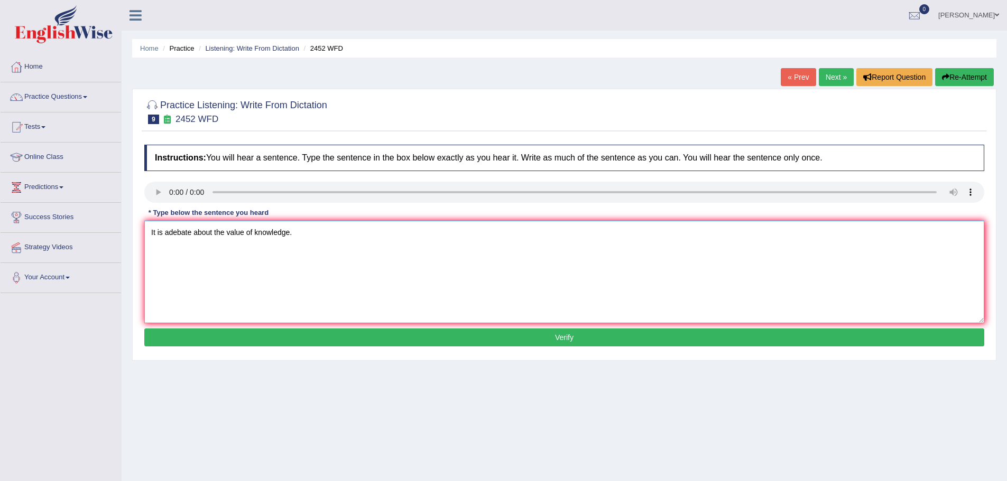
click at [171, 231] on textarea "It is adebate about the value of knowledge." at bounding box center [564, 272] width 840 height 103
click at [302, 235] on textarea "It is a debate about the value of knowledge." at bounding box center [564, 272] width 840 height 103
click at [255, 230] on textarea "It is a debate about the value of knowledge." at bounding box center [564, 272] width 840 height 103
type textarea "It is a debate about the value of the knowledge."
click at [554, 336] on button "Verify" at bounding box center [564, 338] width 840 height 18
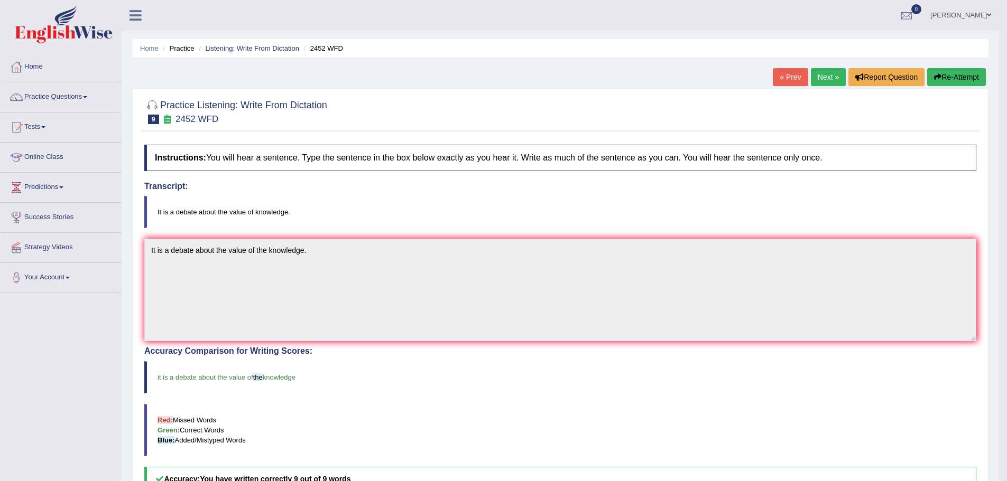
click at [818, 77] on link "Next »" at bounding box center [828, 77] width 35 height 18
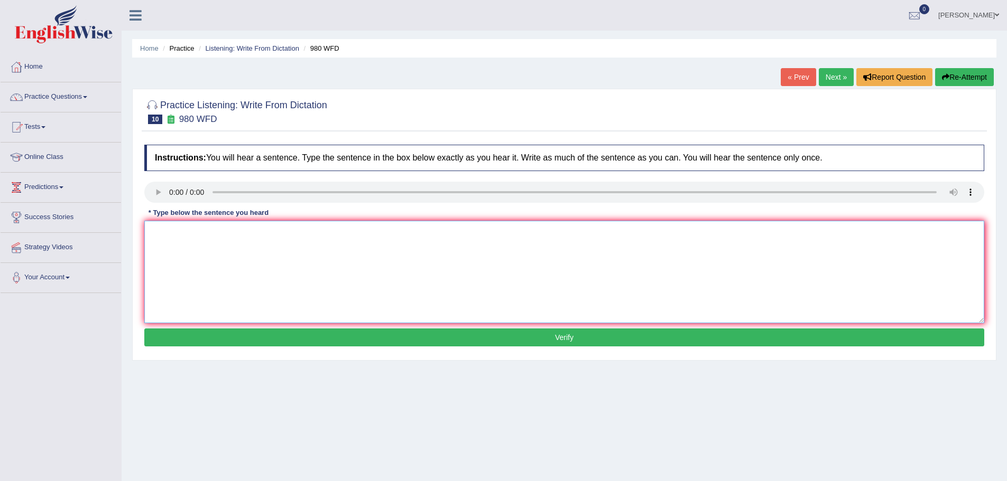
click at [187, 238] on textarea at bounding box center [564, 272] width 840 height 103
click at [423, 234] on textarea "Your ideads have been discussed and debated in the seminars and tutorials." at bounding box center [564, 272] width 840 height 103
type textarea "Your ideads have been discussed and debated in the seminars and tutorials."
click at [556, 336] on button "Verify" at bounding box center [564, 338] width 840 height 18
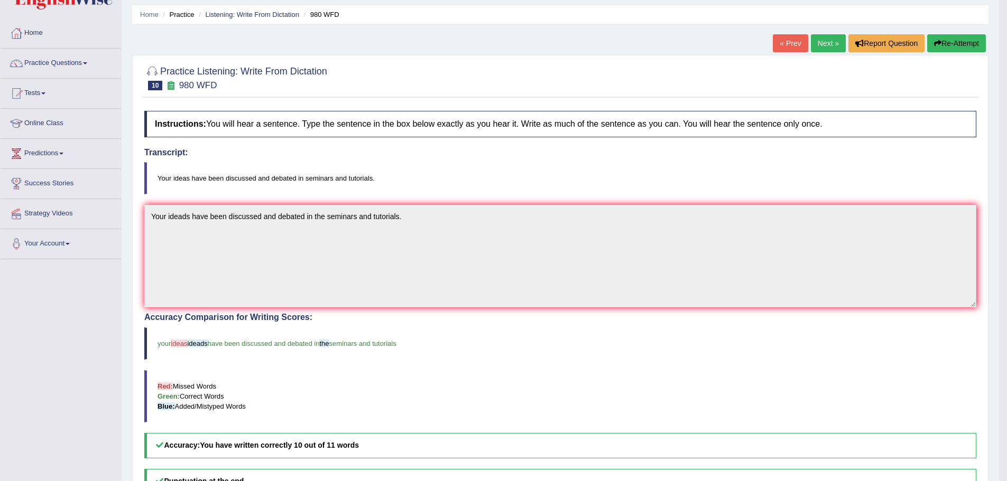
scroll to position [53, 0]
